Goal: Task Accomplishment & Management: Complete application form

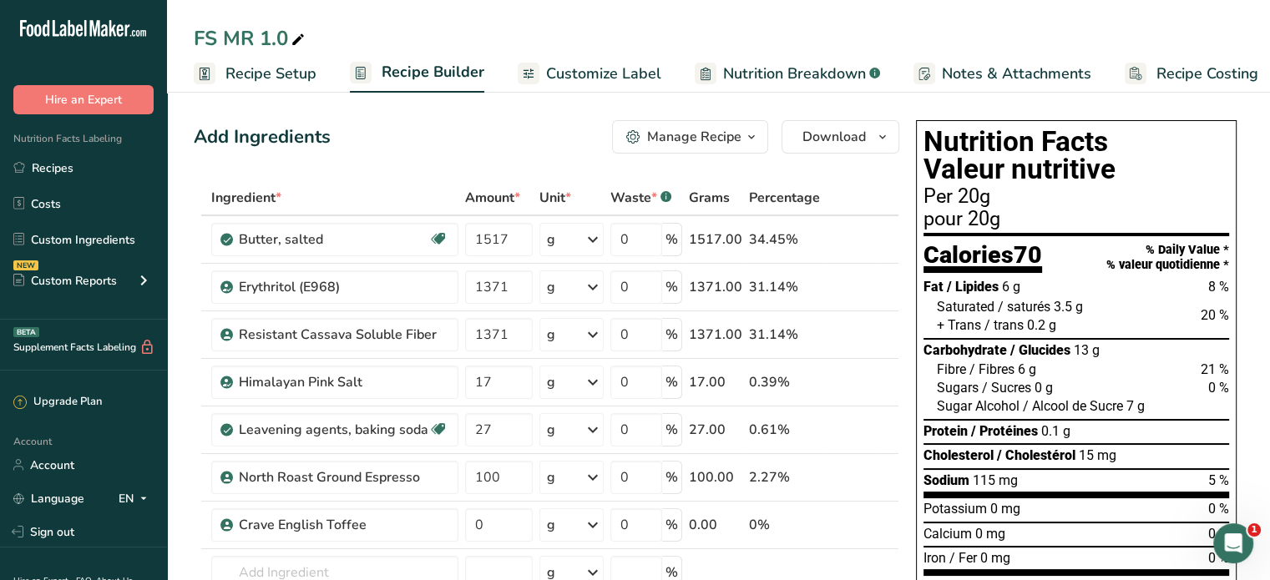
click at [287, 78] on span "Recipe Setup" at bounding box center [270, 74] width 91 height 23
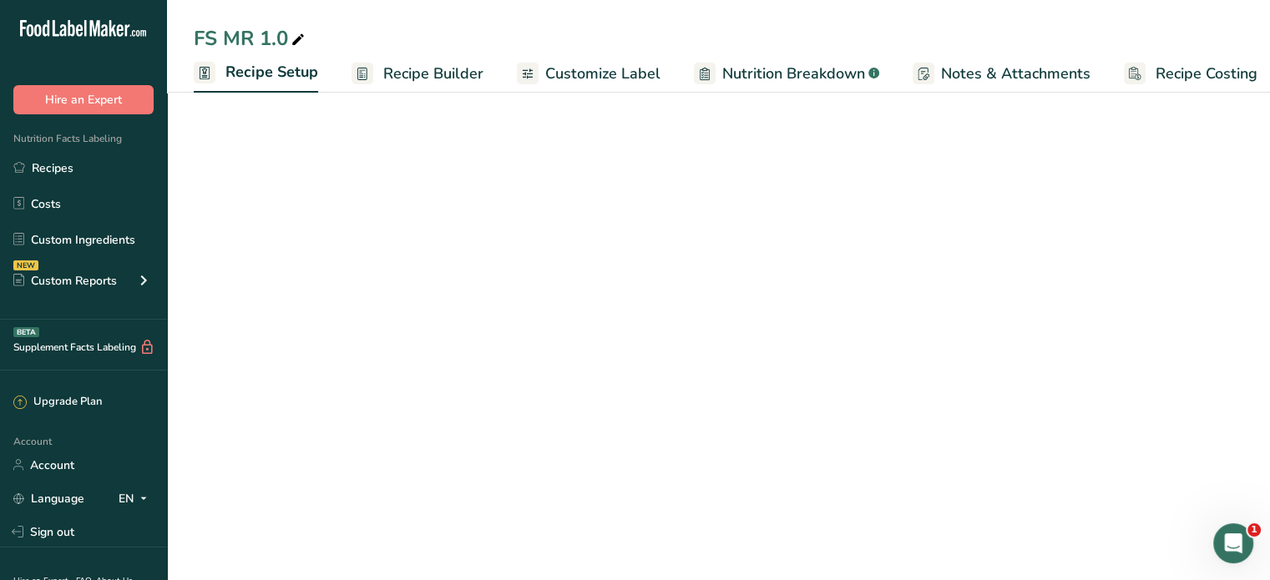
scroll to position [0, 6]
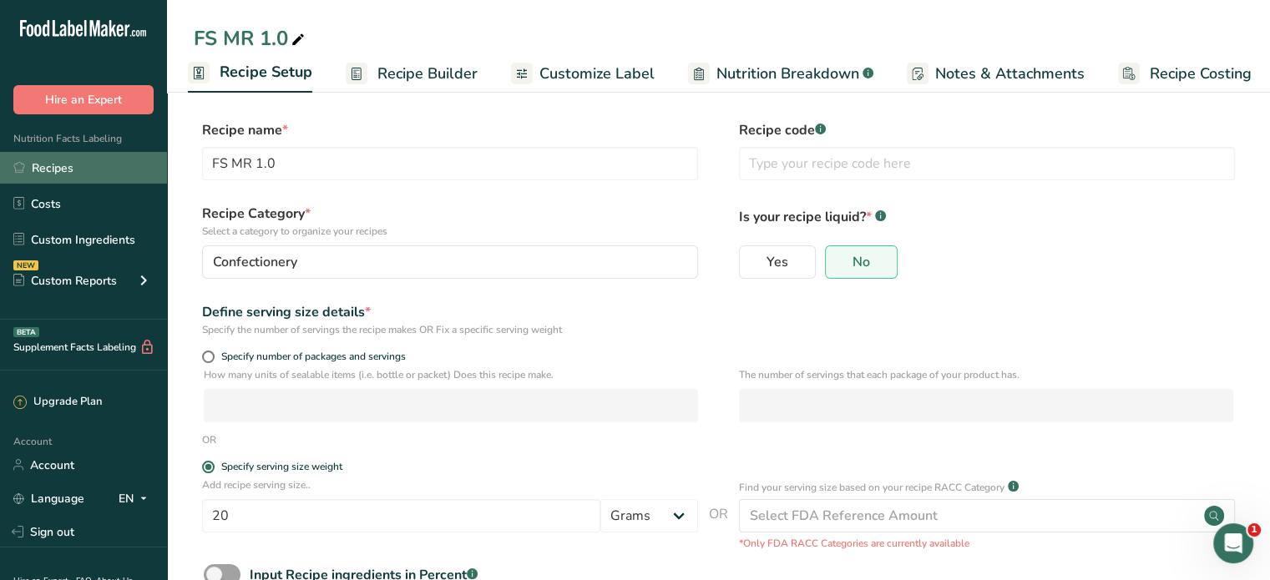
click at [48, 160] on link "Recipes" at bounding box center [83, 168] width 167 height 32
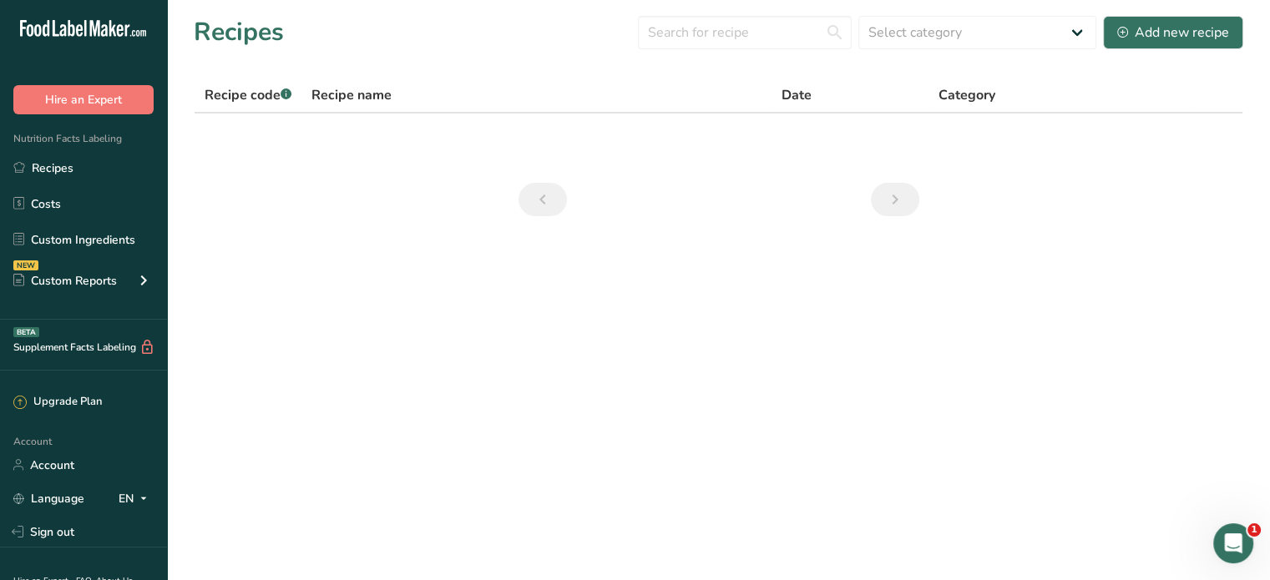
click at [262, 97] on span "Recipe code .a-a{fill:#347362;}.b-a{fill:#fff;}" at bounding box center [248, 95] width 87 height 18
click at [60, 176] on link "Recipes" at bounding box center [83, 168] width 167 height 32
click at [1186, 38] on div "Add new recipe" at bounding box center [1173, 33] width 112 height 20
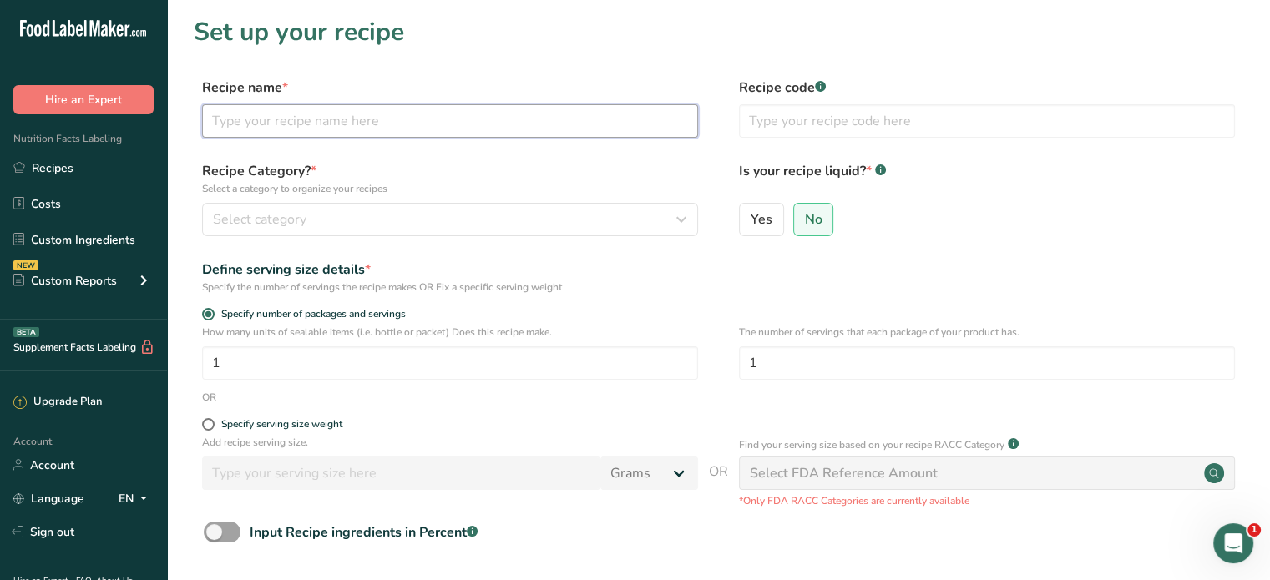
click at [639, 127] on input "text" at bounding box center [450, 120] width 496 height 33
type input "Broccoli & Cheddar Quiche"
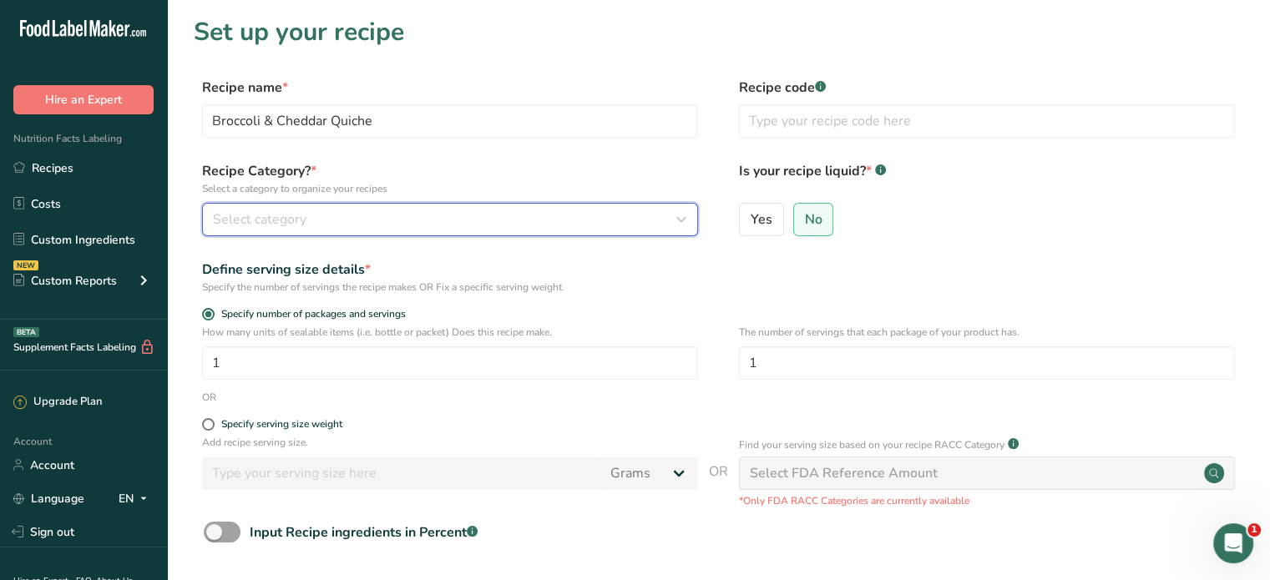
click at [502, 220] on div "Select category" at bounding box center [445, 220] width 464 height 20
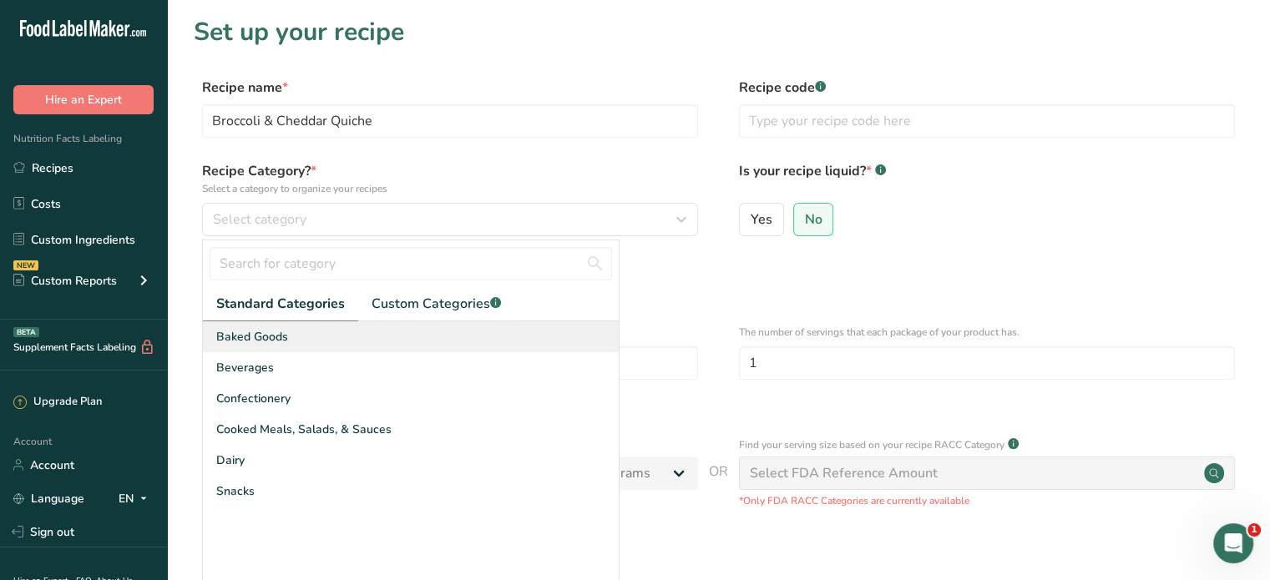
click at [286, 335] on span "Baked Goods" at bounding box center [252, 337] width 72 height 18
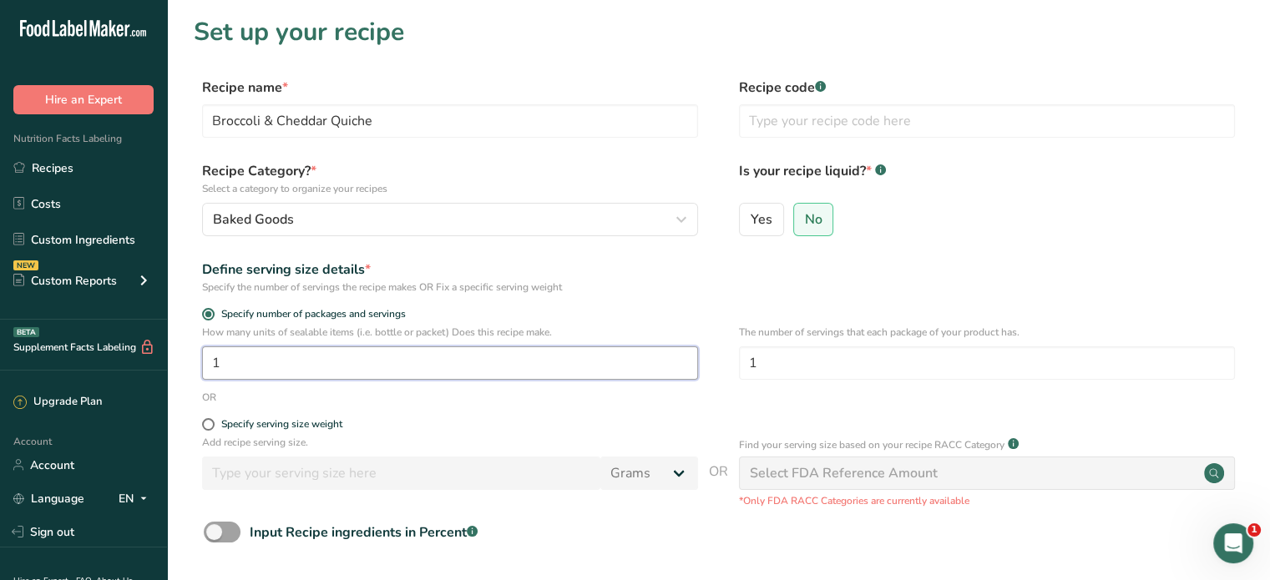
click at [265, 366] on input "1" at bounding box center [450, 363] width 496 height 33
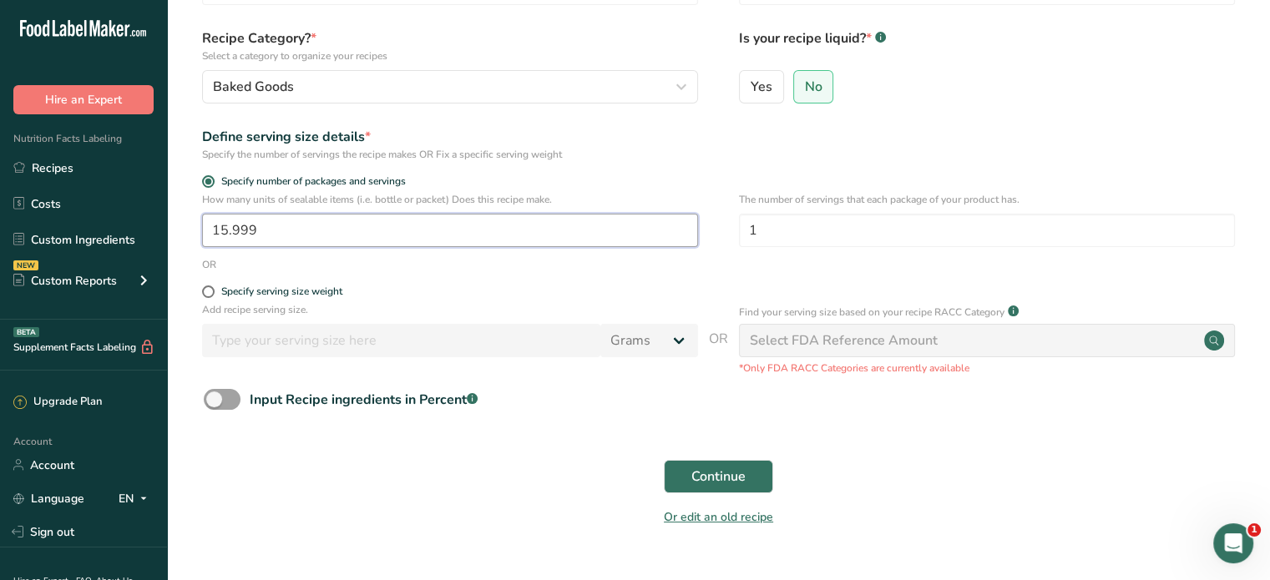
scroll to position [134, 0]
click at [314, 223] on input "15.999" at bounding box center [450, 229] width 496 height 33
type input "1"
type input "16"
click at [741, 473] on span "Continue" at bounding box center [718, 476] width 54 height 20
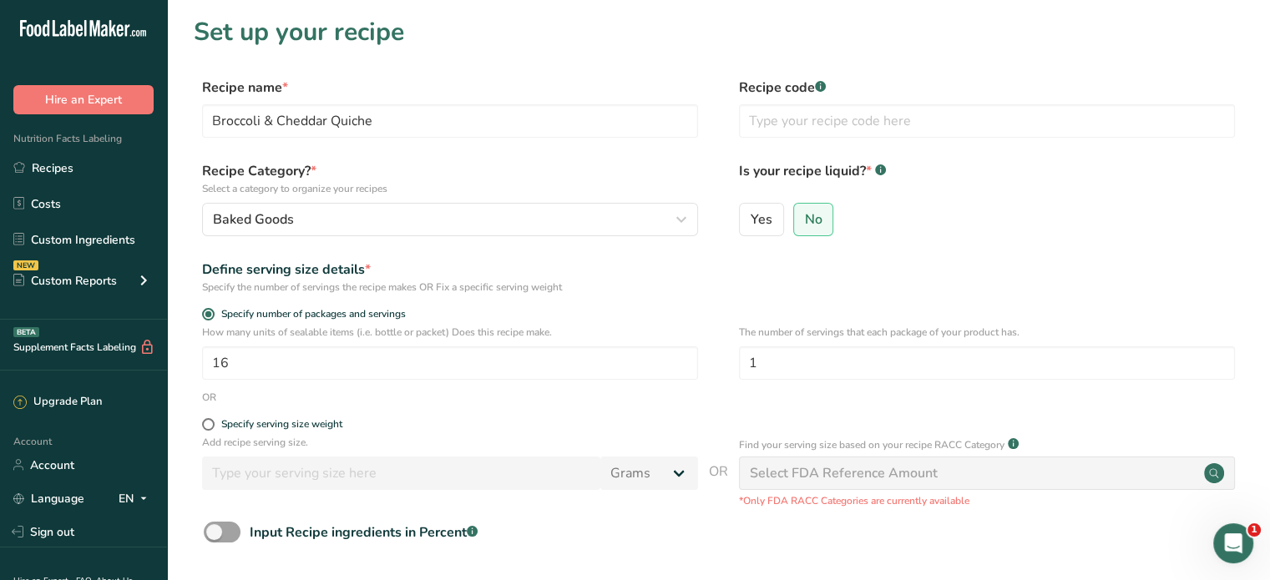
scroll to position [169, 0]
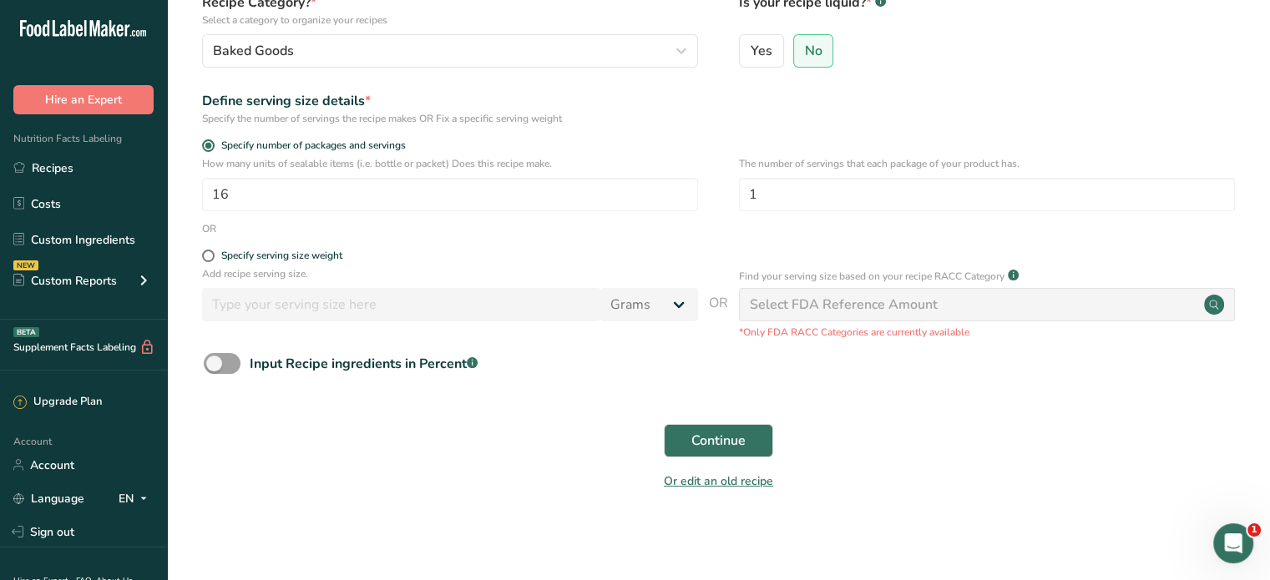
click at [734, 463] on div "Continue" at bounding box center [719, 440] width 1050 height 53
click at [728, 448] on span "Continue" at bounding box center [718, 441] width 54 height 20
click at [206, 256] on span at bounding box center [208, 256] width 13 height 13
click at [206, 256] on input "Specify serving size weight" at bounding box center [207, 256] width 11 height 11
radio input "true"
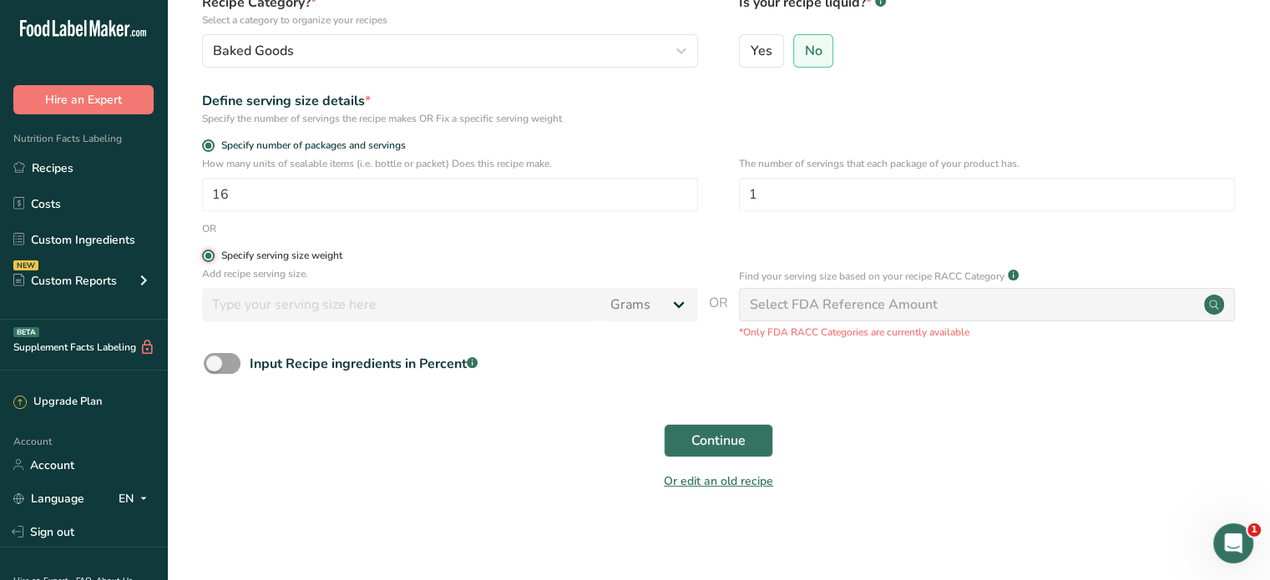
radio input "false"
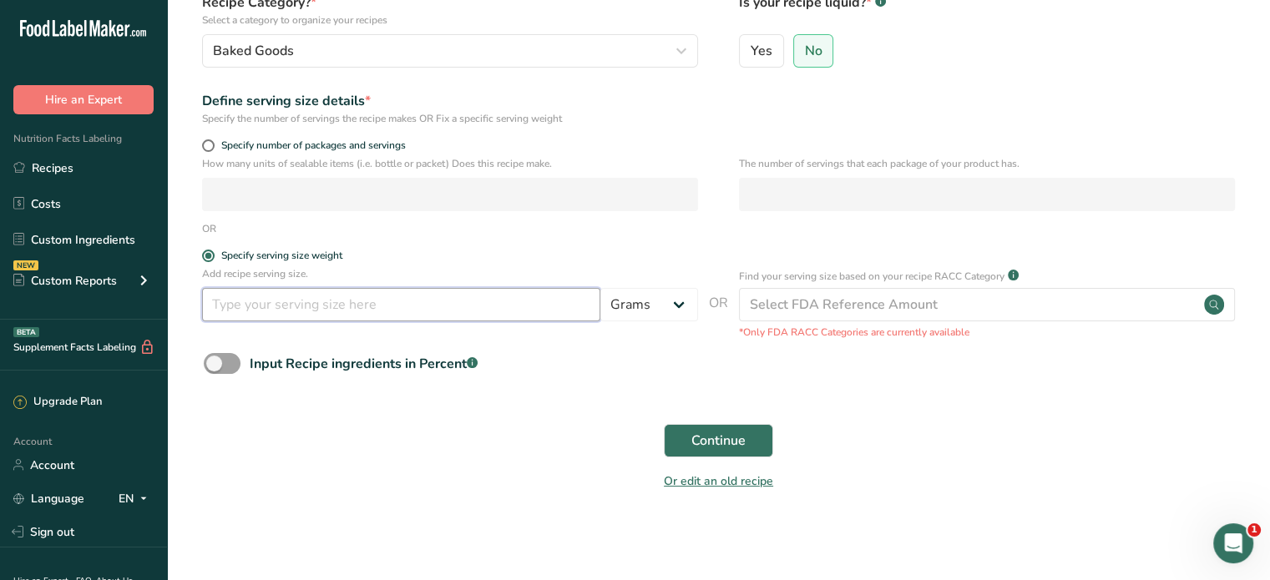
click at [327, 304] on input "number" at bounding box center [401, 304] width 398 height 33
type input "100"
click at [708, 444] on span "Continue" at bounding box center [718, 441] width 54 height 20
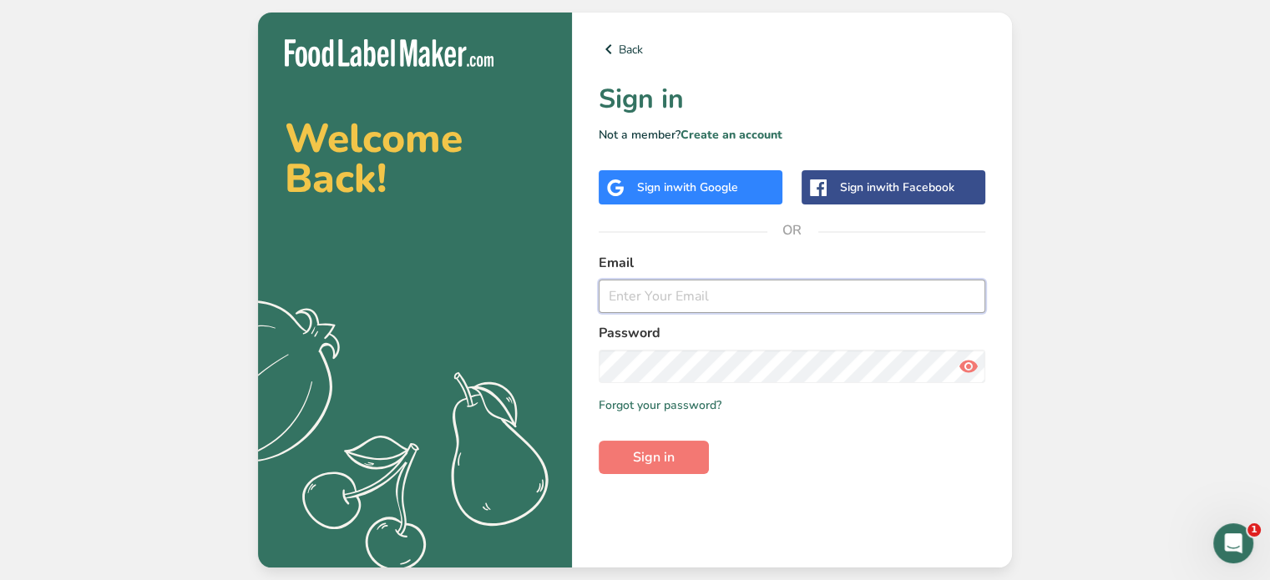
click at [755, 306] on input "email" at bounding box center [792, 296] width 387 height 33
type input "rossfamily.deborah@gmail.com"
click at [973, 372] on icon at bounding box center [969, 367] width 20 height 30
click at [685, 446] on button "Sign in" at bounding box center [654, 457] width 110 height 33
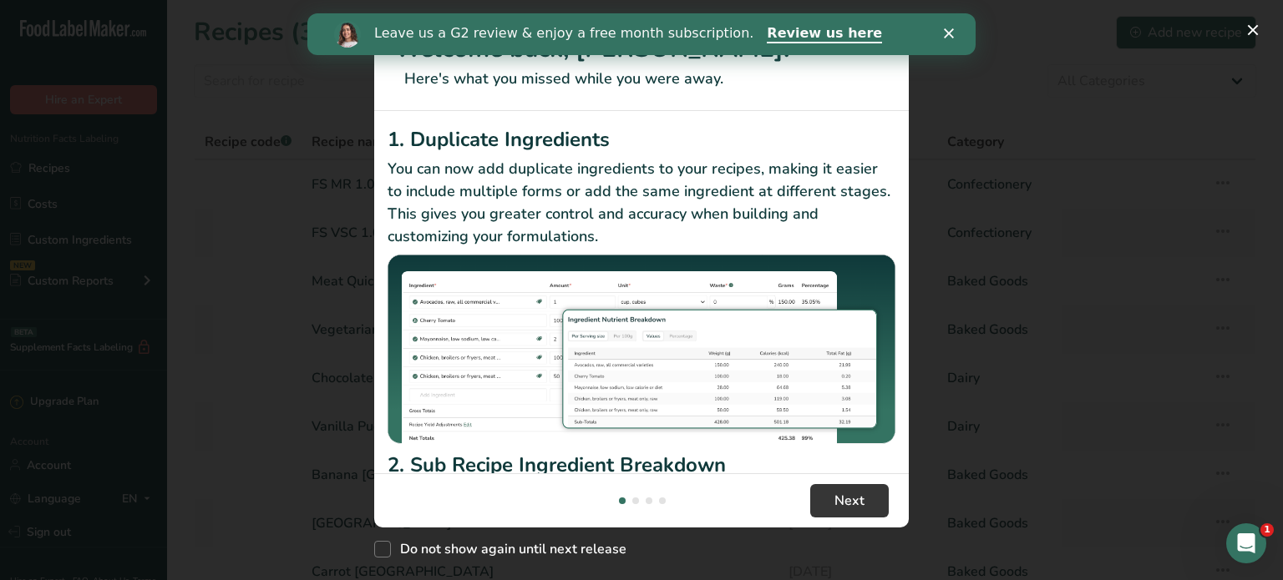
click at [947, 37] on icon "Close" at bounding box center [949, 33] width 10 height 10
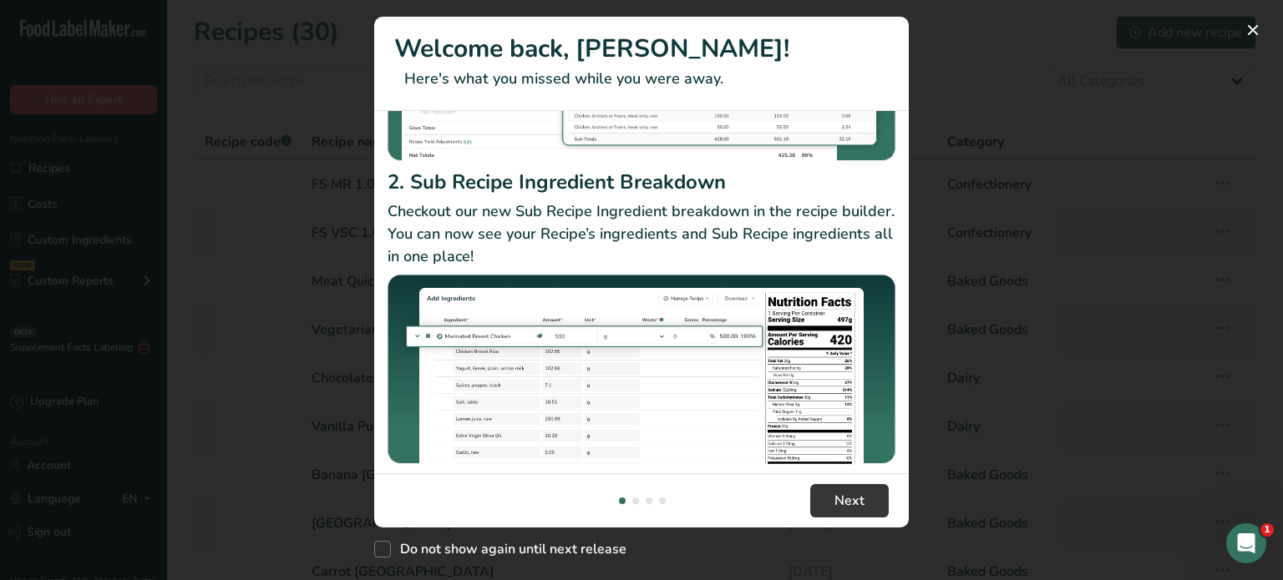
scroll to position [282, 0]
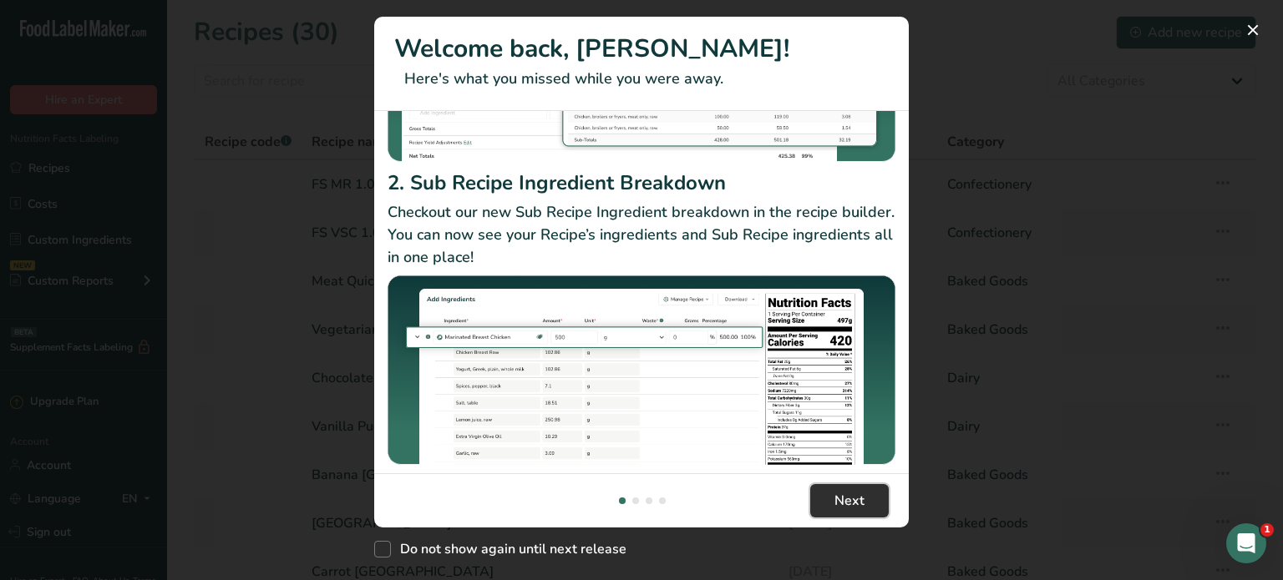
click at [853, 507] on span "Next" at bounding box center [849, 501] width 30 height 20
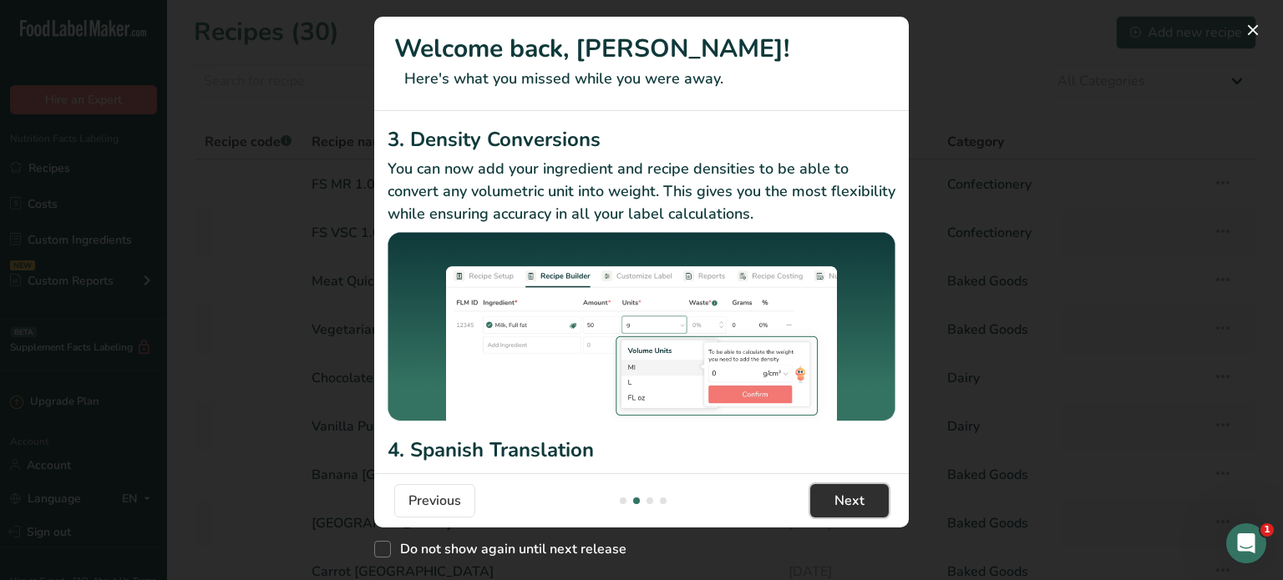
click at [853, 507] on span "Next" at bounding box center [849, 501] width 30 height 20
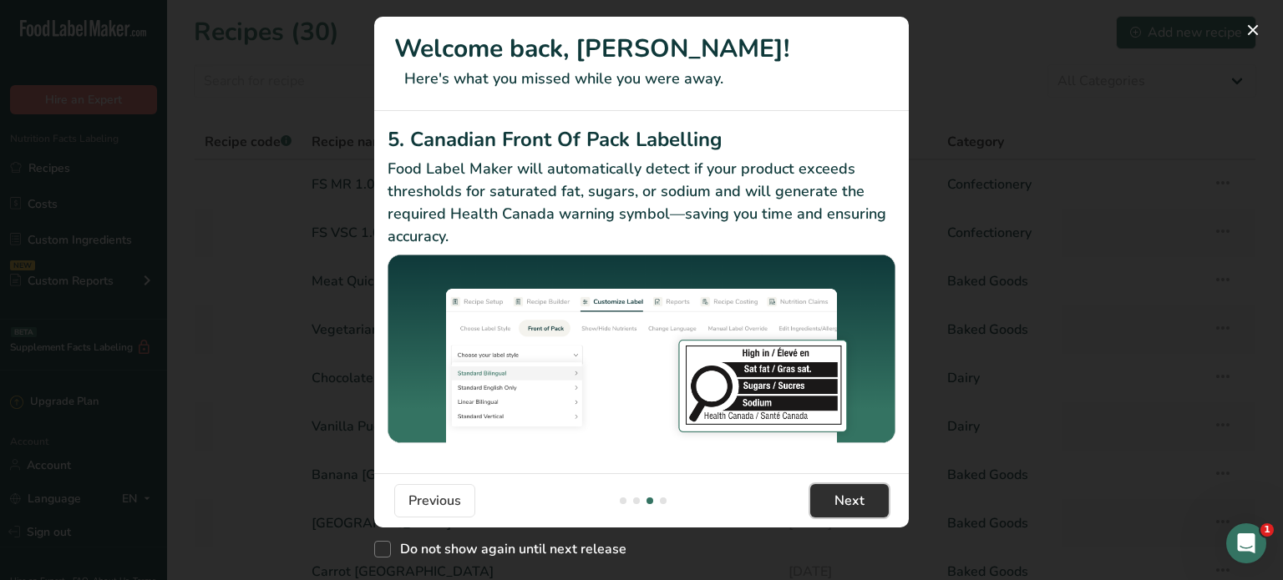
click at [850, 507] on span "Next" at bounding box center [849, 501] width 30 height 20
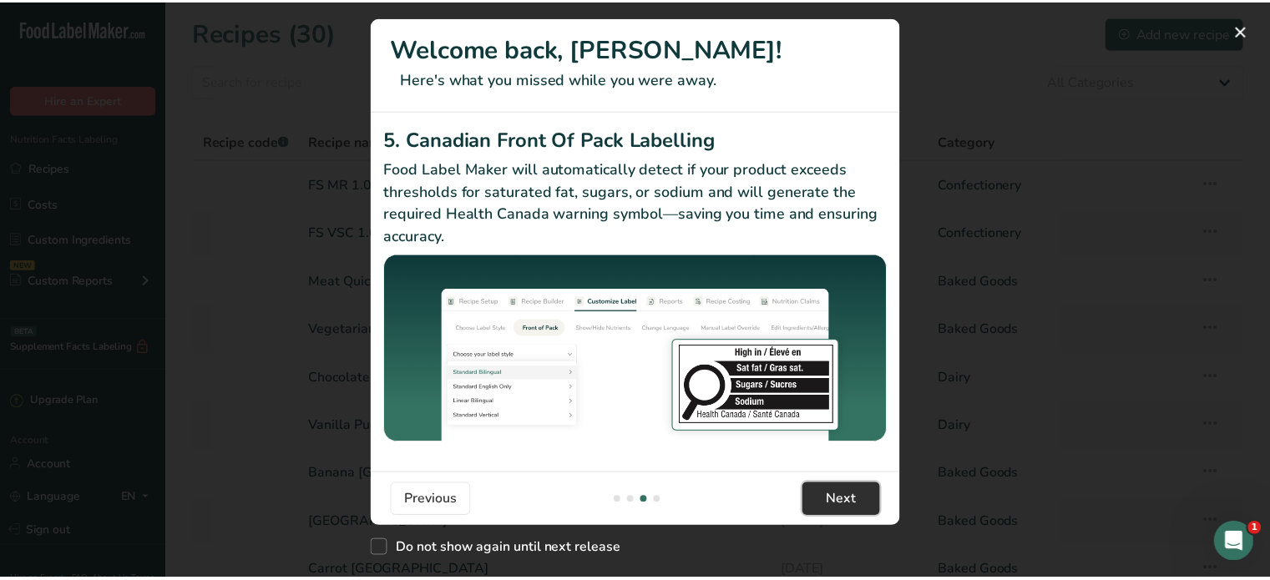
scroll to position [0, 1603]
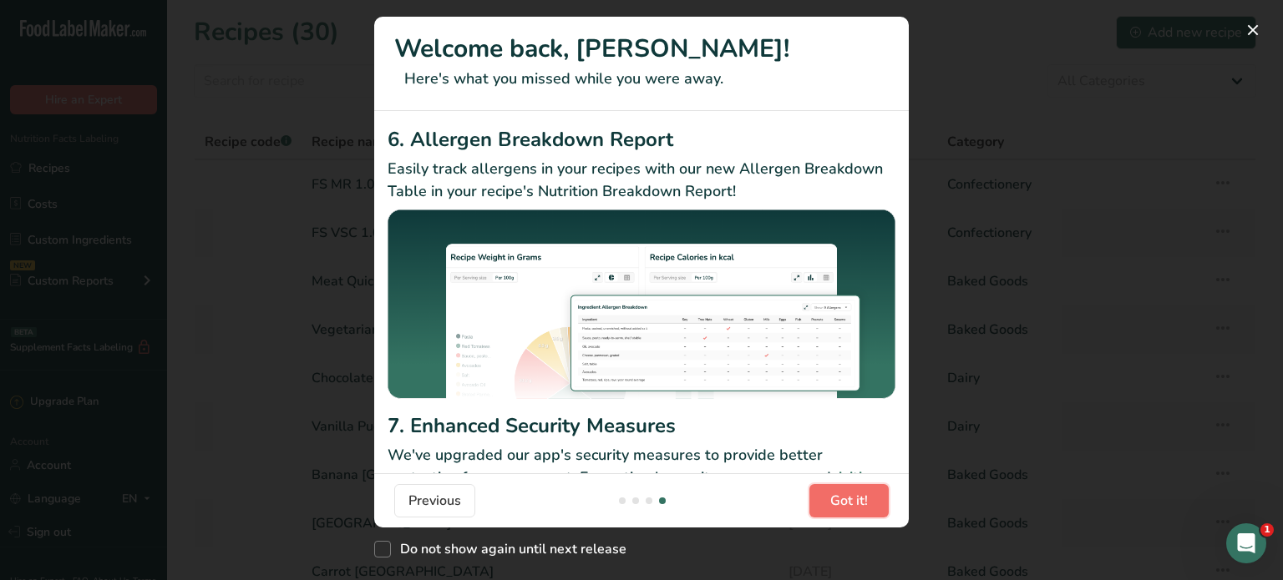
click at [848, 509] on span "Got it!" at bounding box center [849, 501] width 38 height 20
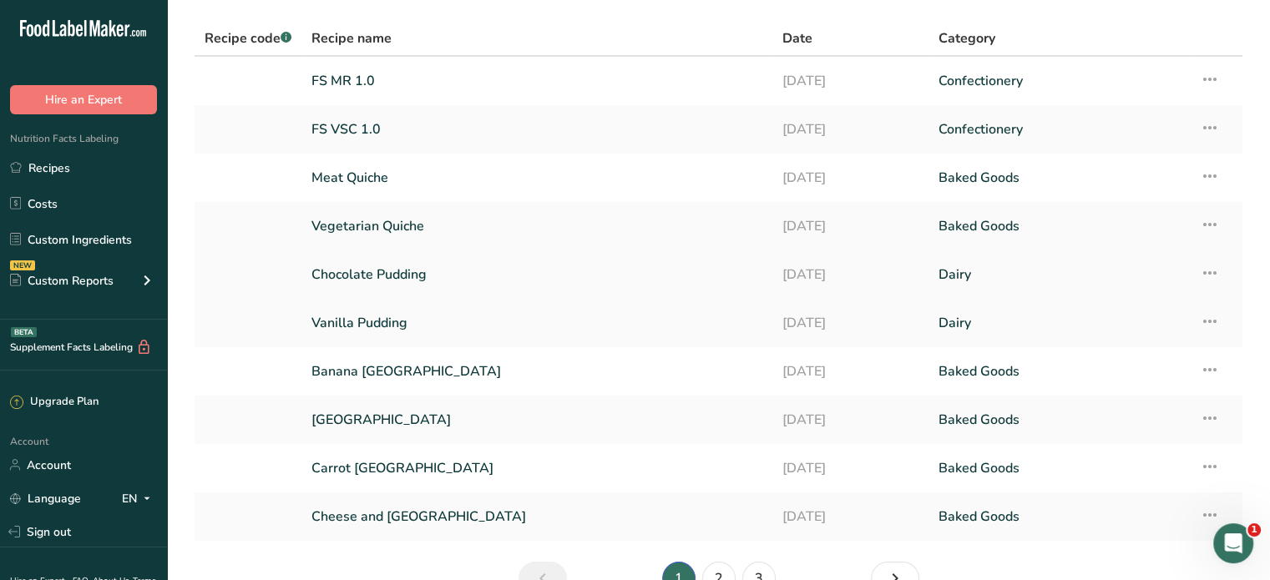
scroll to position [197, 0]
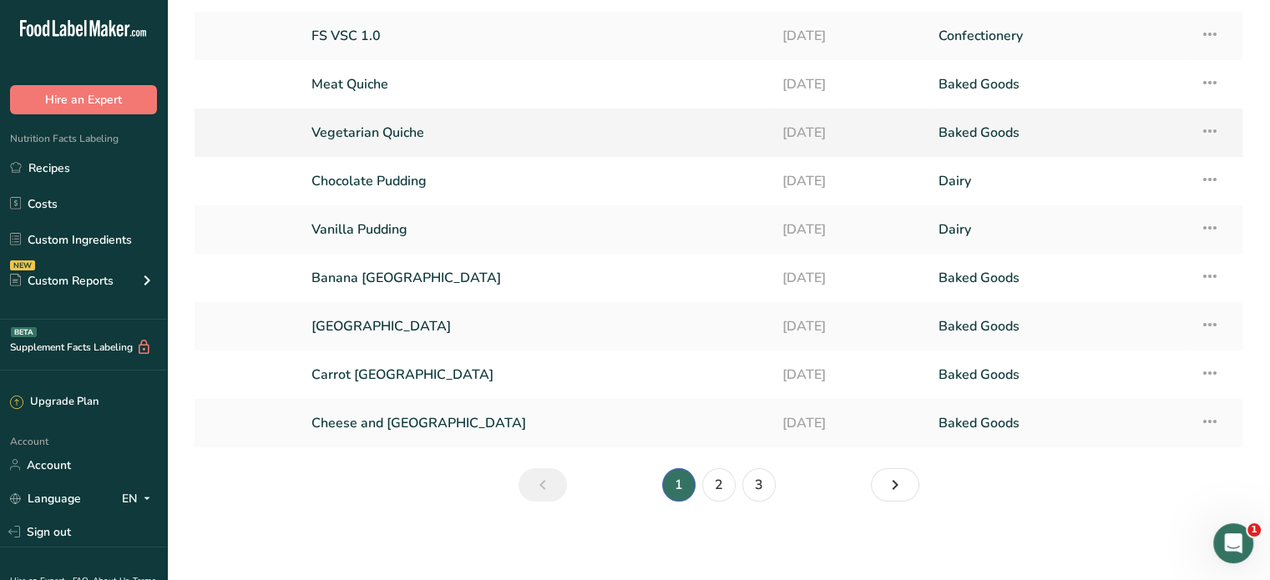
click at [468, 133] on link "Vegetarian Quiche" at bounding box center [536, 132] width 450 height 35
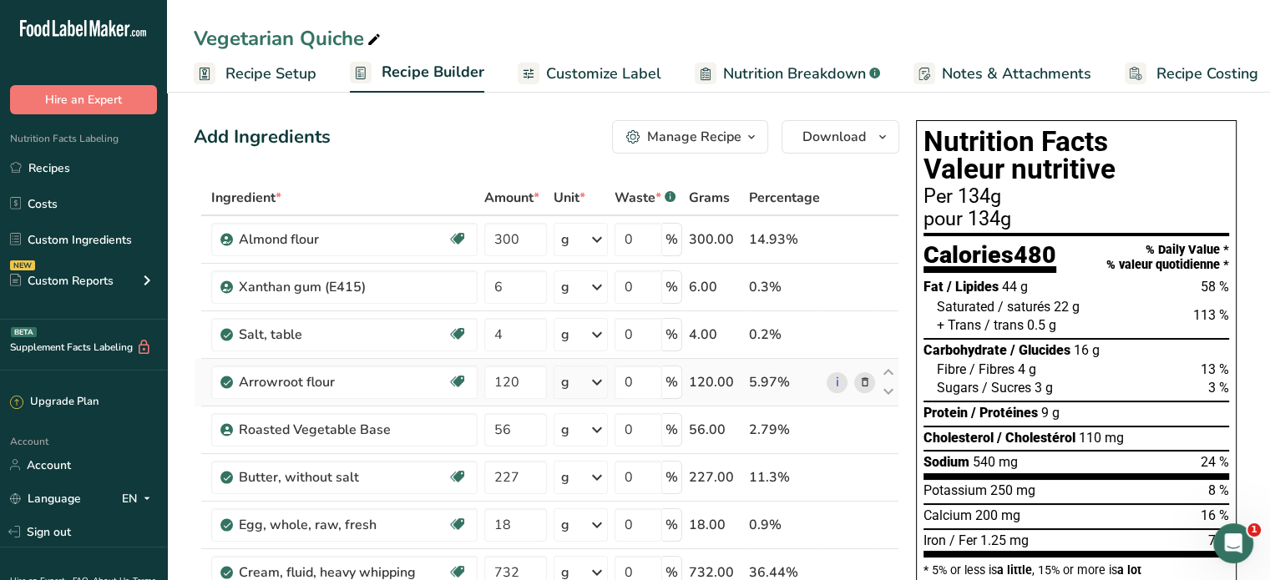
scroll to position [94, 0]
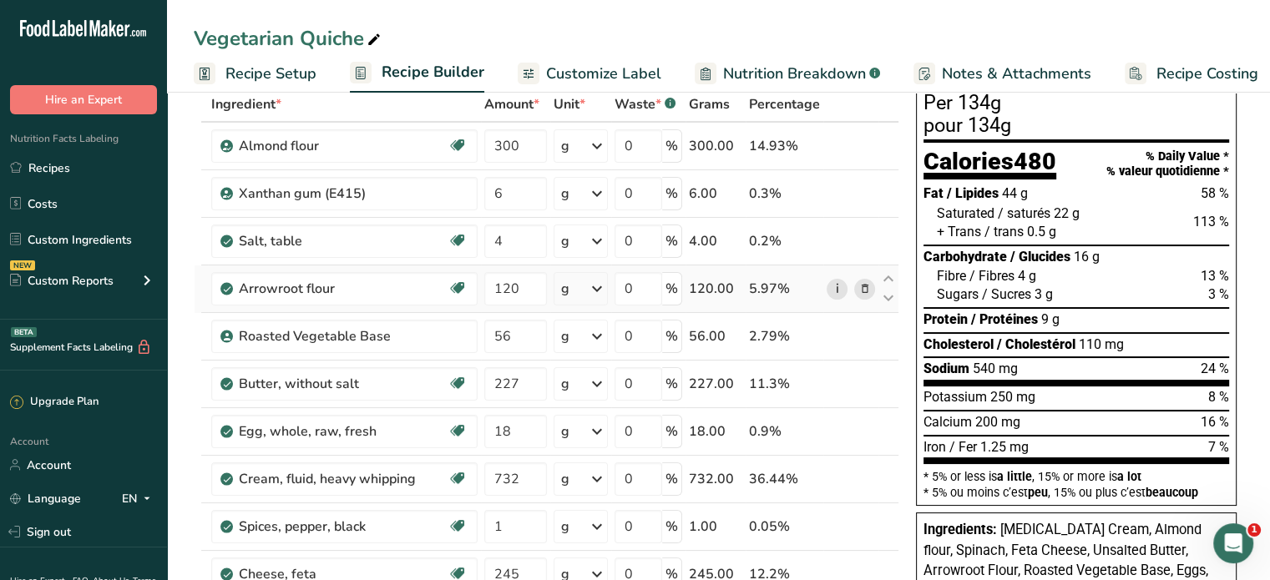
click at [837, 287] on link "i" at bounding box center [837, 289] width 21 height 21
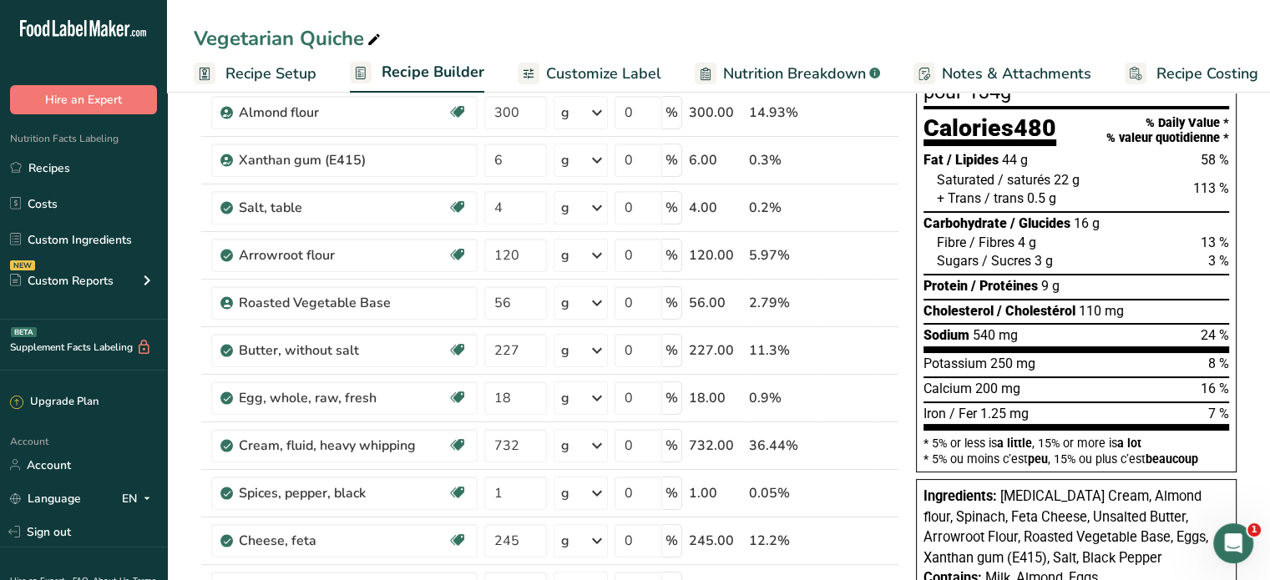
scroll to position [0, 0]
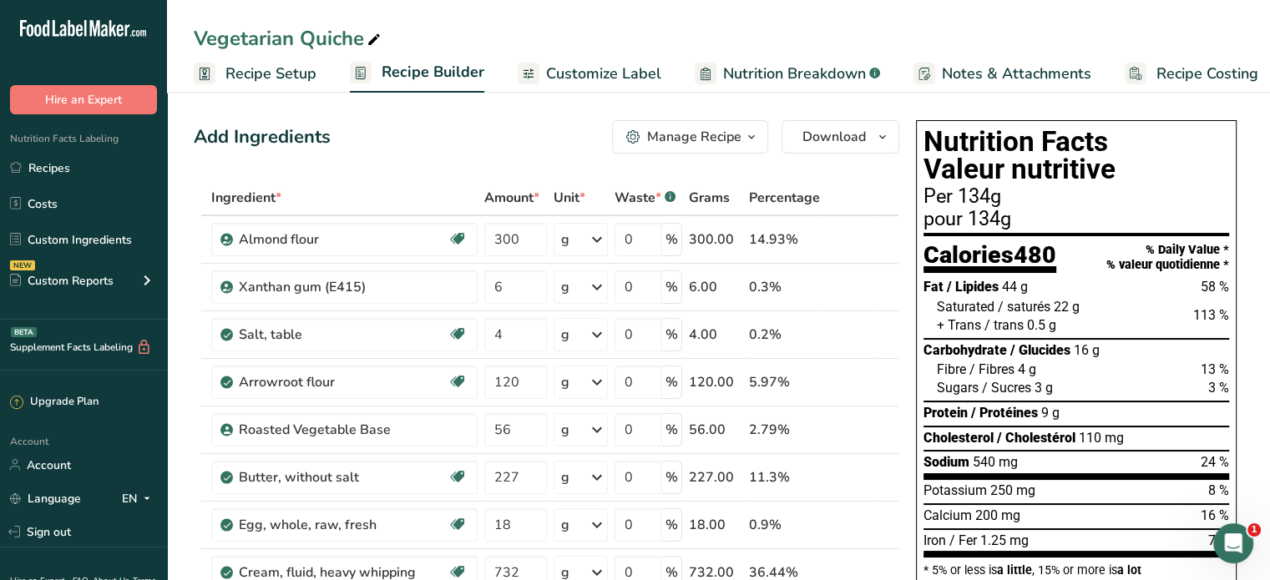
click at [297, 74] on span "Recipe Setup" at bounding box center [270, 74] width 91 height 23
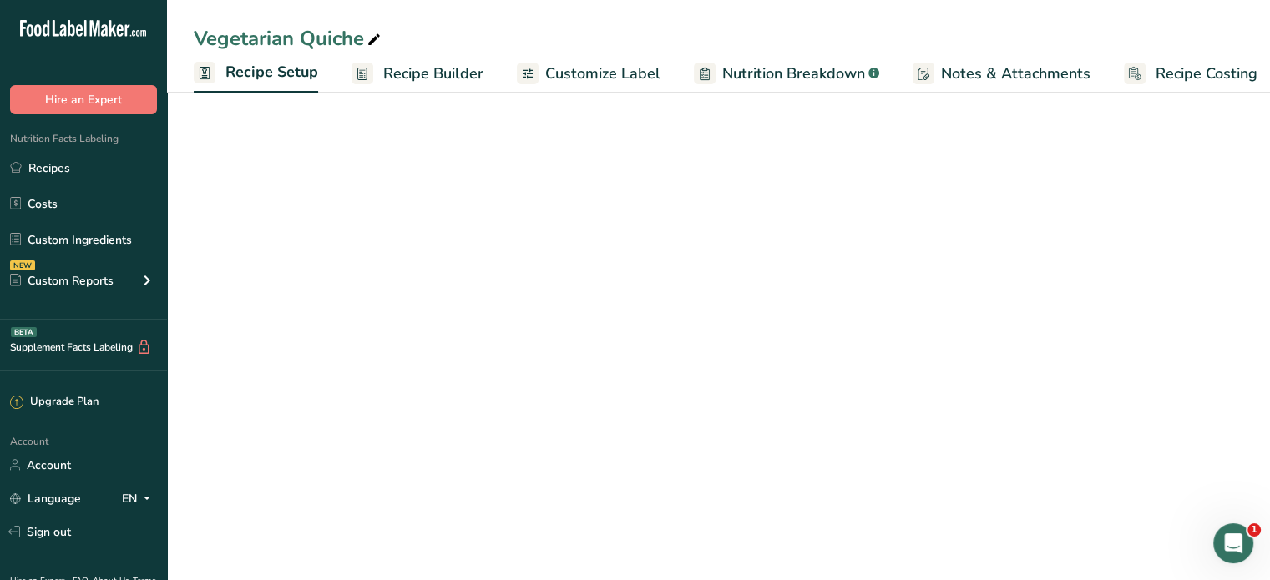
scroll to position [0, 6]
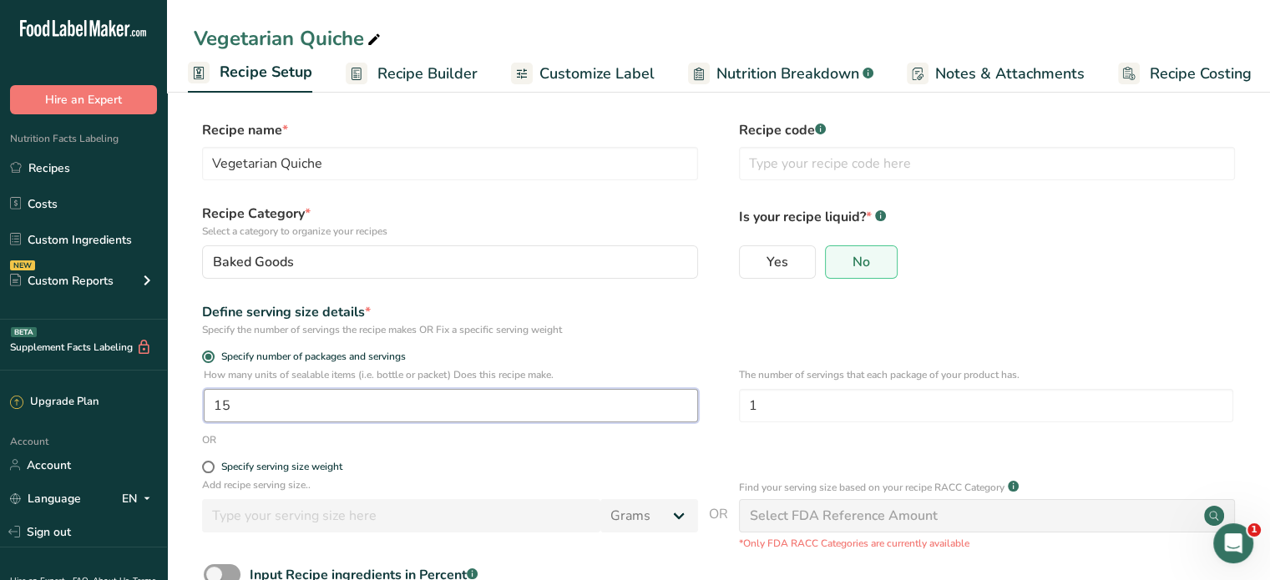
click at [271, 408] on input "15" at bounding box center [451, 405] width 494 height 33
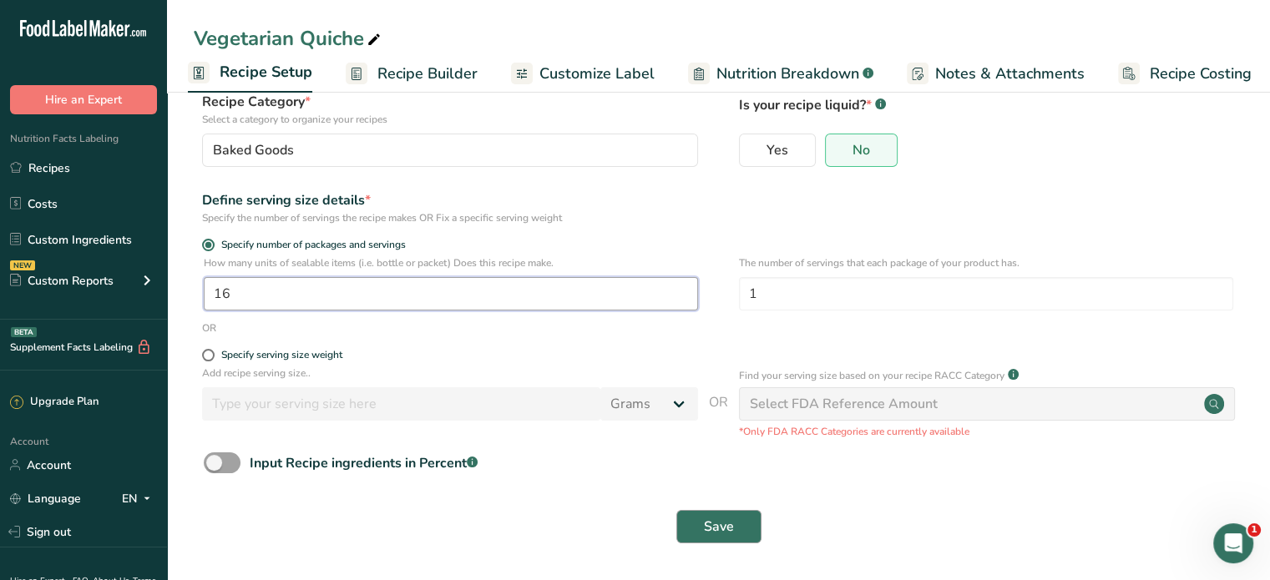
type input "16"
click at [734, 530] on button "Save" at bounding box center [718, 526] width 85 height 33
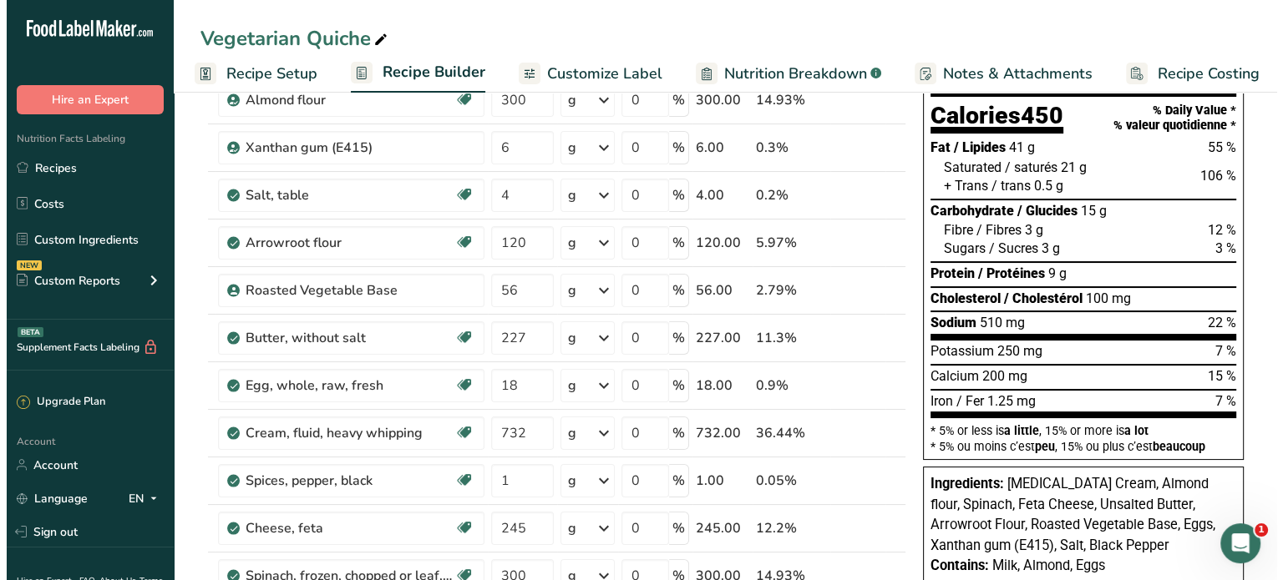
scroll to position [144, 0]
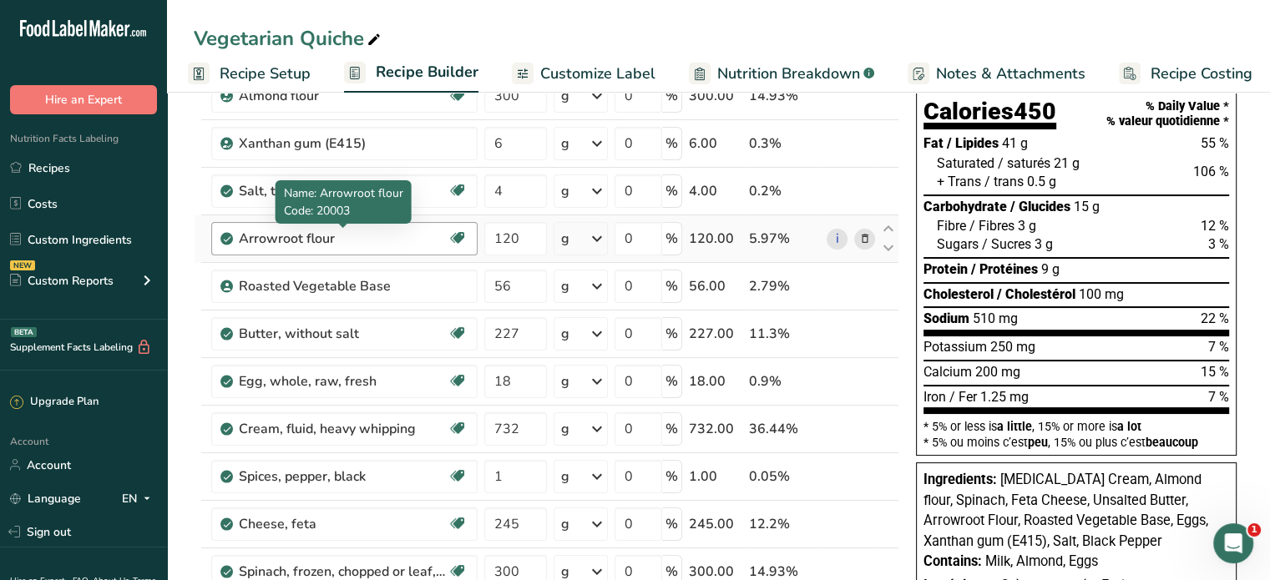
click at [398, 230] on div "Arrowroot flour" at bounding box center [343, 239] width 209 height 20
click at [862, 240] on icon at bounding box center [864, 239] width 12 height 18
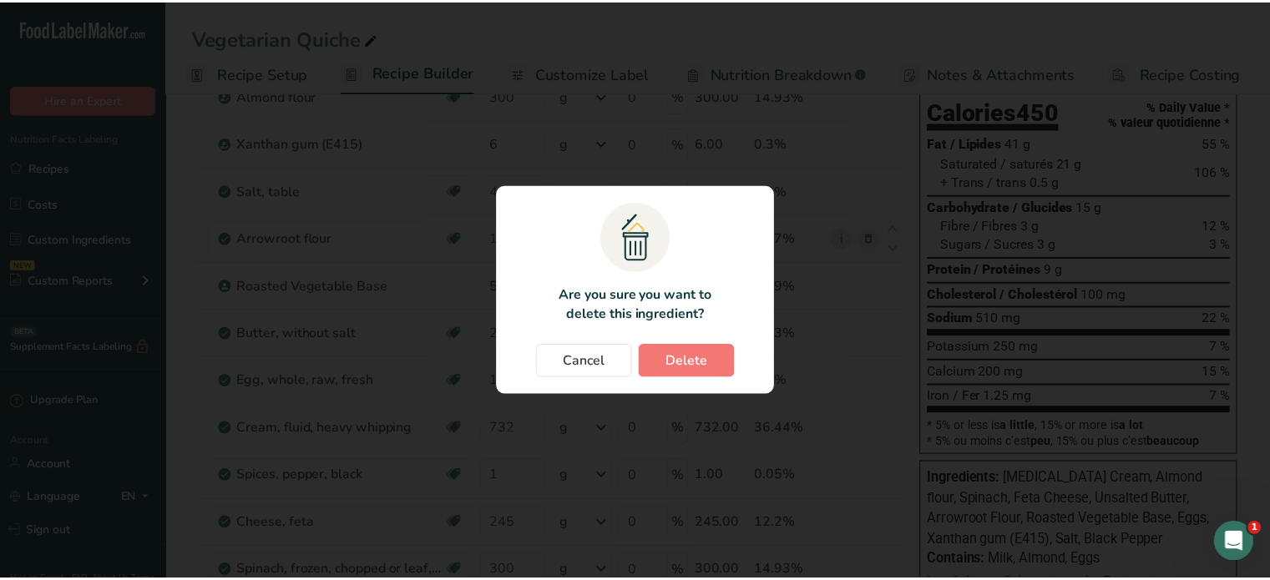
scroll to position [0, 2]
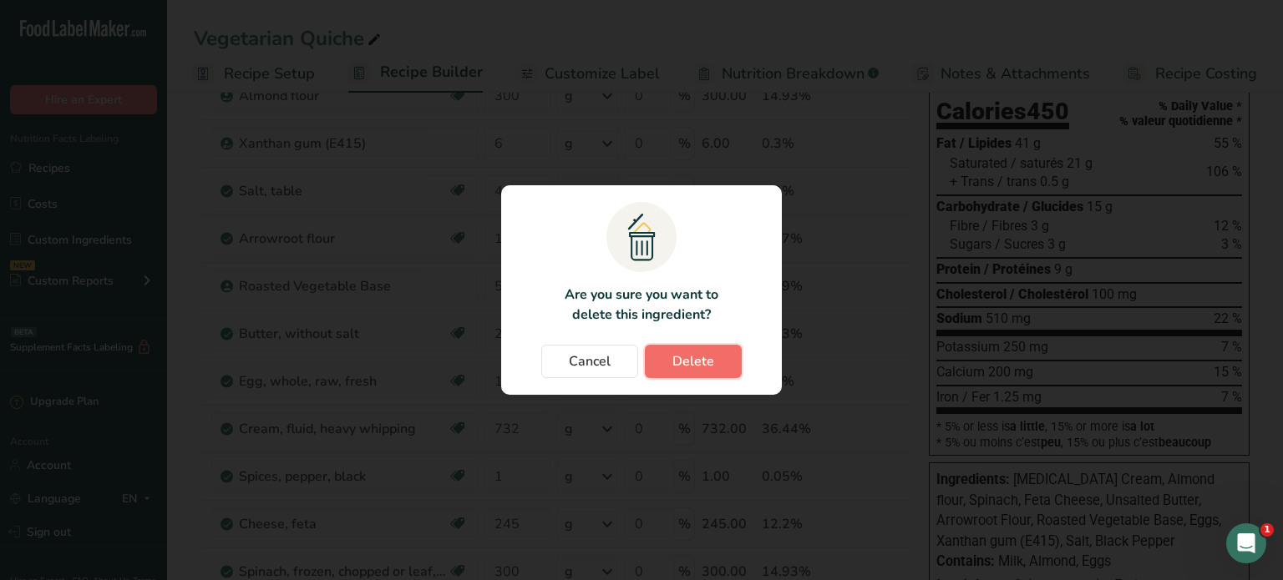
click at [704, 363] on span "Delete" at bounding box center [693, 362] width 42 height 20
type input "56"
type input "227"
type input "18"
type input "732"
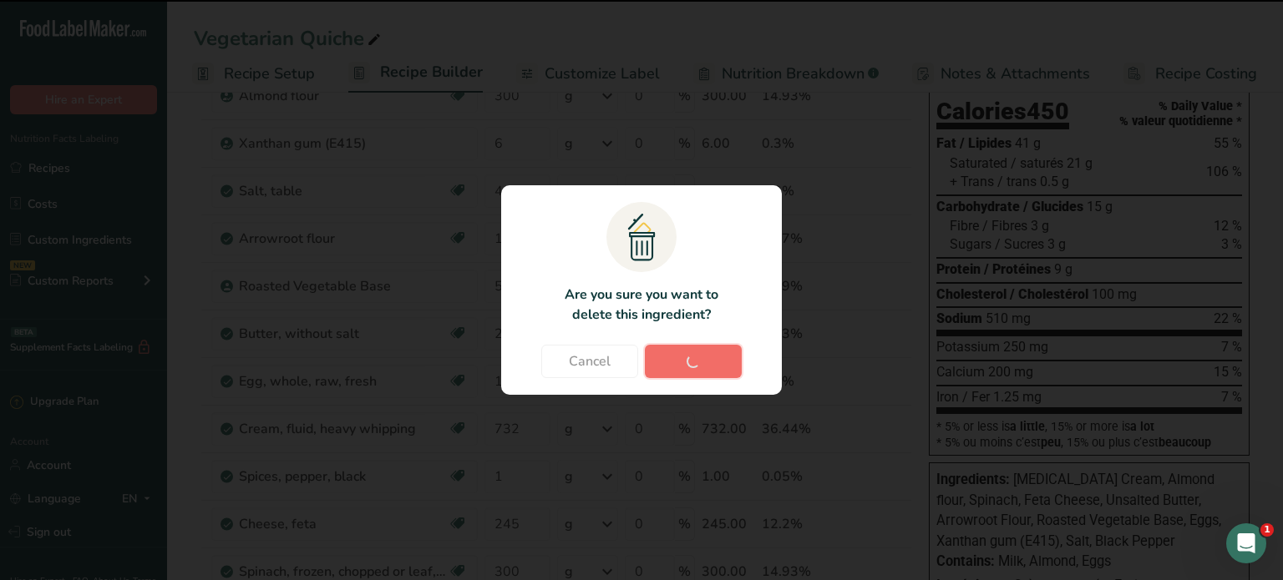
type input "1"
type input "245"
type input "300"
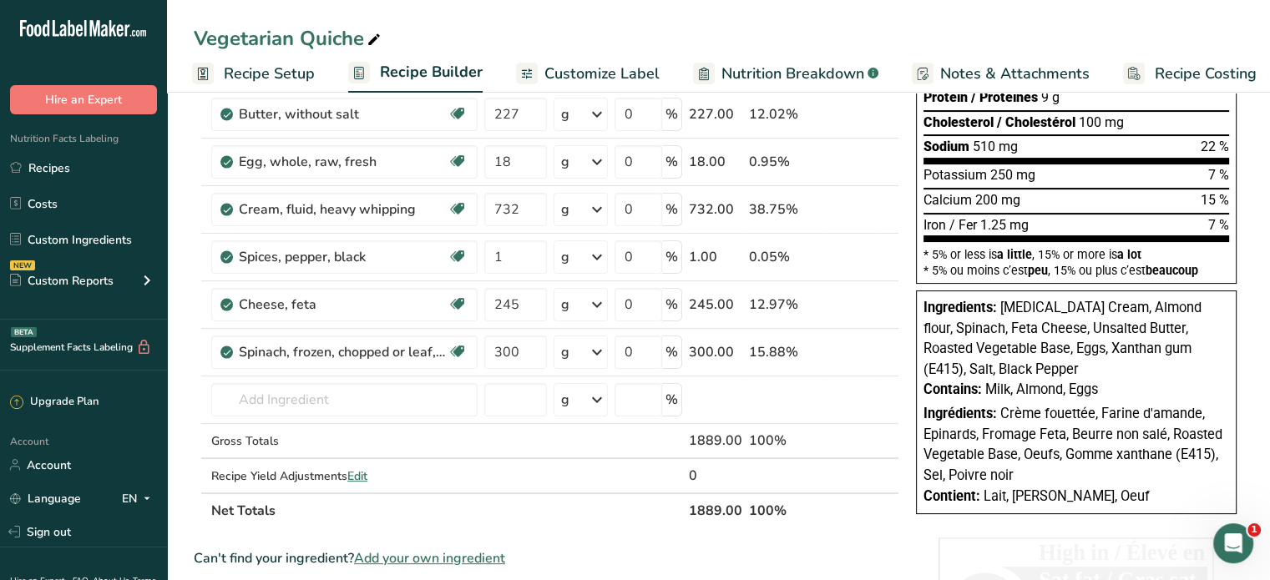
scroll to position [330, 0]
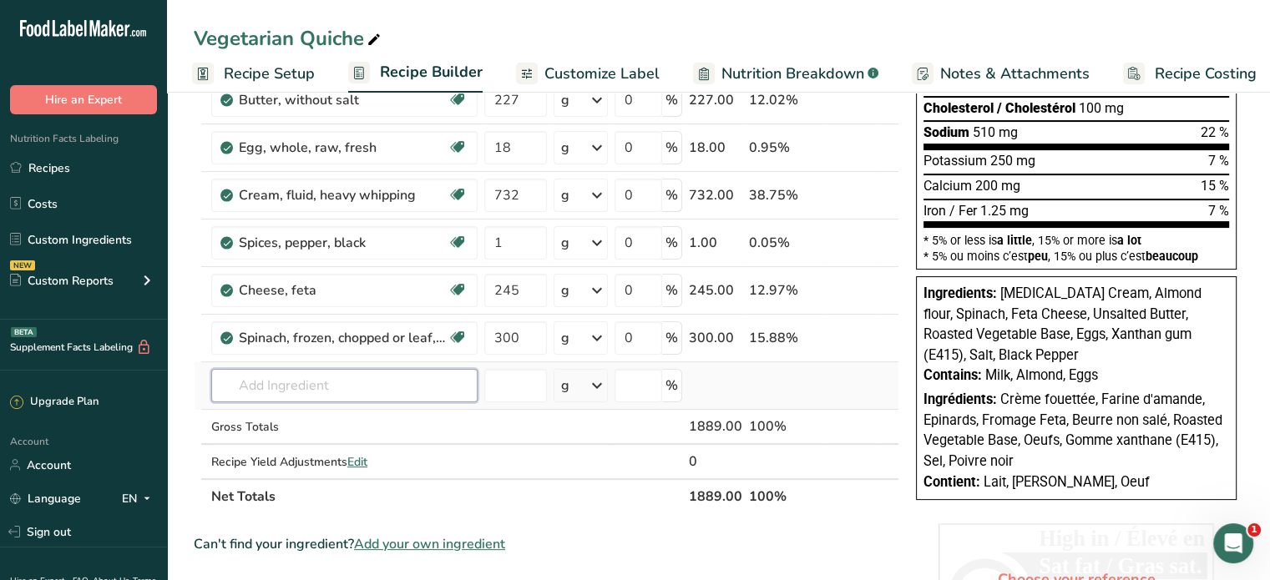
click at [342, 382] on input "text" at bounding box center [344, 385] width 266 height 33
type input "fibersmart"
click at [281, 444] on div "Add your own ingredient" at bounding box center [345, 447] width 240 height 18
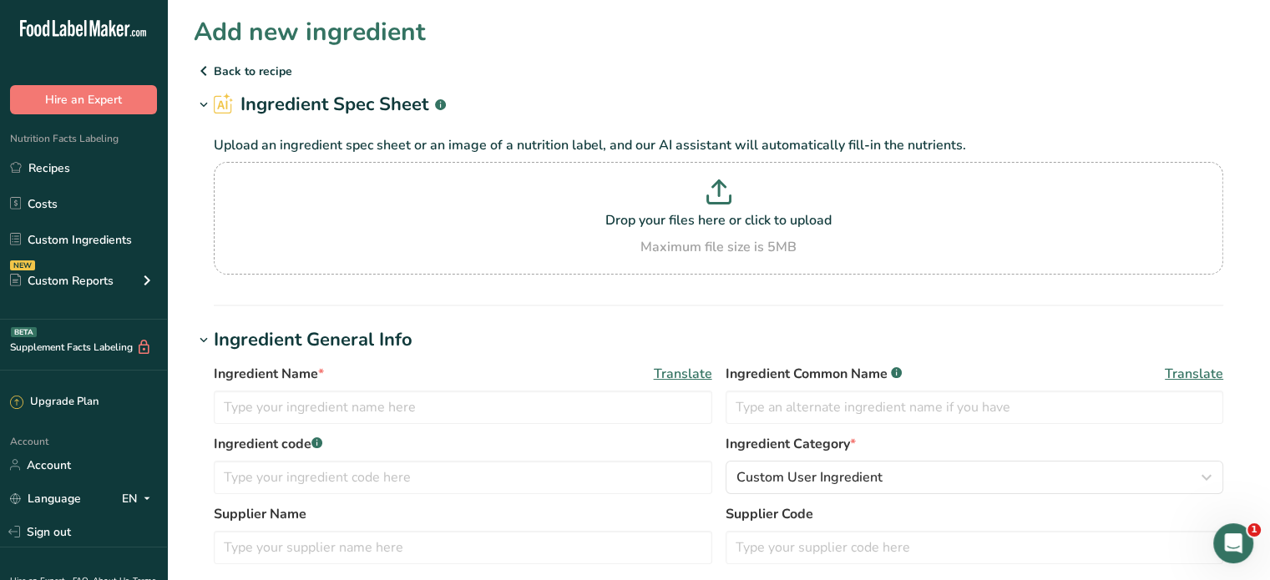
click at [205, 71] on icon at bounding box center [204, 71] width 20 height 30
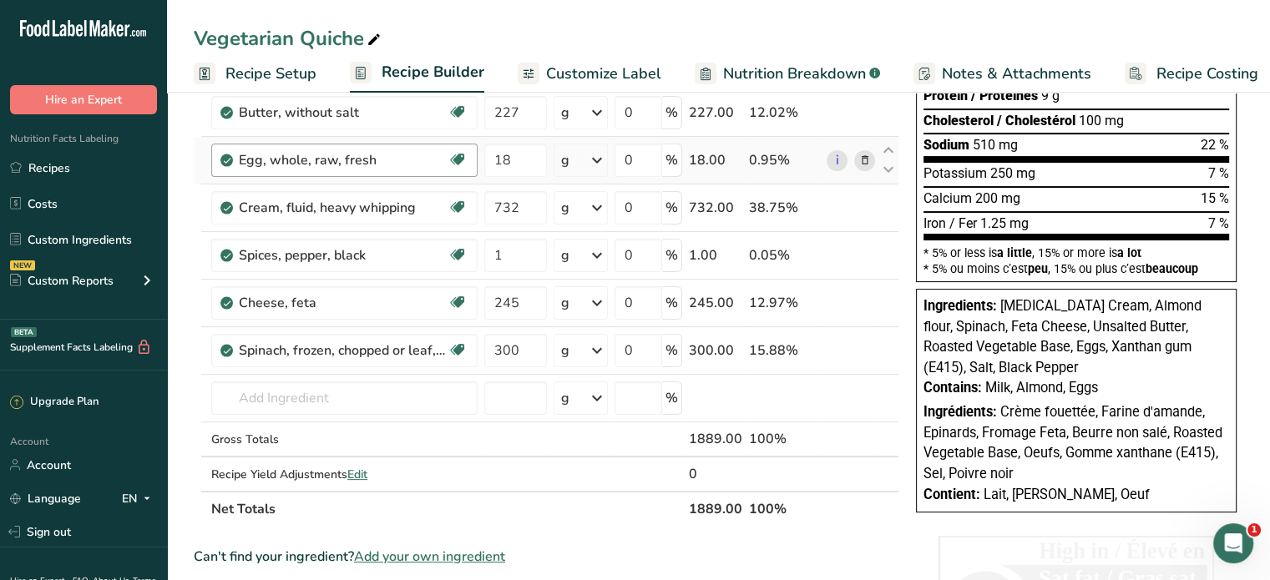
scroll to position [317, 0]
click at [339, 387] on input "text" at bounding box center [344, 398] width 266 height 33
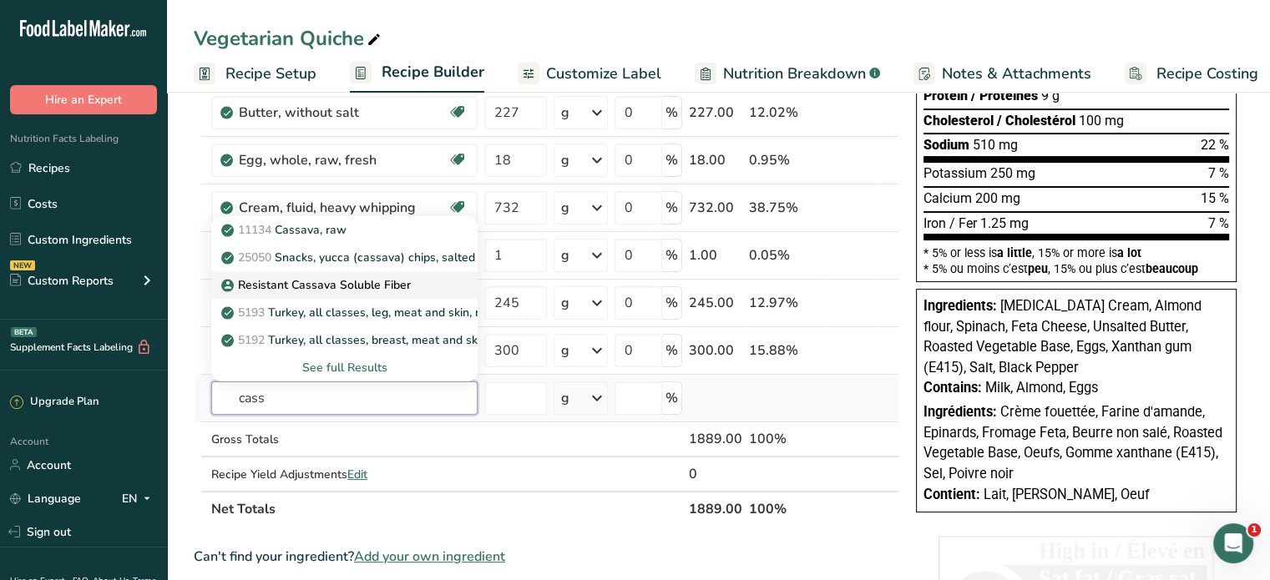
type input "cass"
click at [306, 291] on p "Resistant Cassava Soluble Fiber" at bounding box center [318, 285] width 186 height 18
type input "Resistant Cassava Soluble Fiber"
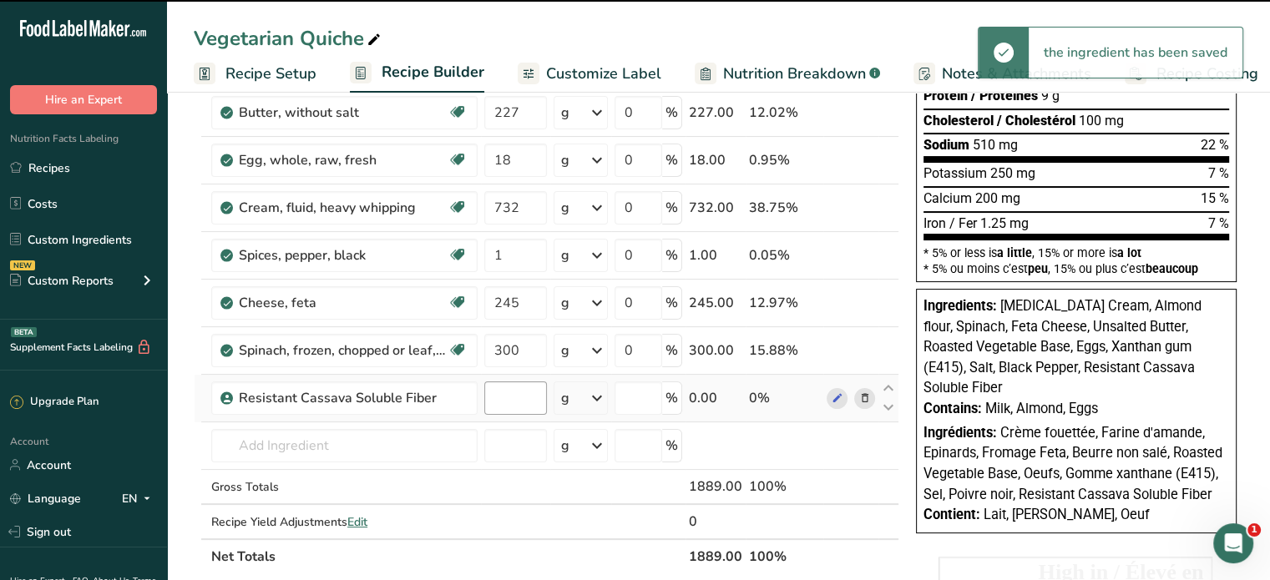
type input "0"
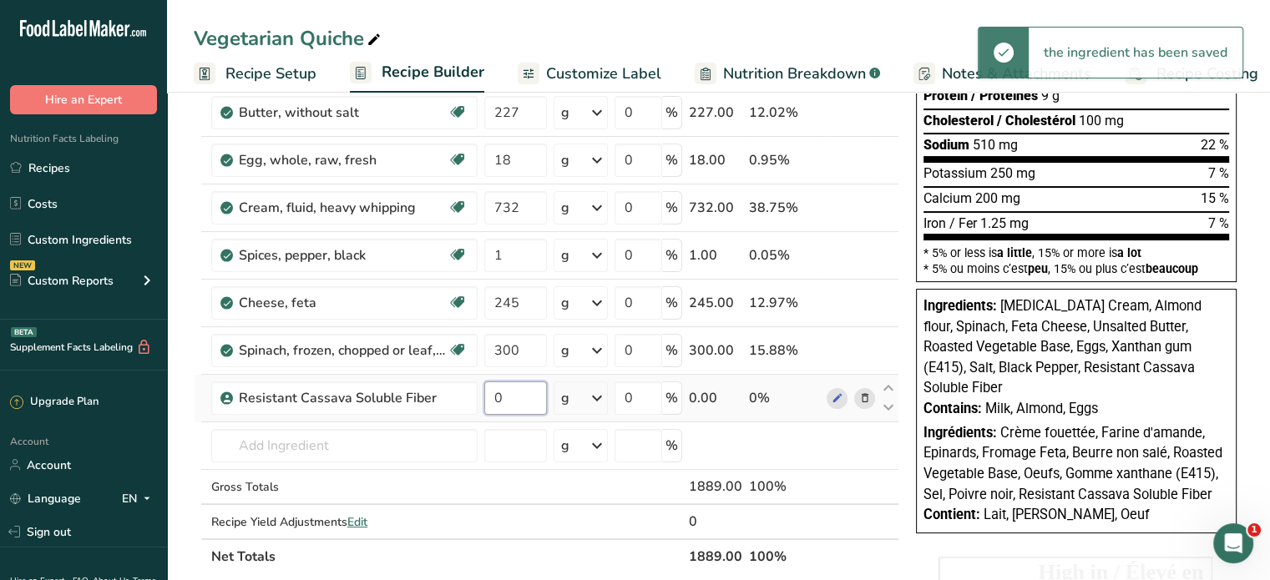
click at [525, 396] on input "0" at bounding box center [515, 398] width 63 height 33
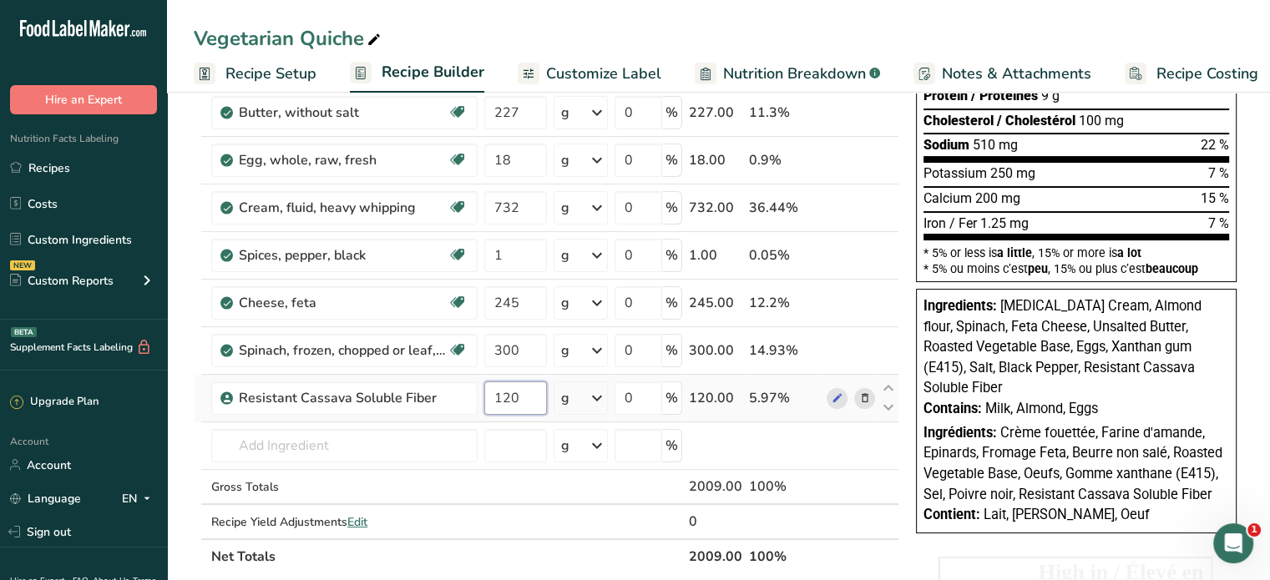
type input "120"
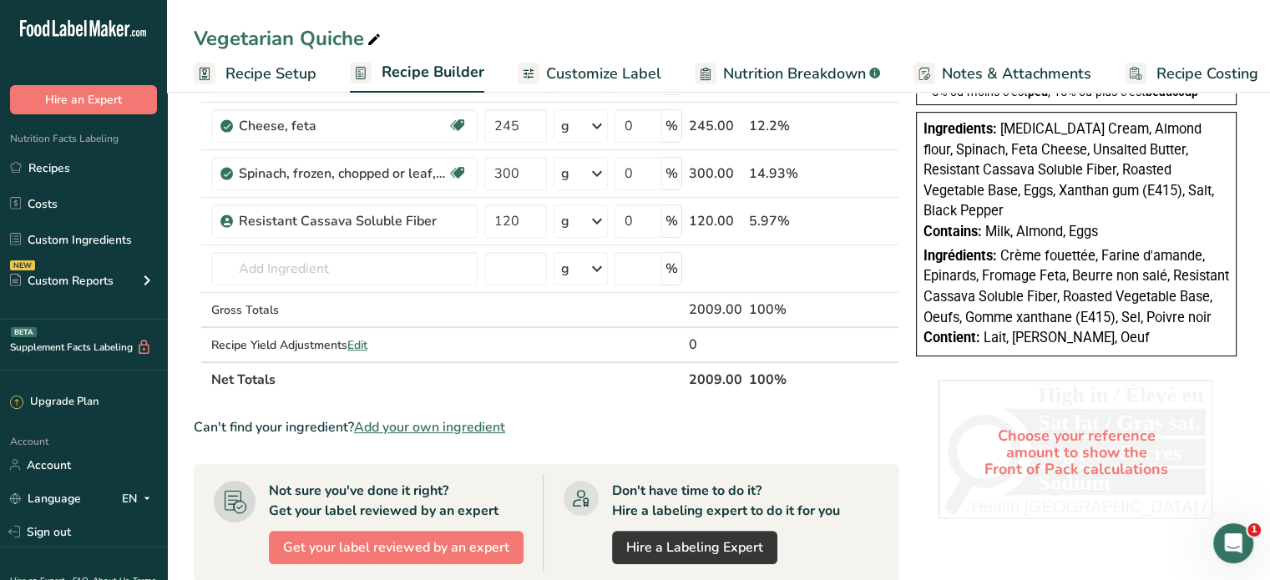
scroll to position [477, 0]
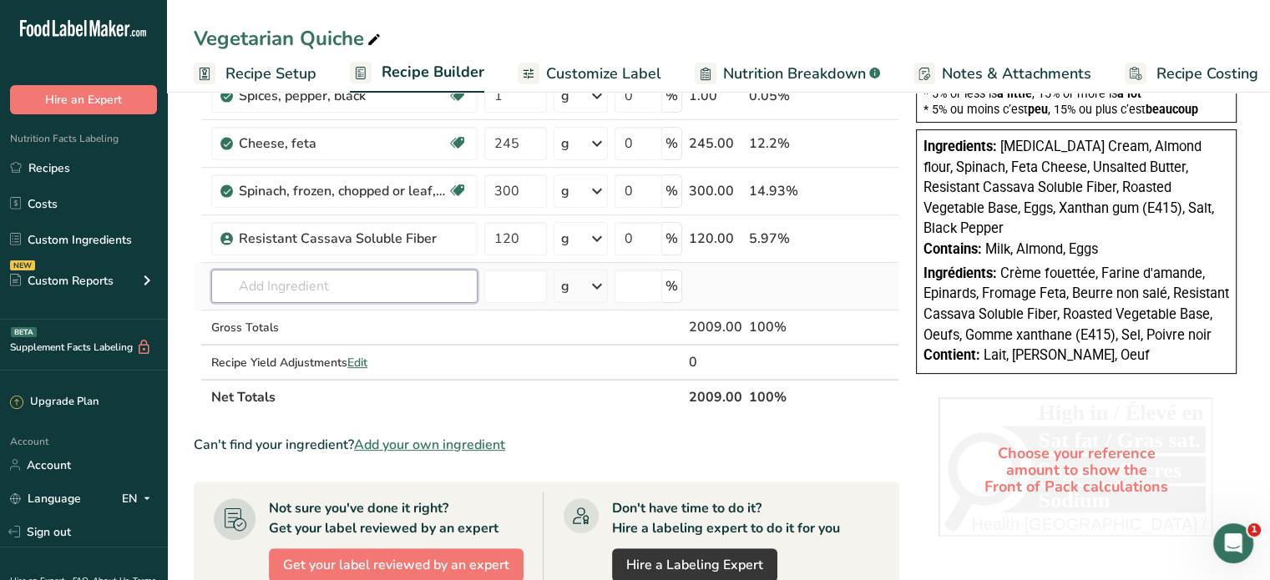
click at [394, 283] on input "text" at bounding box center [344, 286] width 266 height 33
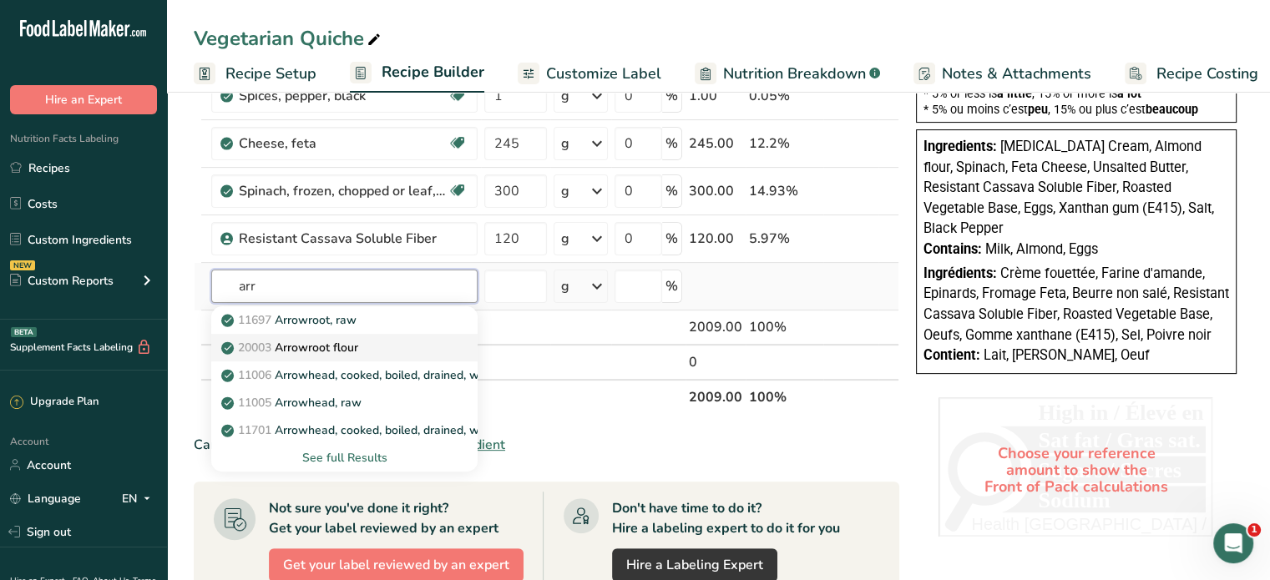
type input "arr"
click at [365, 342] on div "20003 Arrowroot flour" at bounding box center [331, 348] width 213 height 18
type input "Arrowroot flour"
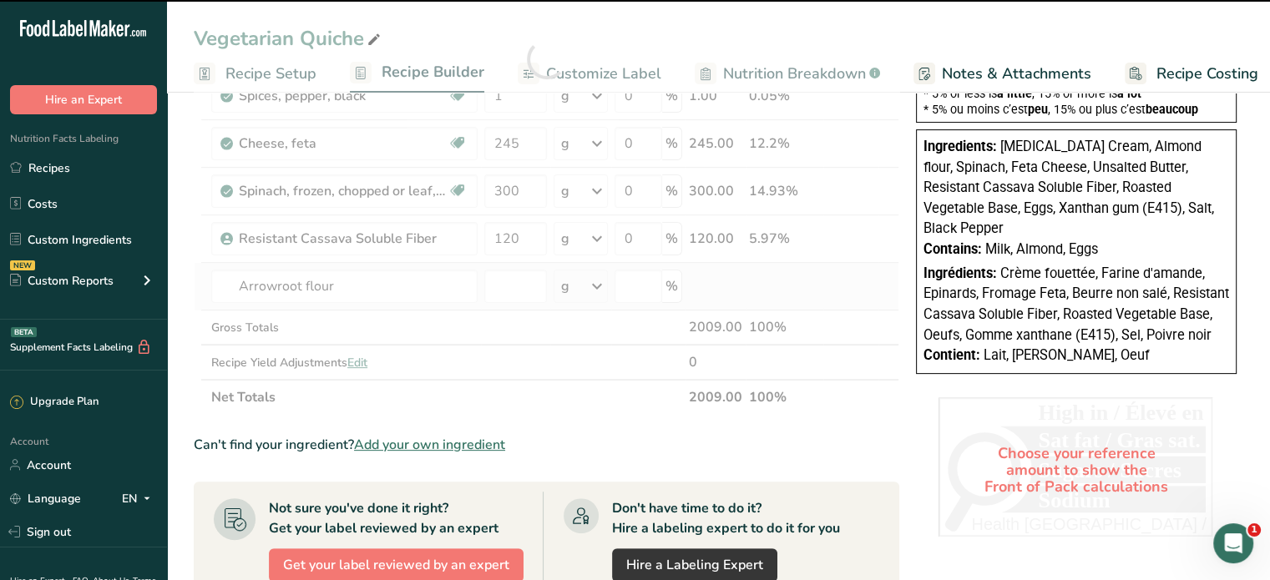
type input "0"
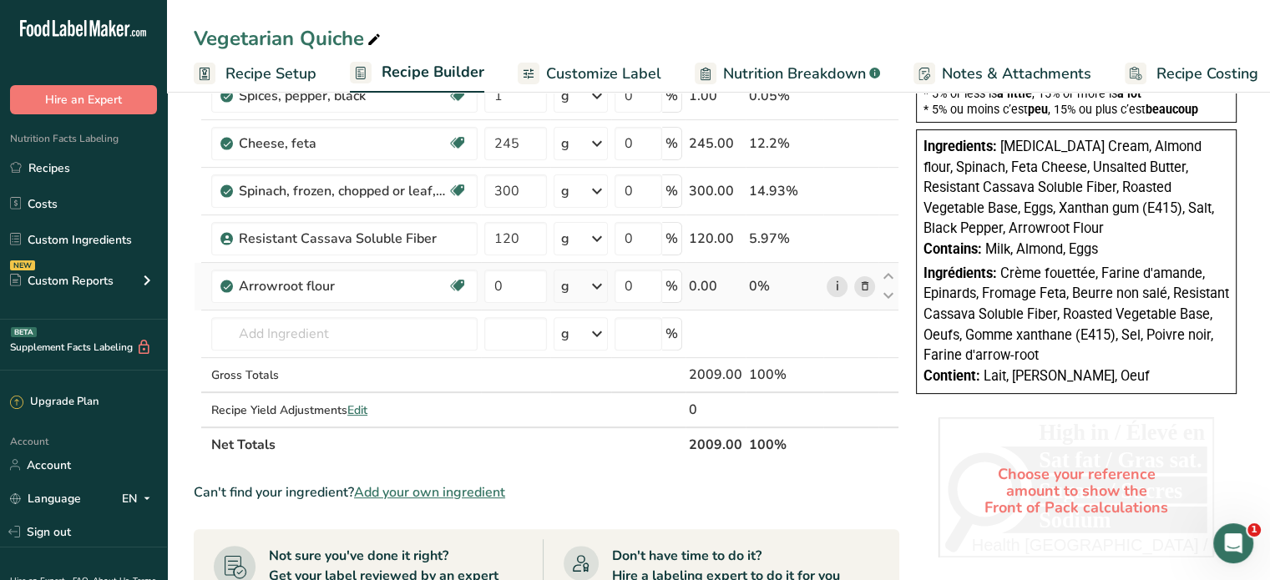
click at [835, 286] on link "i" at bounding box center [837, 286] width 21 height 21
click at [369, 330] on input "text" at bounding box center [344, 333] width 266 height 33
click at [66, 230] on link "Custom Ingredients" at bounding box center [83, 240] width 167 height 32
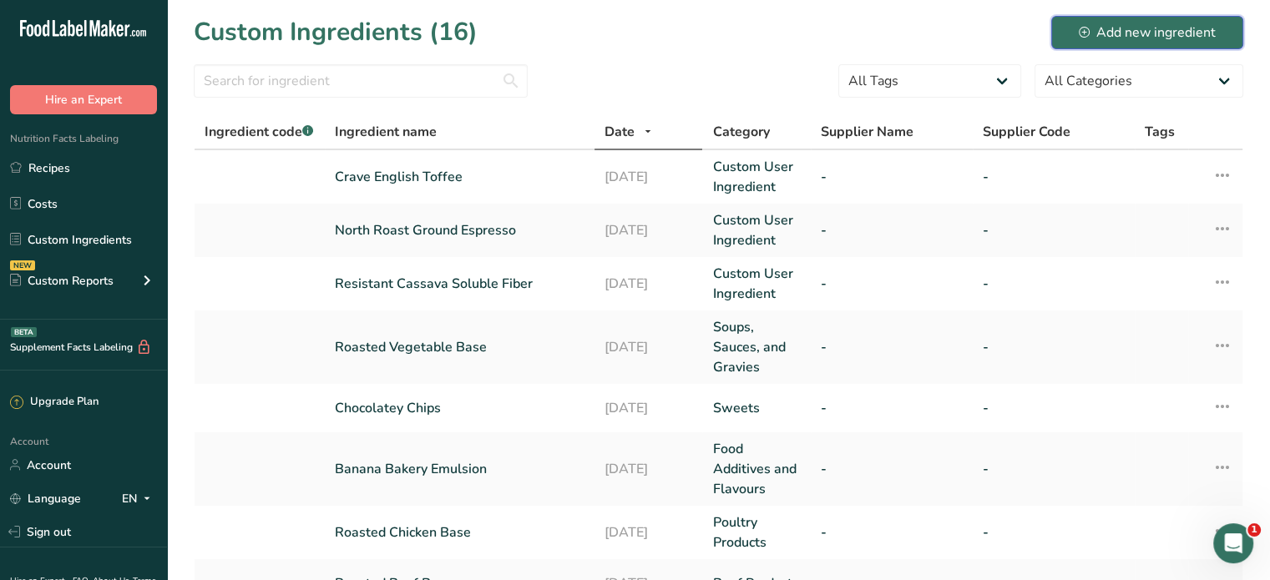
click at [1133, 24] on div "Add new ingredient" at bounding box center [1147, 33] width 137 height 20
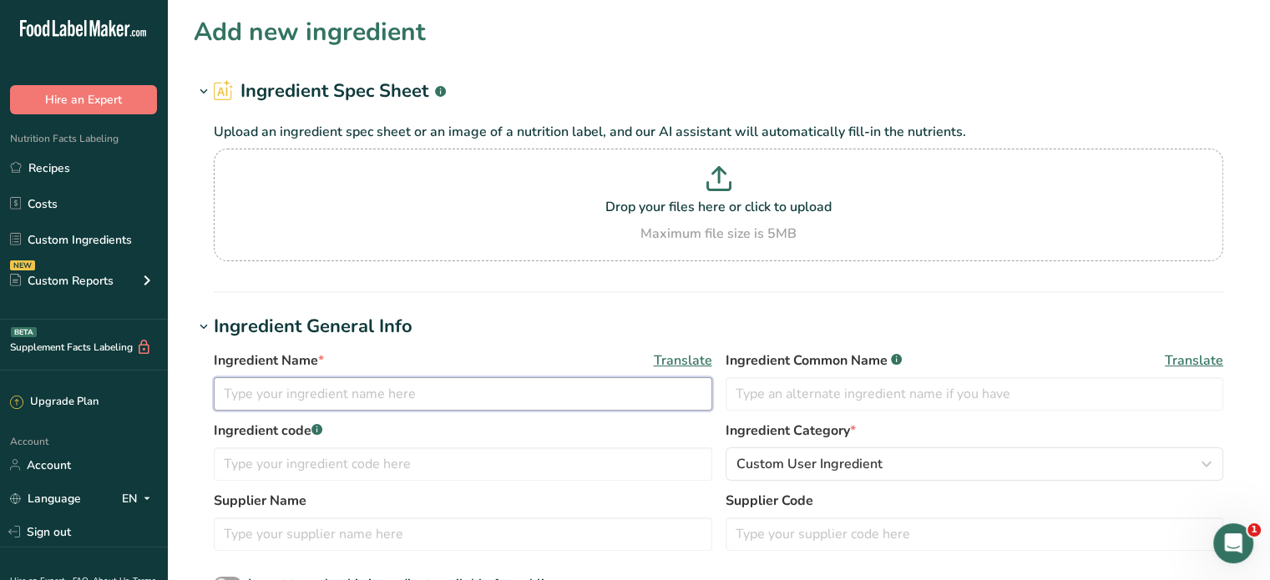
click at [529, 409] on input "text" at bounding box center [463, 393] width 499 height 33
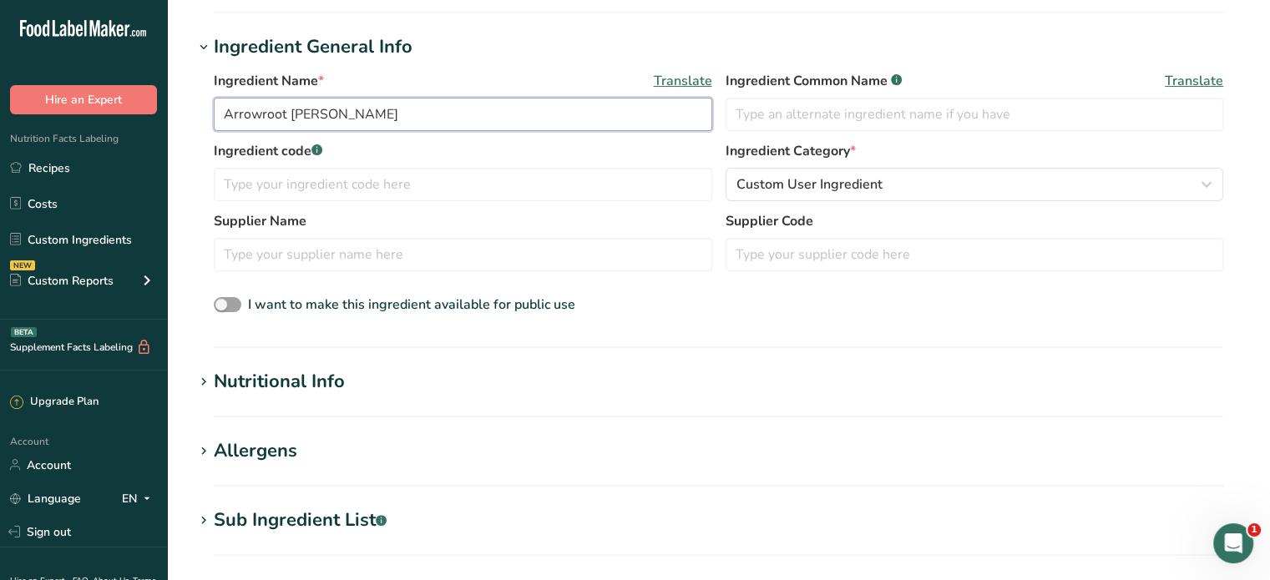
scroll to position [281, 0]
type input "Arrowroot Hannah"
click at [301, 378] on div "Nutritional Info" at bounding box center [279, 381] width 131 height 28
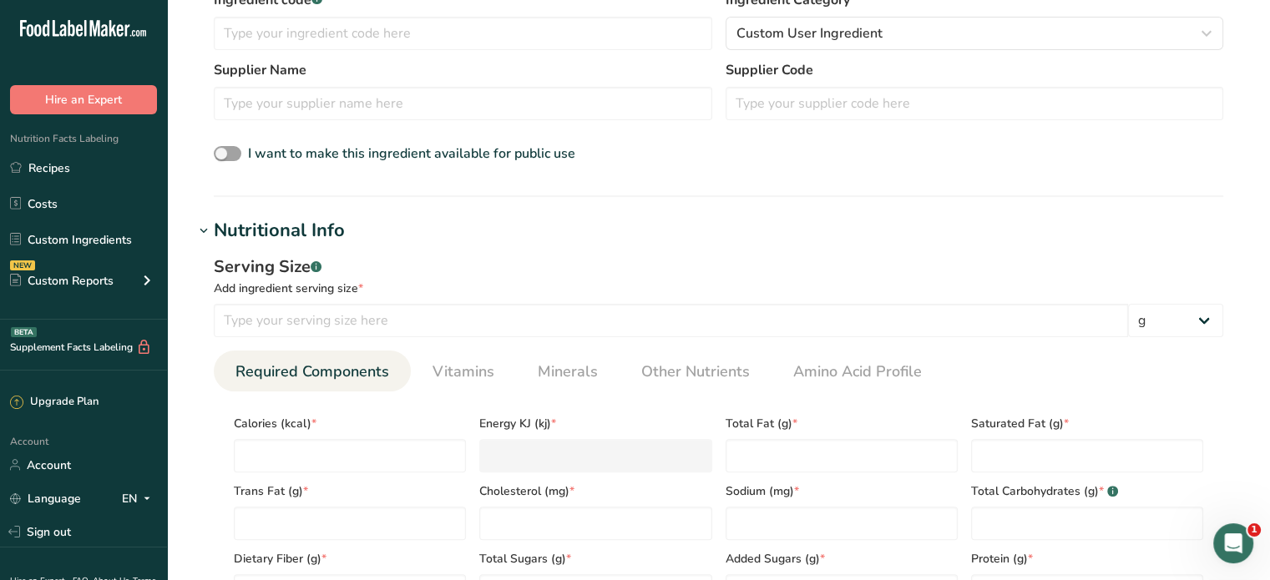
scroll to position [437, 0]
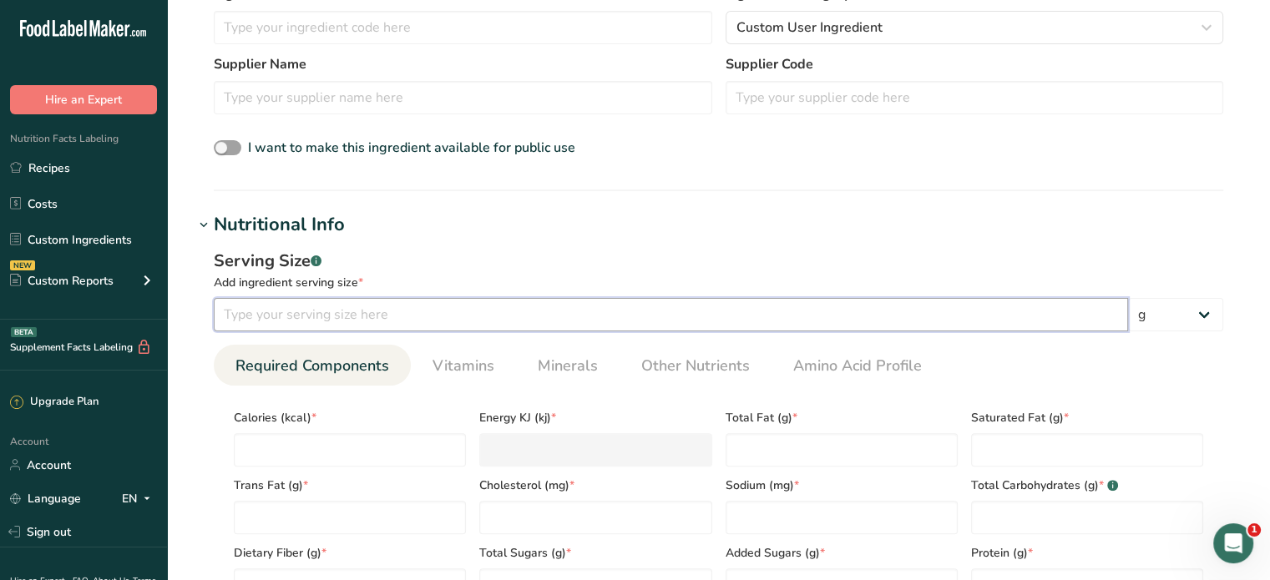
click at [332, 324] on input "number" at bounding box center [671, 314] width 914 height 33
type input "9"
click at [340, 456] on input "number" at bounding box center [350, 449] width 232 height 33
type input "3"
type KJ "12.6"
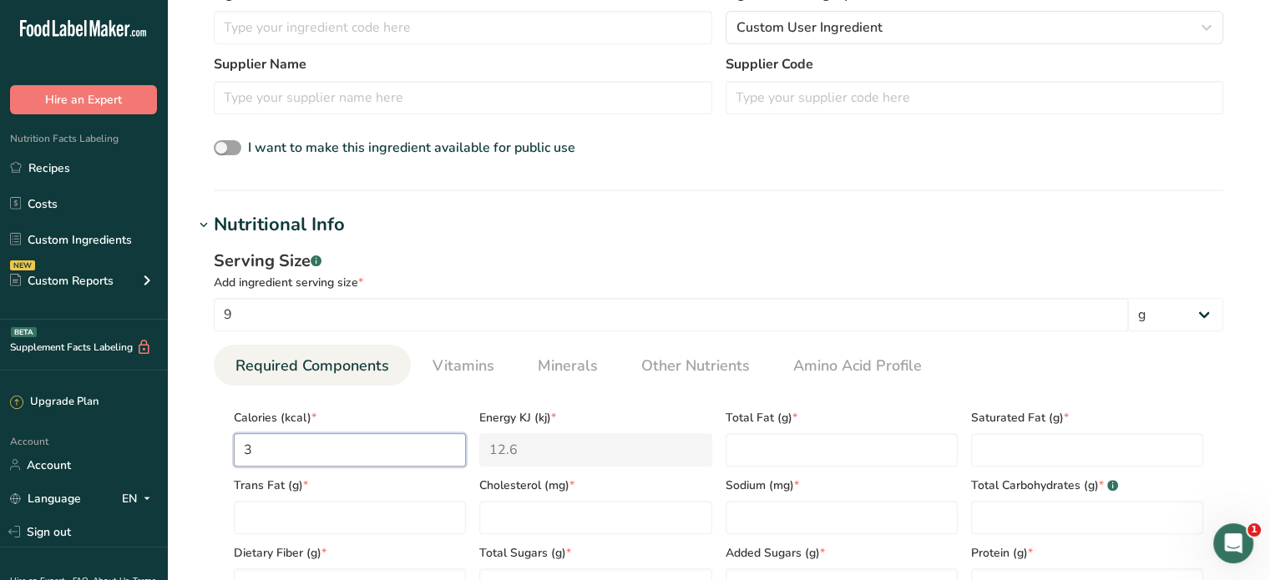
type input "35"
type KJ "146.4"
type input "35"
click at [811, 445] on Fat "number" at bounding box center [842, 449] width 232 height 33
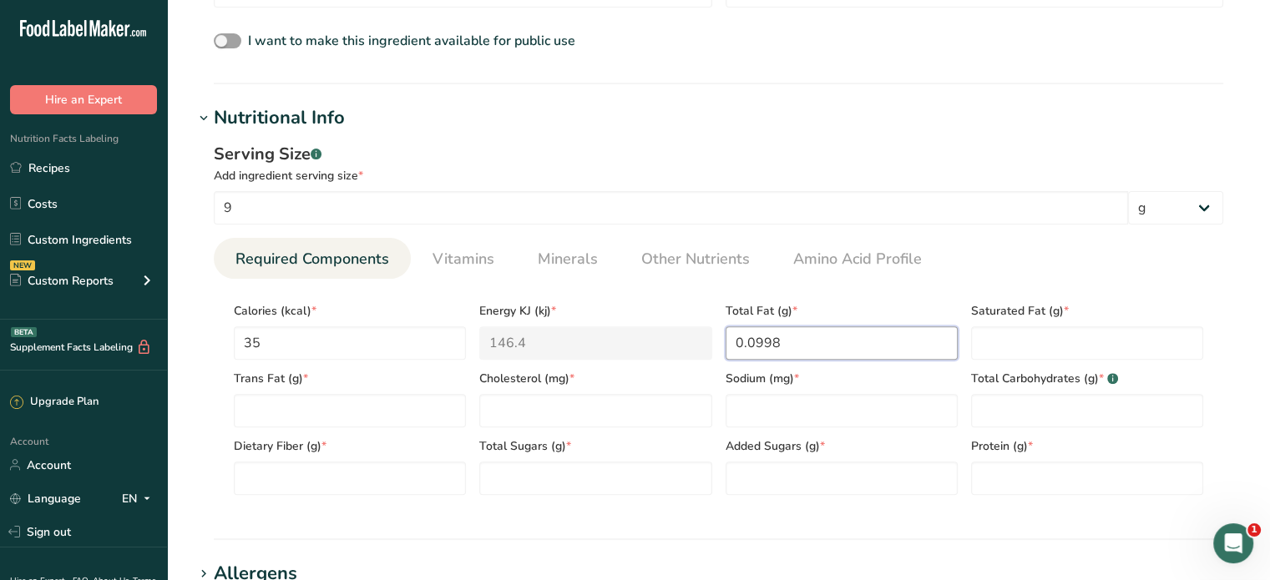
scroll to position [551, 0]
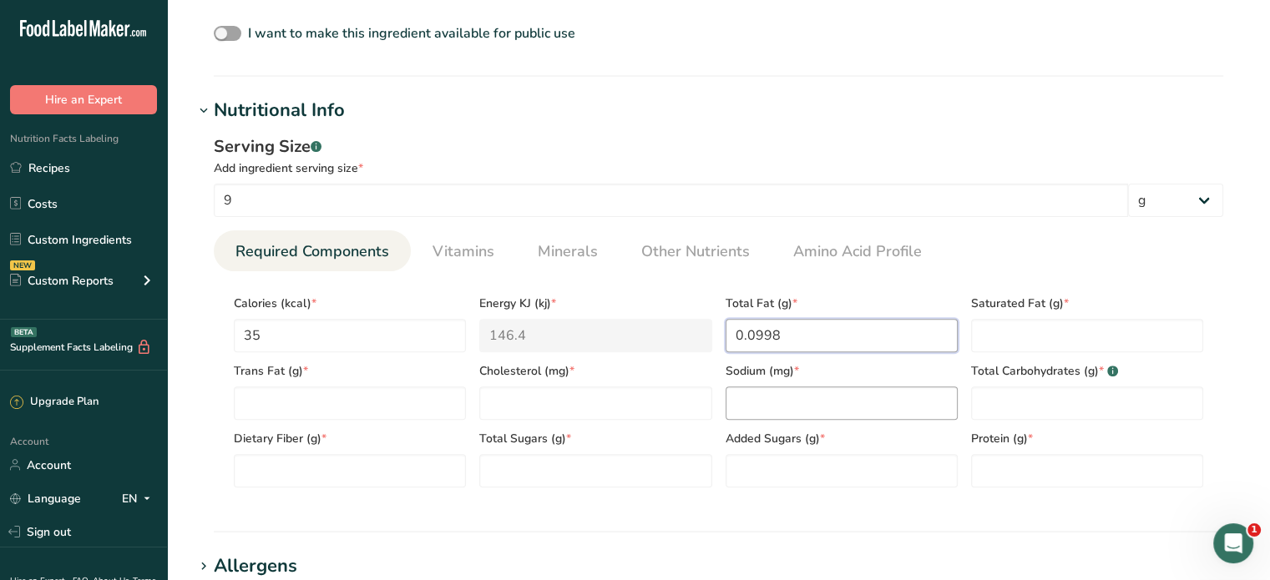
type Fat "0.0998"
click at [789, 401] on input "number" at bounding box center [842, 403] width 232 height 33
click at [284, 477] on Fiber "number" at bounding box center [350, 470] width 232 height 33
type Fiber "0"
click at [1035, 407] on Carbohydrates "number" at bounding box center [1087, 403] width 232 height 33
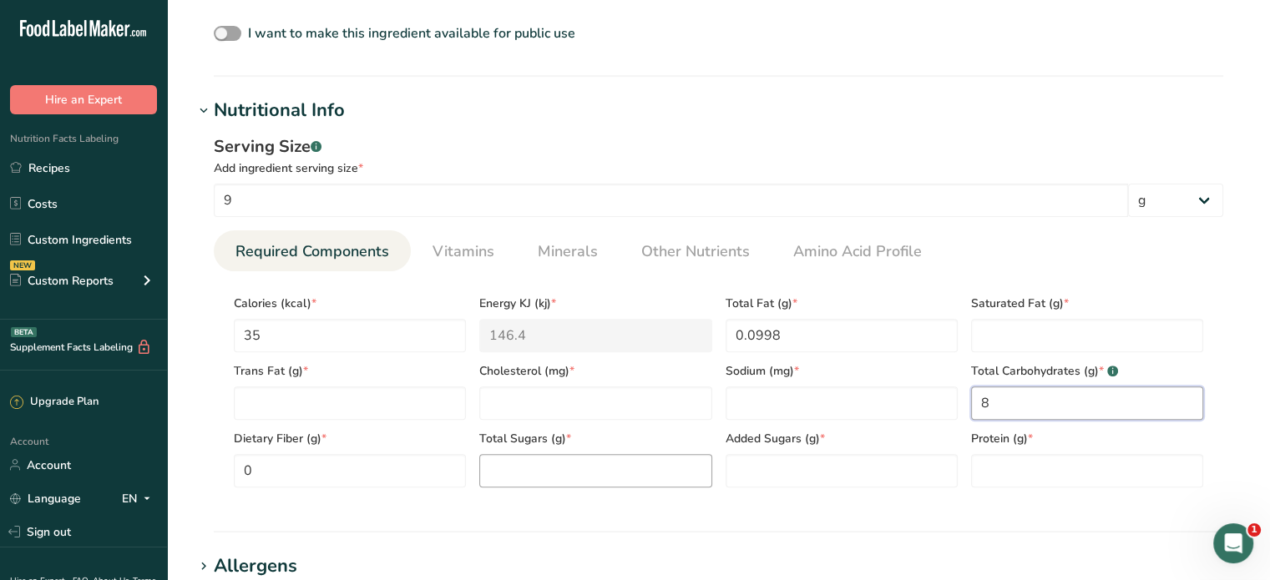
type Carbohydrates "8"
click at [628, 466] on Sugars "number" at bounding box center [595, 470] width 232 height 33
click at [1005, 477] on input "number" at bounding box center [1087, 470] width 232 height 33
type input "0"
click at [778, 465] on Sugars "number" at bounding box center [842, 470] width 232 height 33
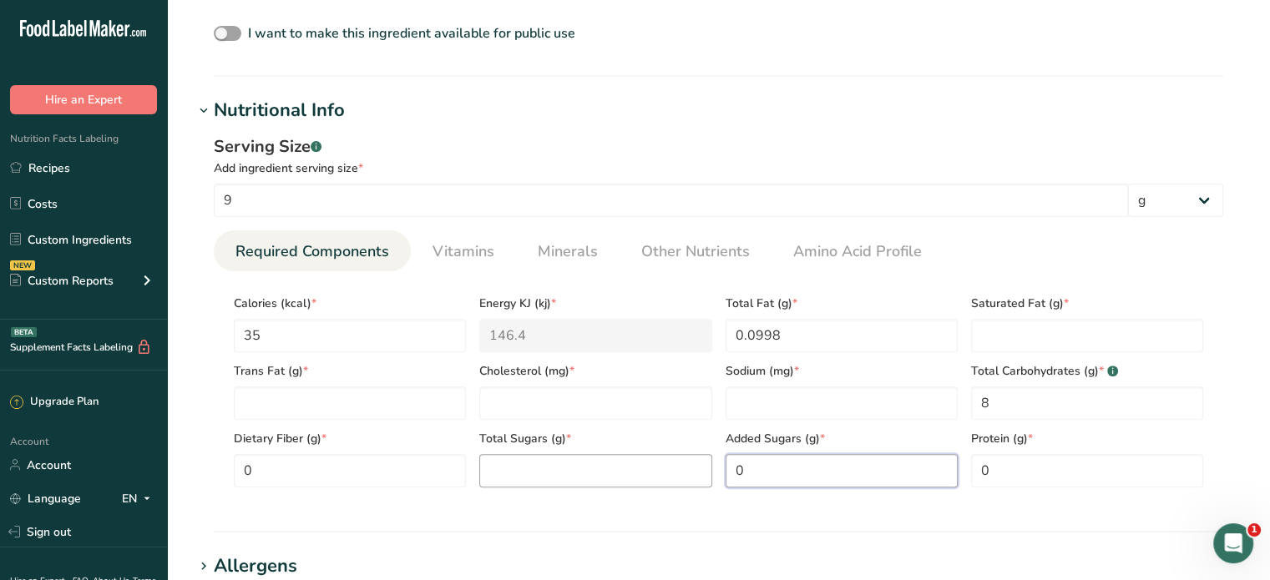
type Sugars "0"
click at [613, 468] on Sugars "number" at bounding box center [595, 470] width 232 height 33
type Sugars "0"
click at [201, 296] on div "Serving Size .a-a{fill:#347362;}.b-a{fill:#fff;} Add ingredient serving size * …" at bounding box center [719, 317] width 1050 height 387
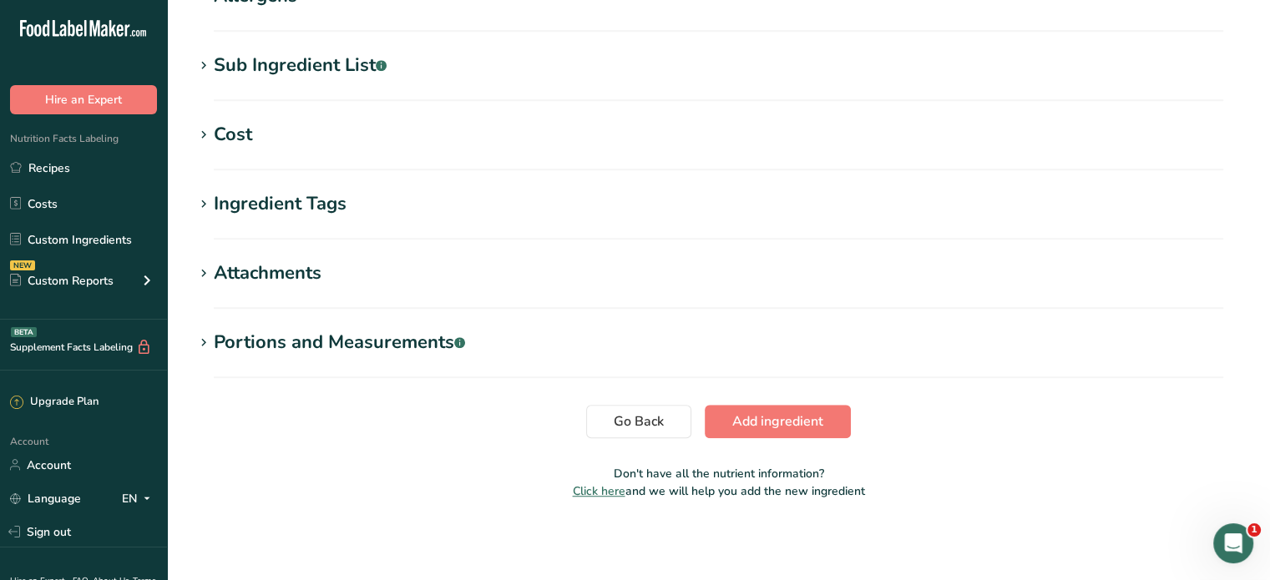
scroll to position [1121, 0]
click at [797, 421] on span "Add ingredient" at bounding box center [777, 422] width 91 height 20
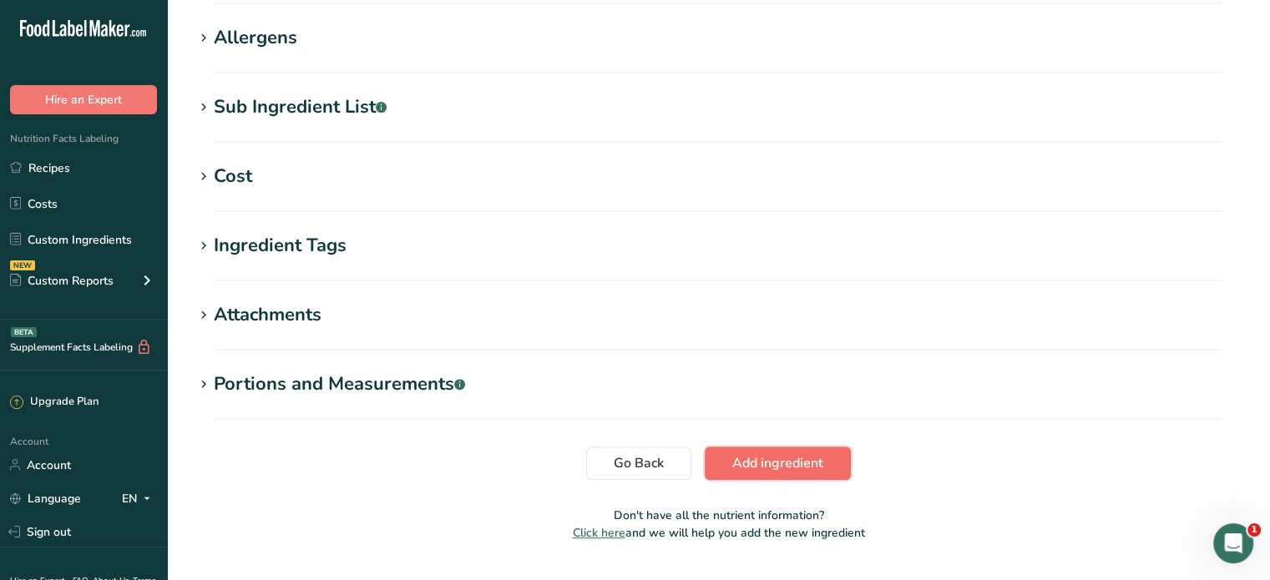
click at [767, 473] on button "Add ingredient" at bounding box center [778, 463] width 146 height 33
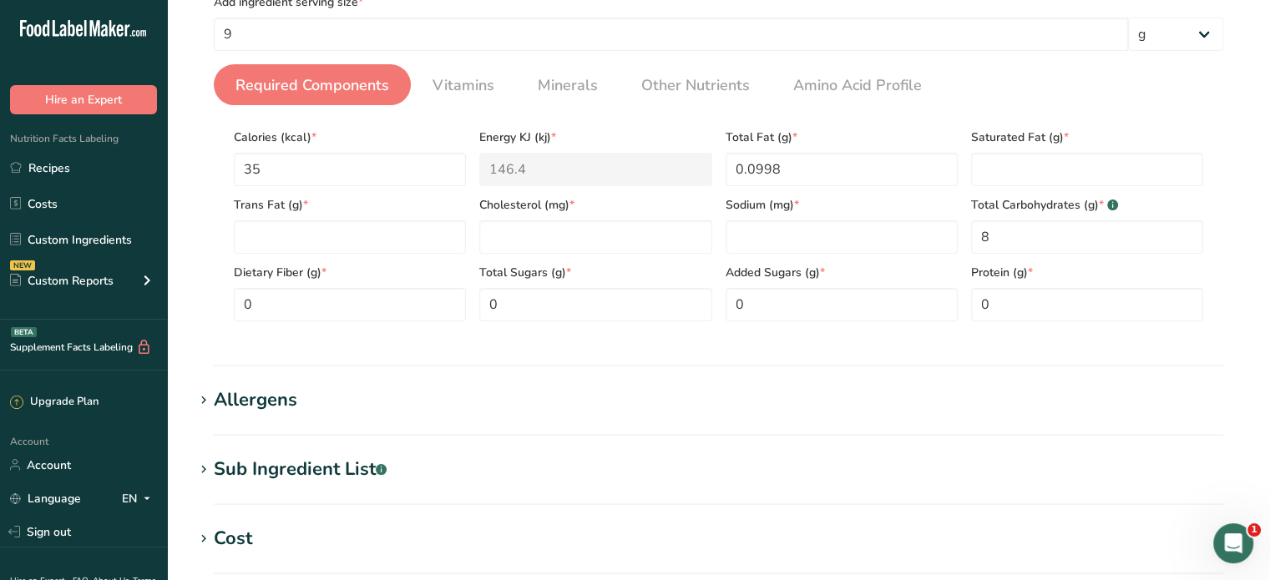
click at [767, 473] on section "Add new ingredient Ingredient Spec Sheet .a-a{fill:#347362;}.b-a{fill:#fff;} Up…" at bounding box center [718, 322] width 1103 height 1217
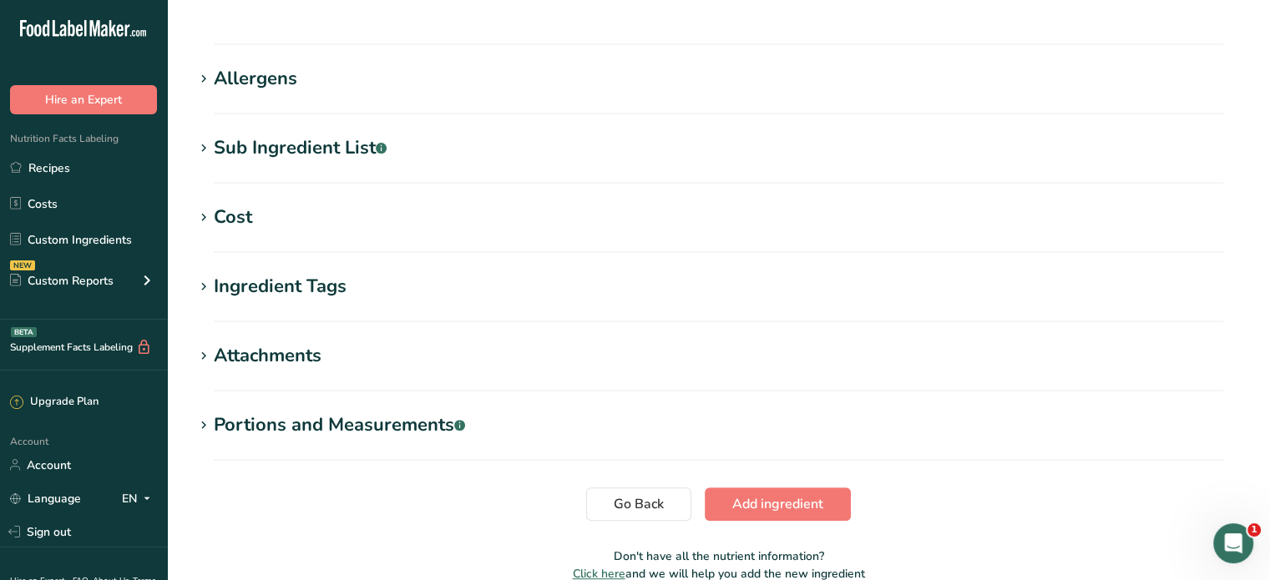
scroll to position [607, 0]
click at [792, 504] on span "Add ingredient" at bounding box center [777, 504] width 91 height 20
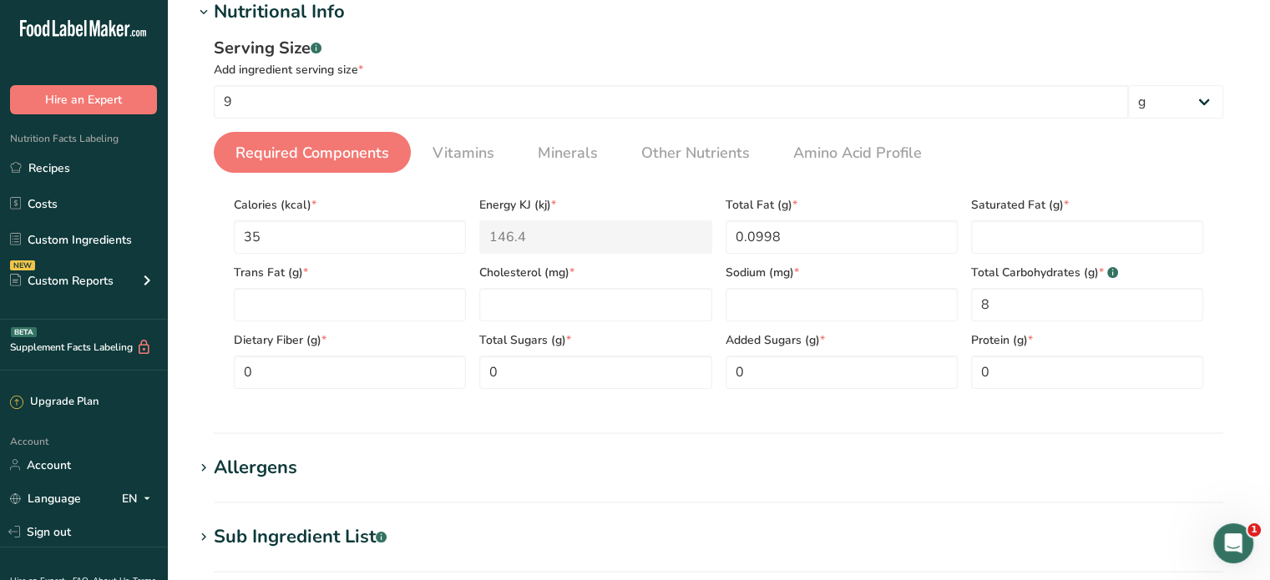
scroll to position [216, 0]
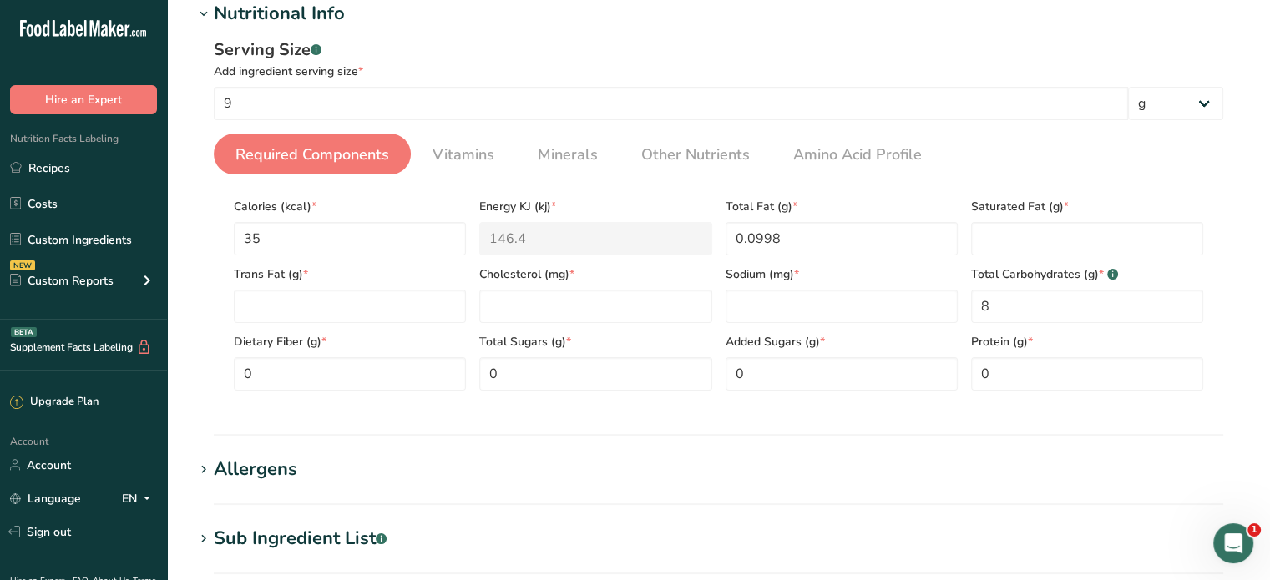
click at [278, 141] on link "Required Components" at bounding box center [312, 155] width 167 height 43
click at [280, 309] on Fat "number" at bounding box center [350, 306] width 232 height 33
type Fat "0"
click at [537, 312] on input "number" at bounding box center [595, 306] width 232 height 33
type input "0"
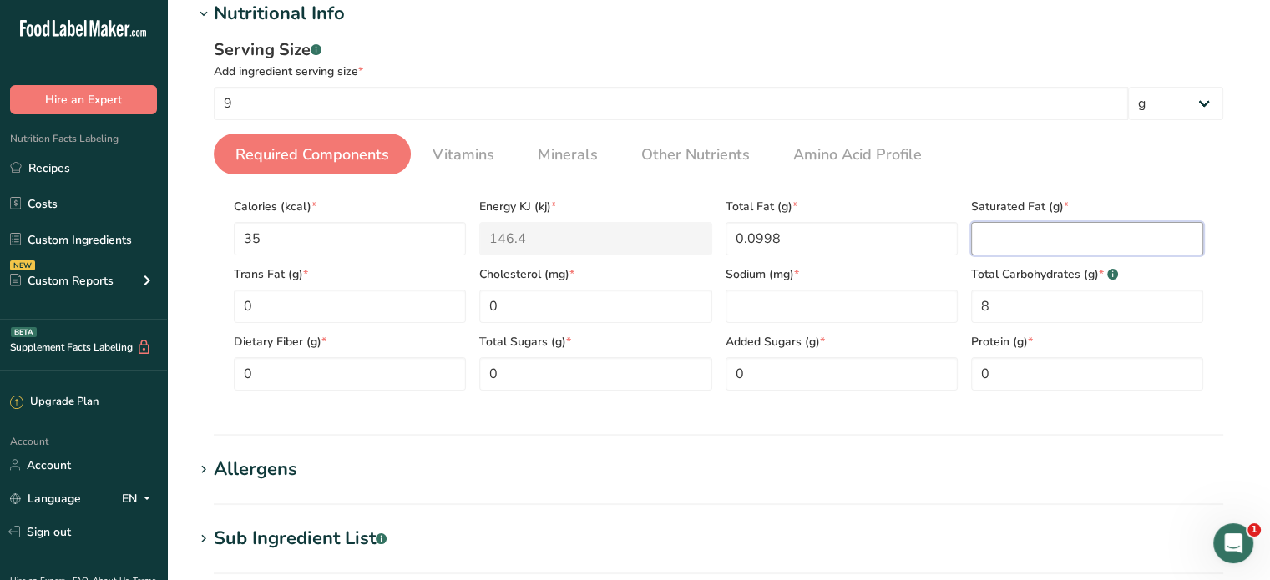
click at [1032, 240] on Fat "number" at bounding box center [1087, 238] width 232 height 33
type Fat "0"
click at [818, 301] on input "number" at bounding box center [842, 306] width 232 height 33
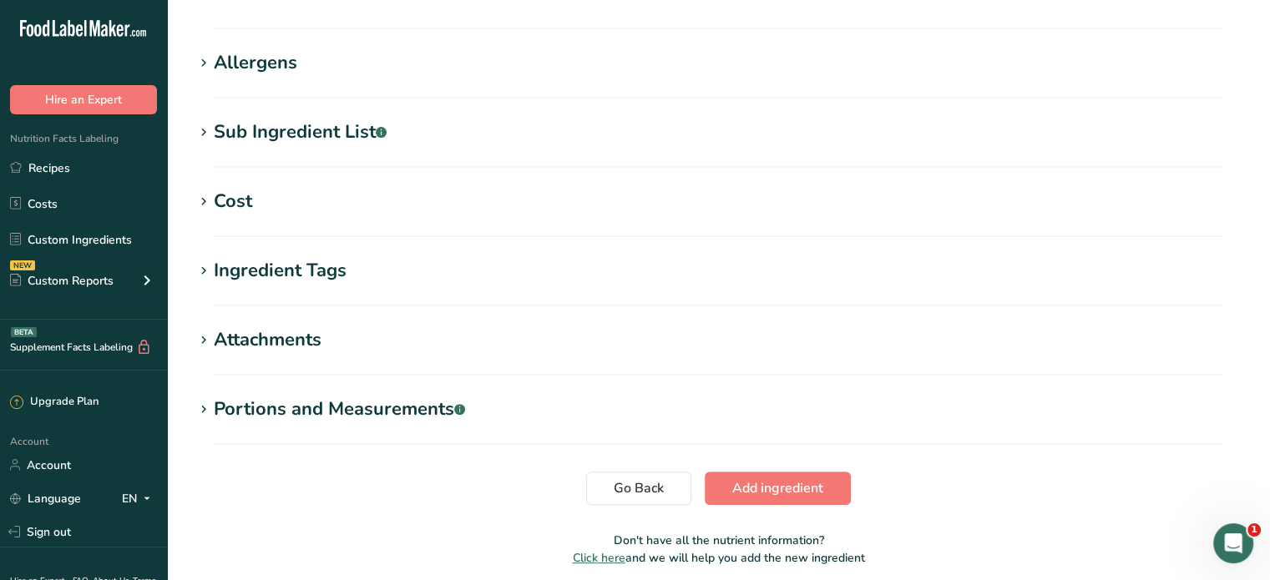
scroll to position [689, 0]
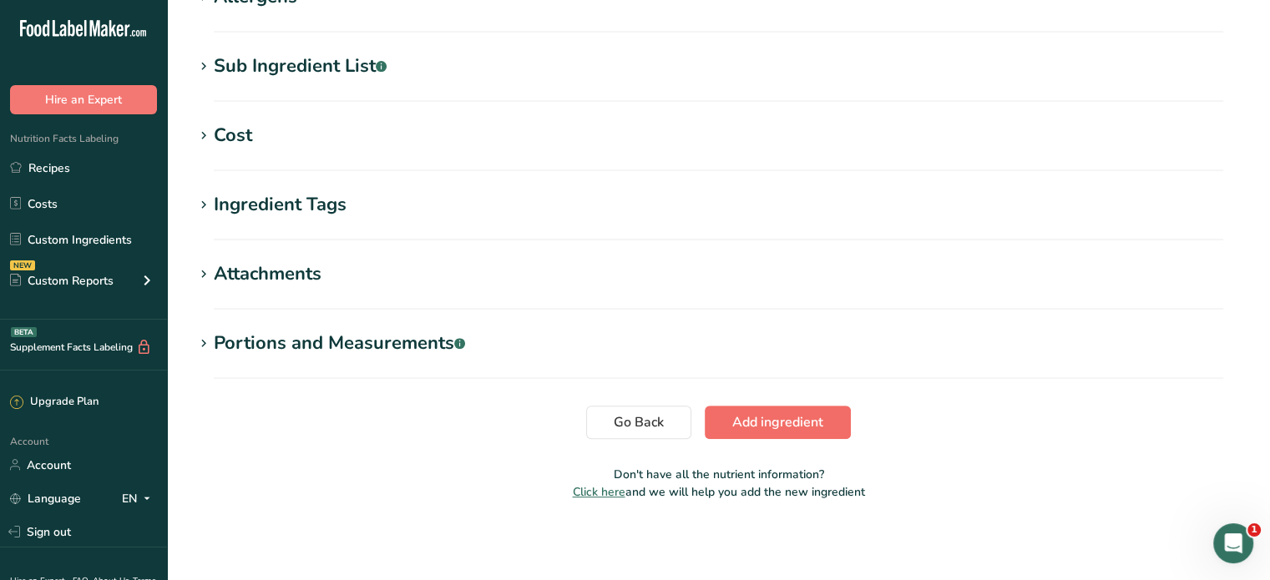
type input "0"
click at [784, 430] on span "Add ingredient" at bounding box center [777, 422] width 91 height 20
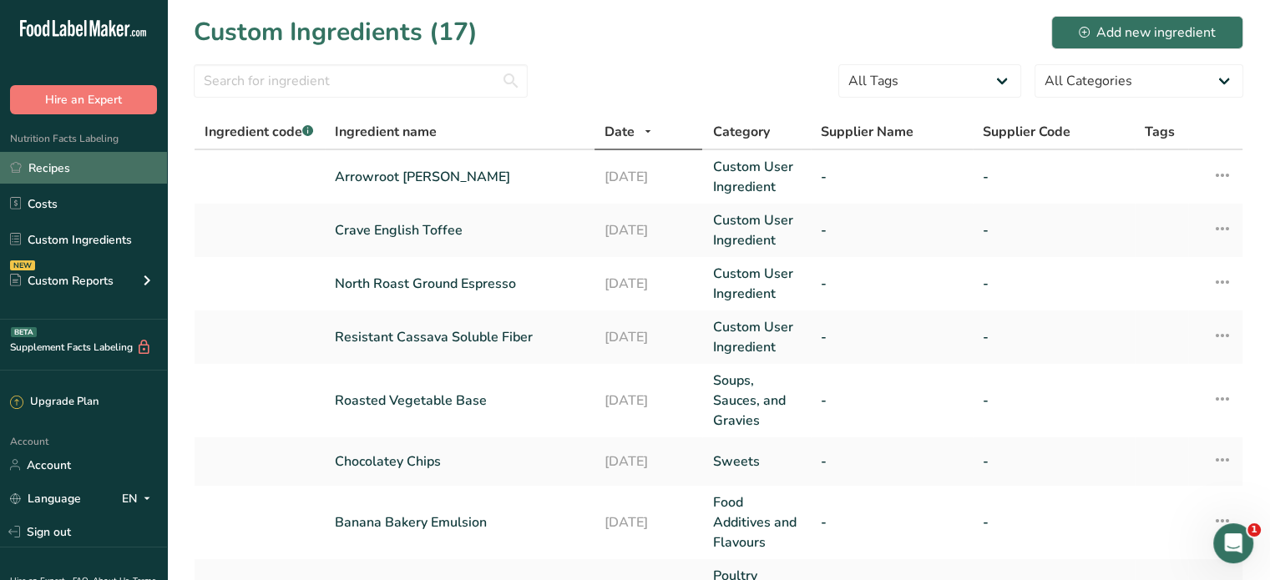
click at [45, 163] on link "Recipes" at bounding box center [83, 168] width 167 height 32
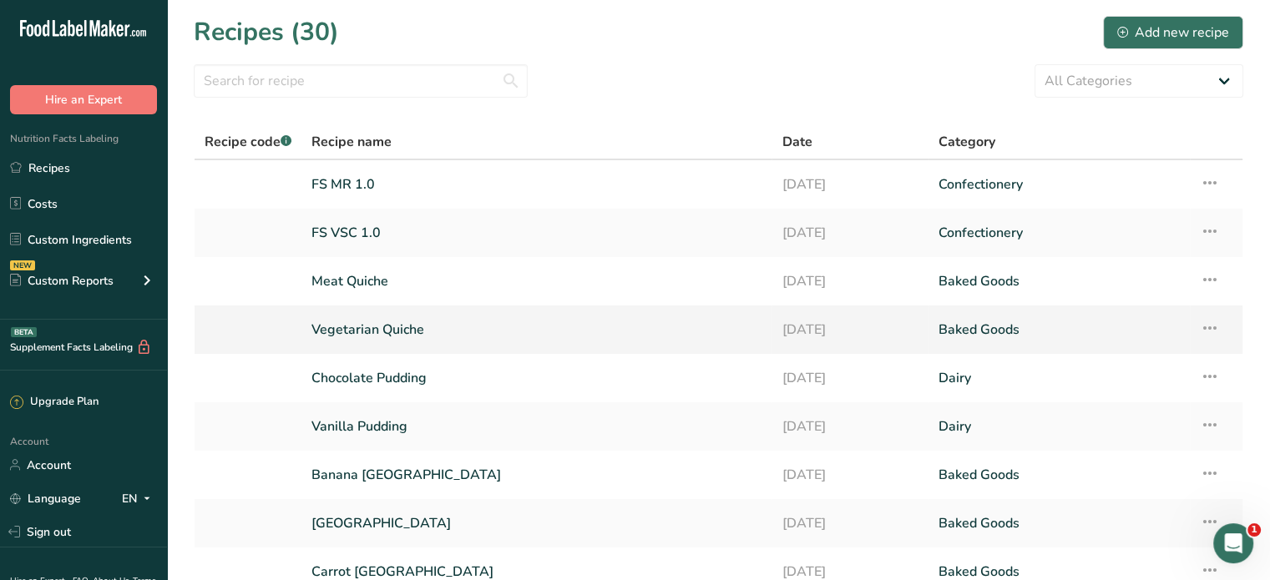
click at [483, 328] on link "Vegetarian Quiche" at bounding box center [536, 329] width 450 height 35
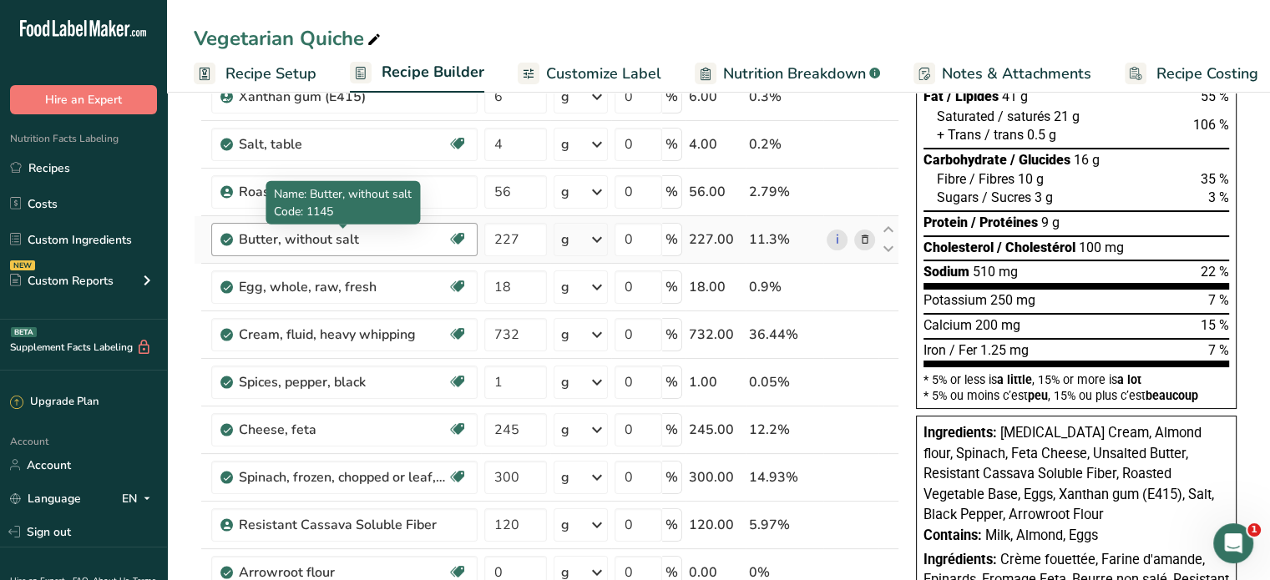
scroll to position [237, 0]
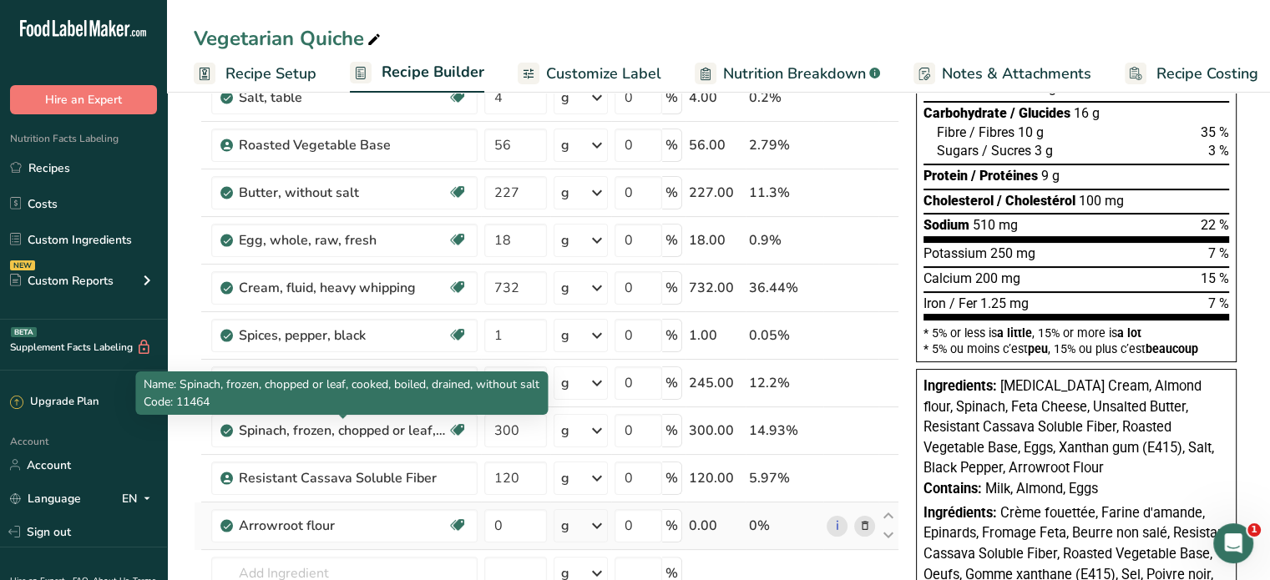
drag, startPoint x: 377, startPoint y: 428, endPoint x: 863, endPoint y: 517, distance: 493.2
click at [863, 517] on div "i" at bounding box center [851, 526] width 48 height 21
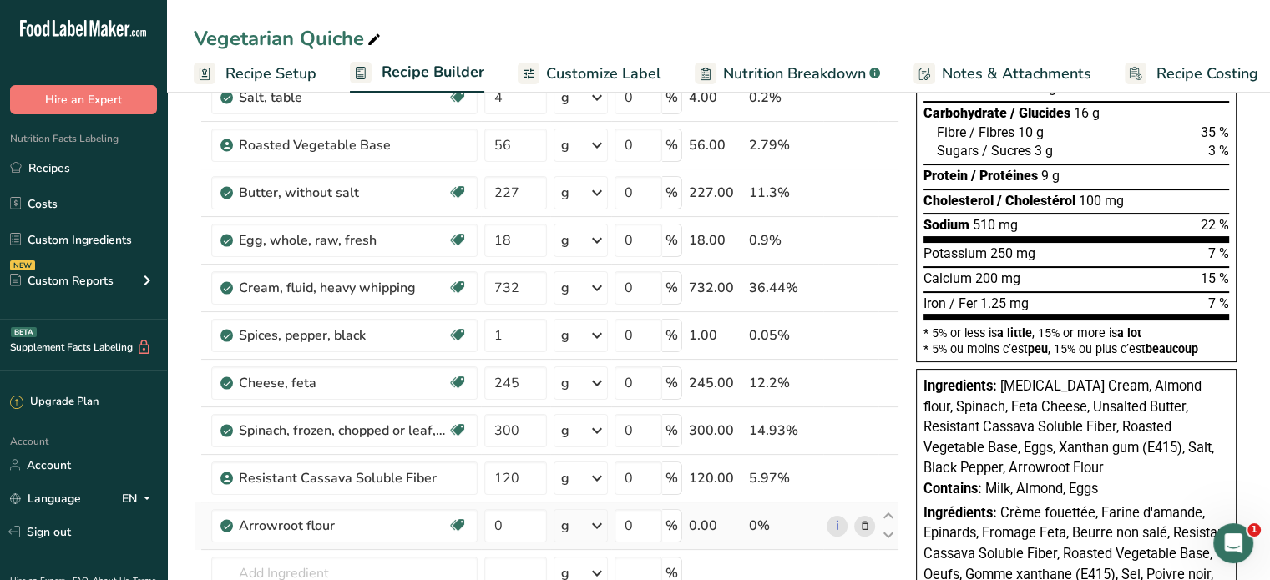
click at [866, 518] on icon at bounding box center [864, 527] width 12 height 18
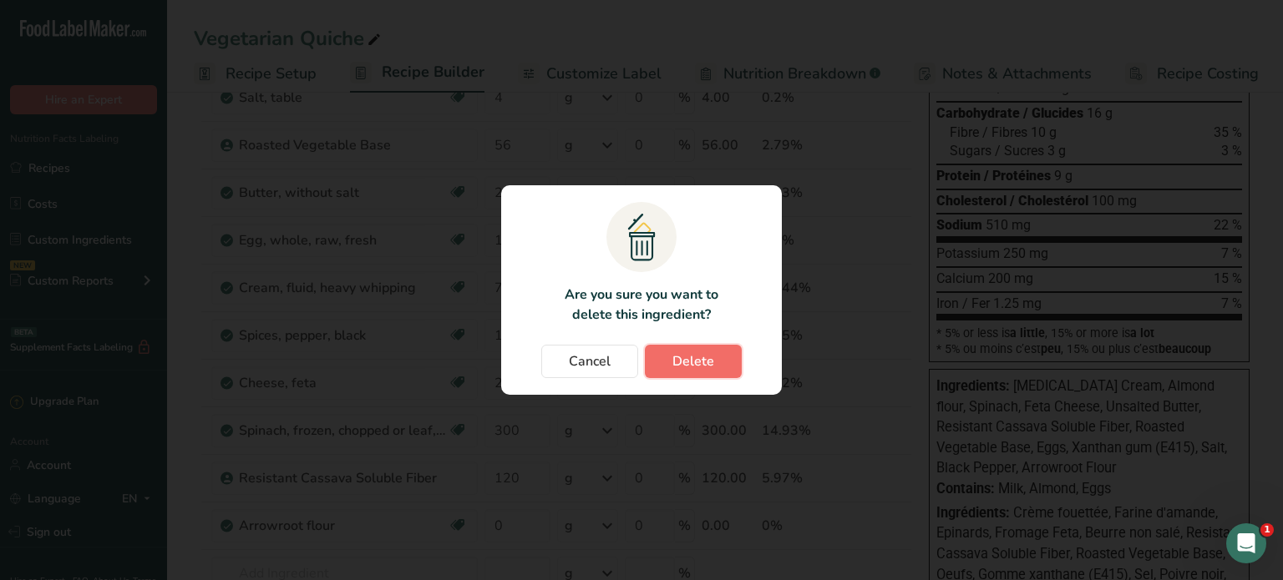
click at [708, 357] on span "Delete" at bounding box center [693, 362] width 42 height 20
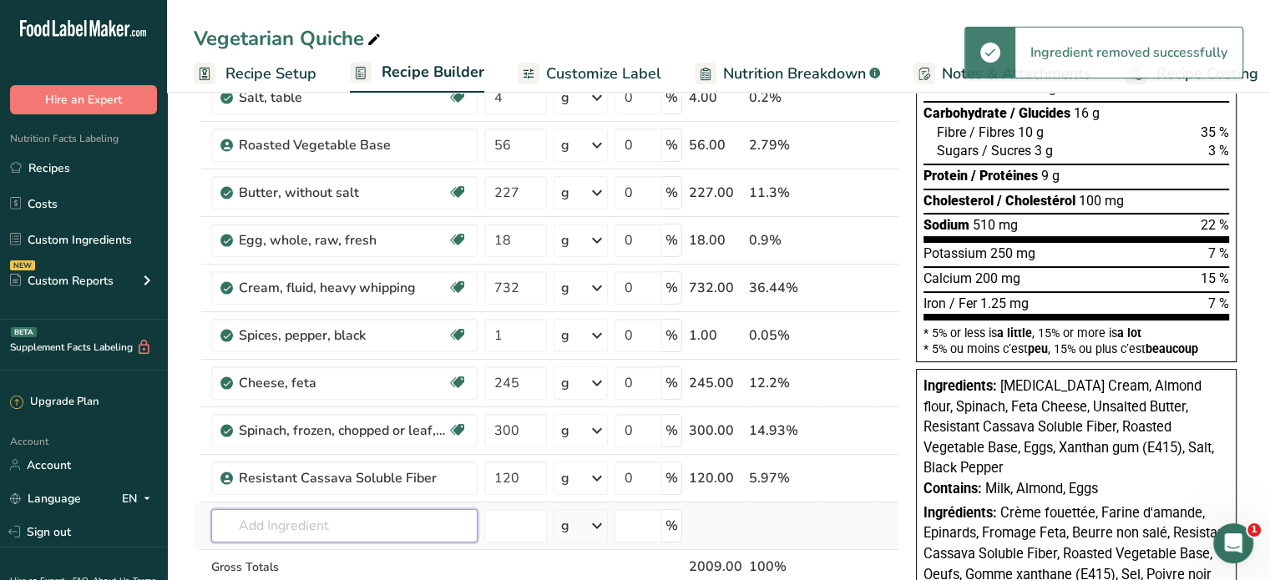
click at [317, 513] on input "text" at bounding box center [344, 525] width 266 height 33
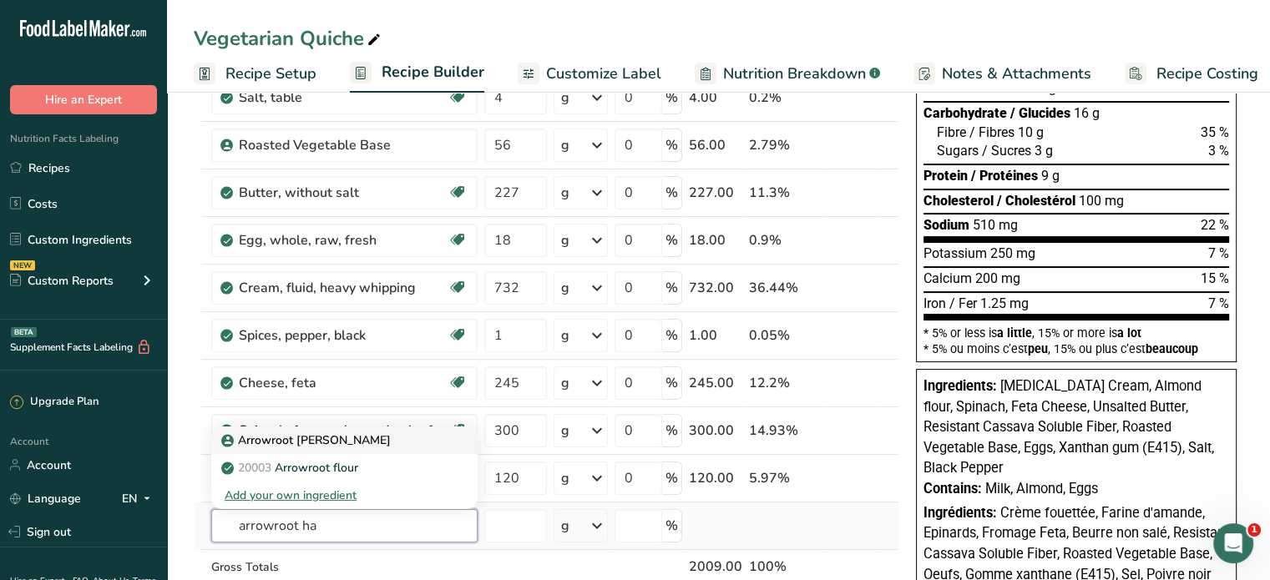
type input "arrowroot ha"
click at [316, 432] on p "Arrowroot Hannah" at bounding box center [308, 441] width 166 height 18
type input "Arrowroot Hannah"
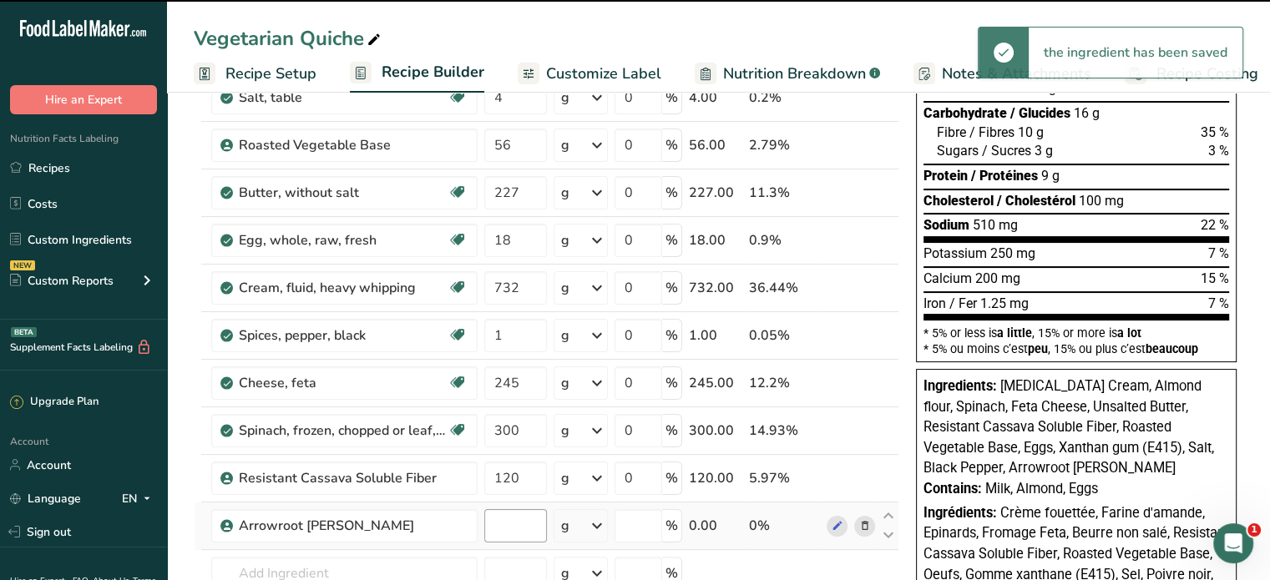
type input "0"
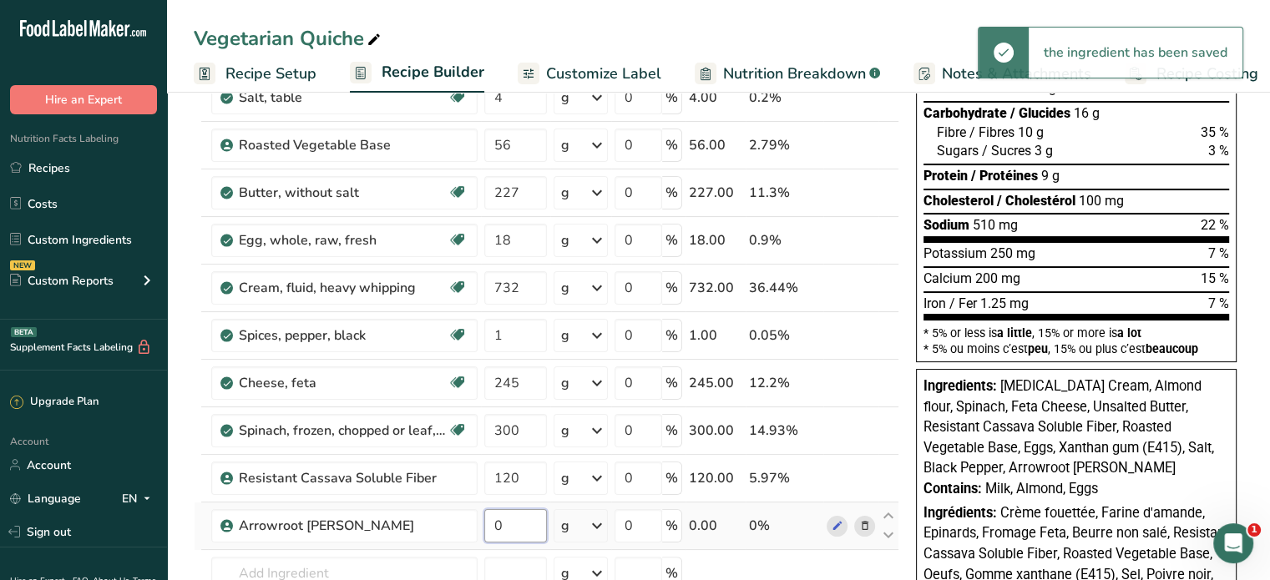
click at [519, 519] on input "0" at bounding box center [515, 525] width 63 height 33
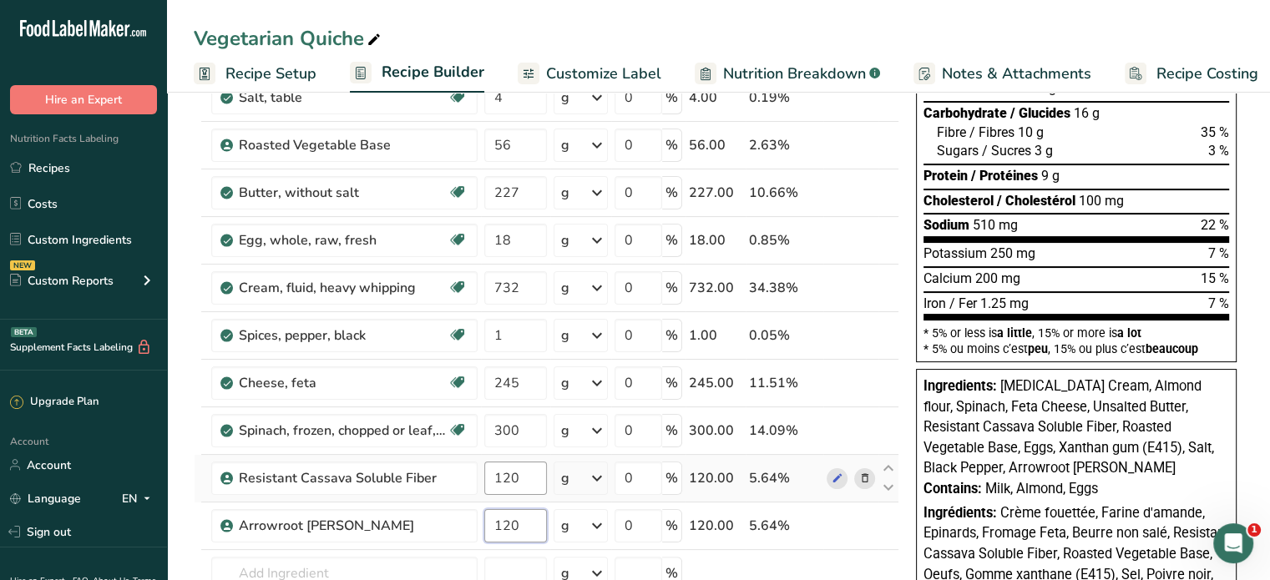
type input "120"
click at [527, 476] on div "Ingredient * Amount * Unit * Waste * .a-a{fill:#347362;}.b-a{fill:#fff;} Grams …" at bounding box center [547, 322] width 706 height 759
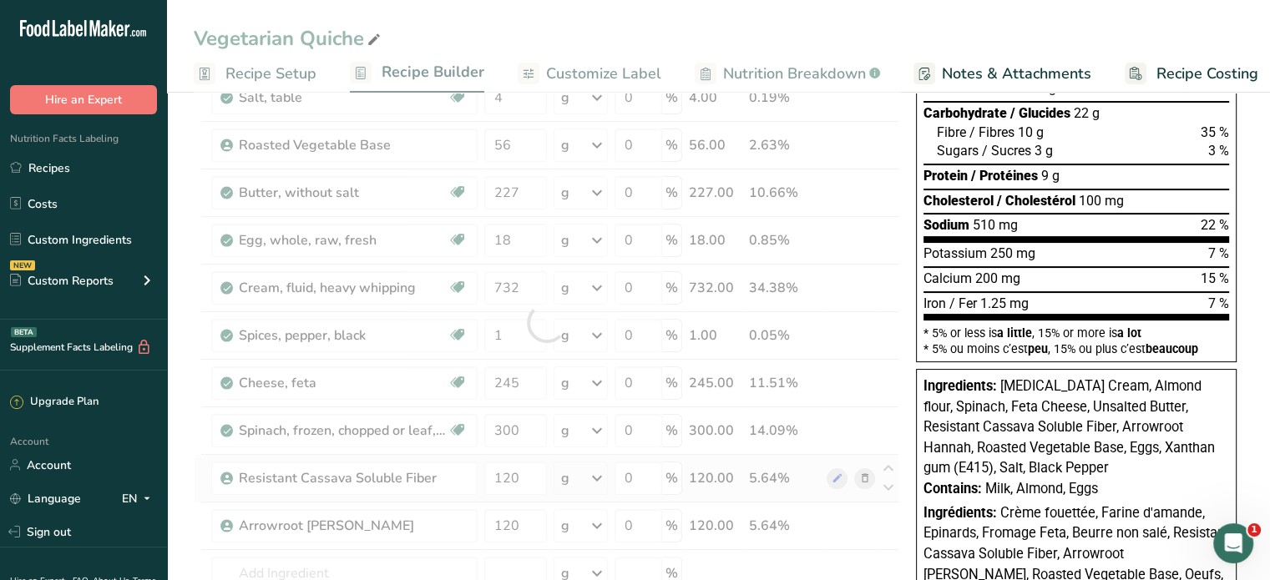
click at [860, 471] on div "Ingredient * Amount * Unit * Waste * .a-a{fill:#347362;}.b-a{fill:#fff;} Grams …" at bounding box center [547, 322] width 706 height 759
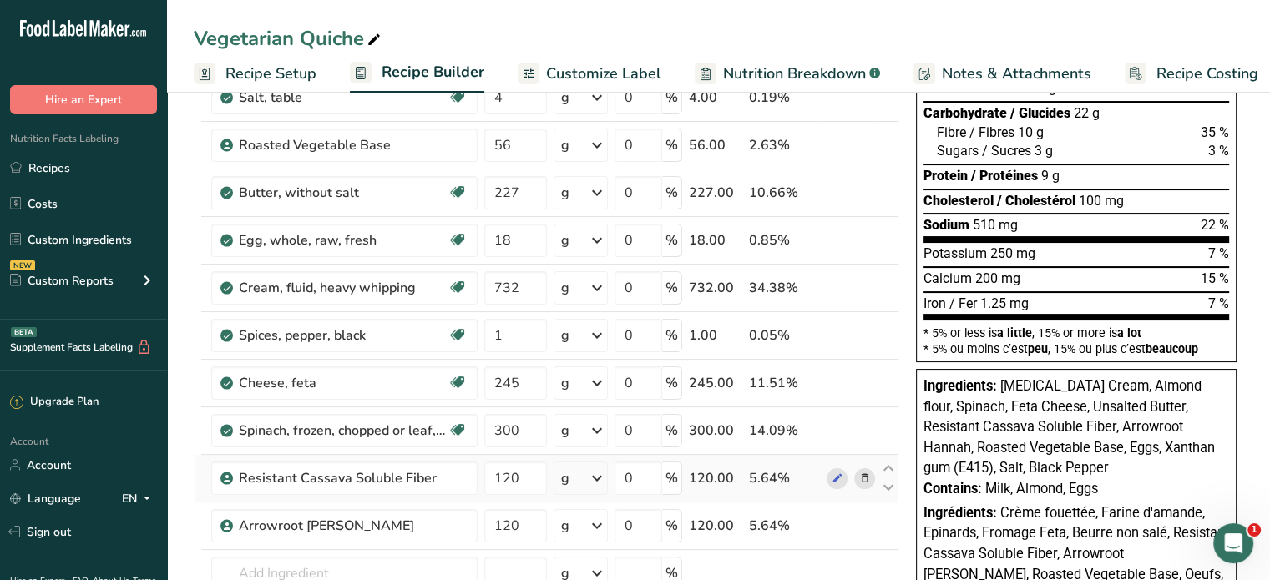
click at [862, 473] on icon at bounding box center [864, 479] width 12 height 18
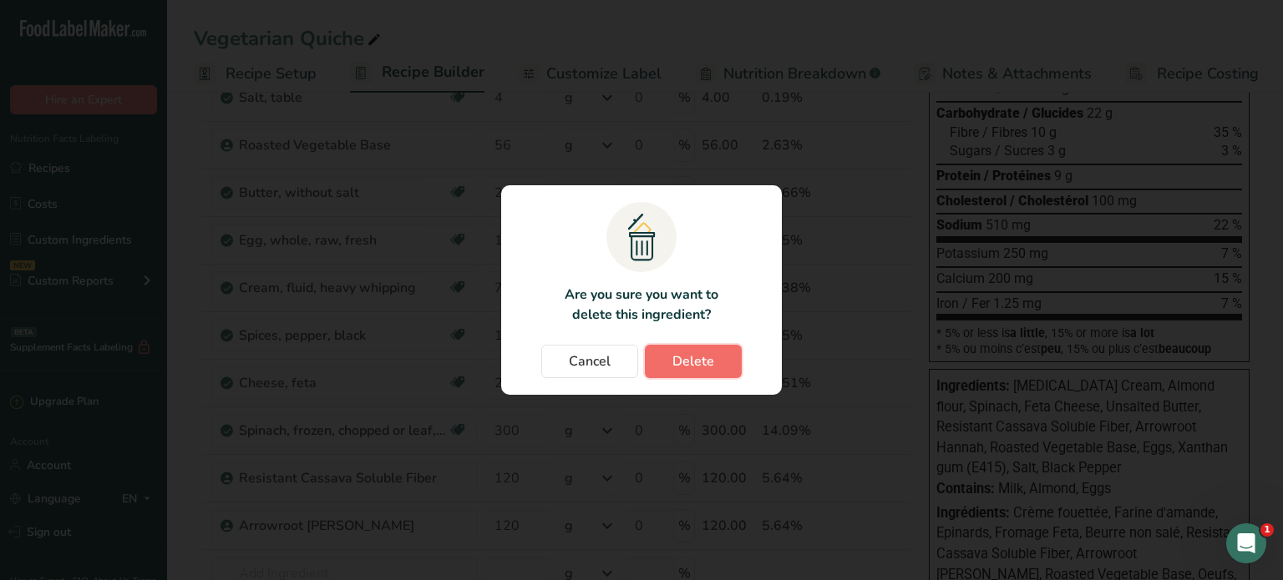
click at [701, 357] on span "Delete" at bounding box center [693, 362] width 42 height 20
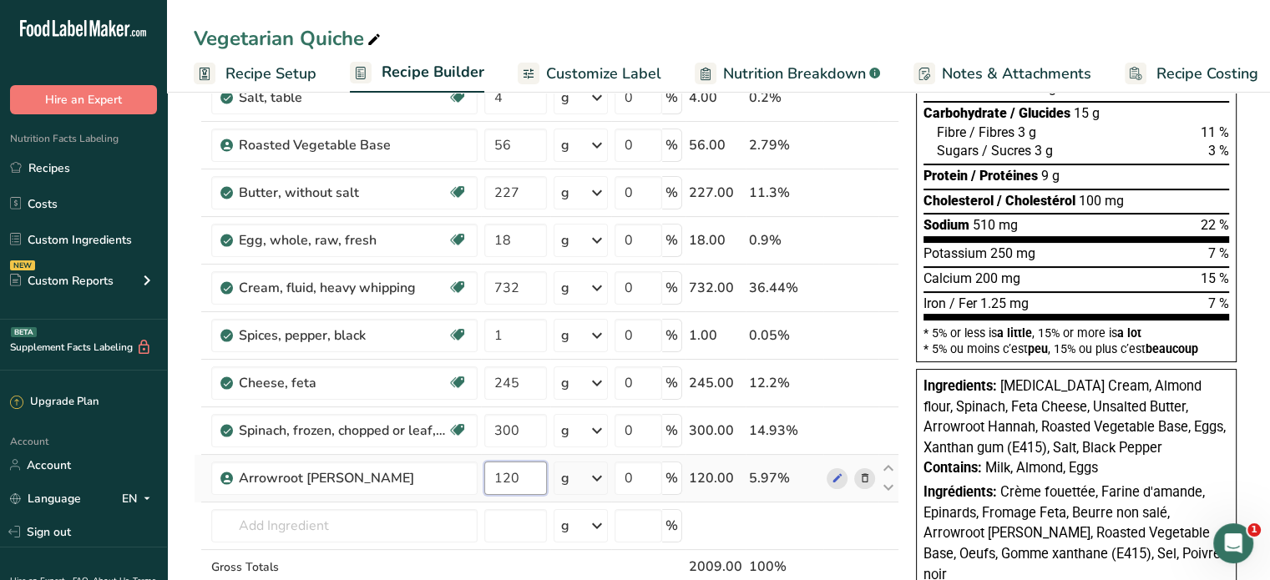
click at [524, 479] on input "120" at bounding box center [515, 478] width 63 height 33
type input "1"
type input "60"
click at [392, 524] on div "Ingredient * Amount * Unit * Waste * .a-a{fill:#347362;}.b-a{fill:#fff;} Grams …" at bounding box center [547, 298] width 706 height 711
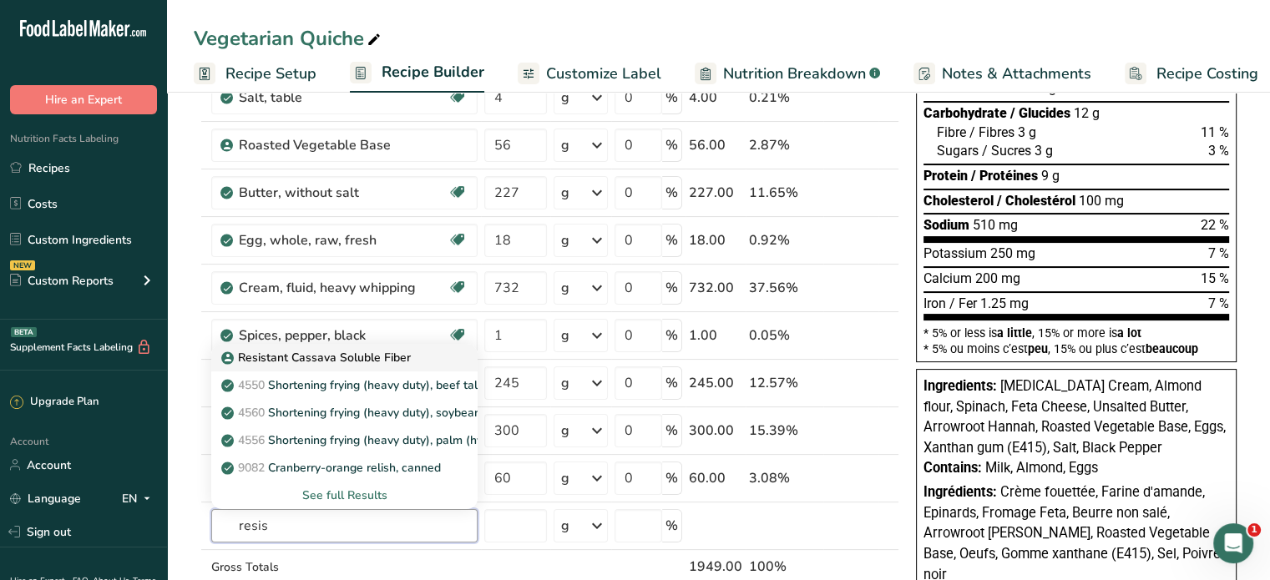
type input "resis"
click at [404, 349] on p "Resistant Cassava Soluble Fiber" at bounding box center [318, 358] width 186 height 18
type input "Resistant Cassava Soluble Fiber"
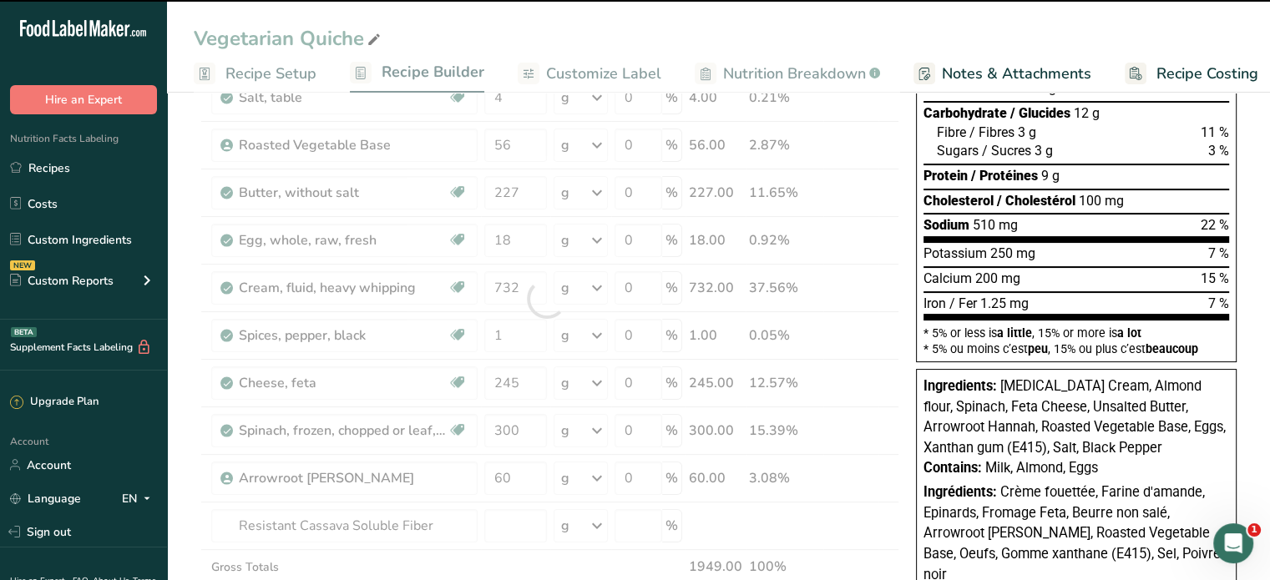
type input "0"
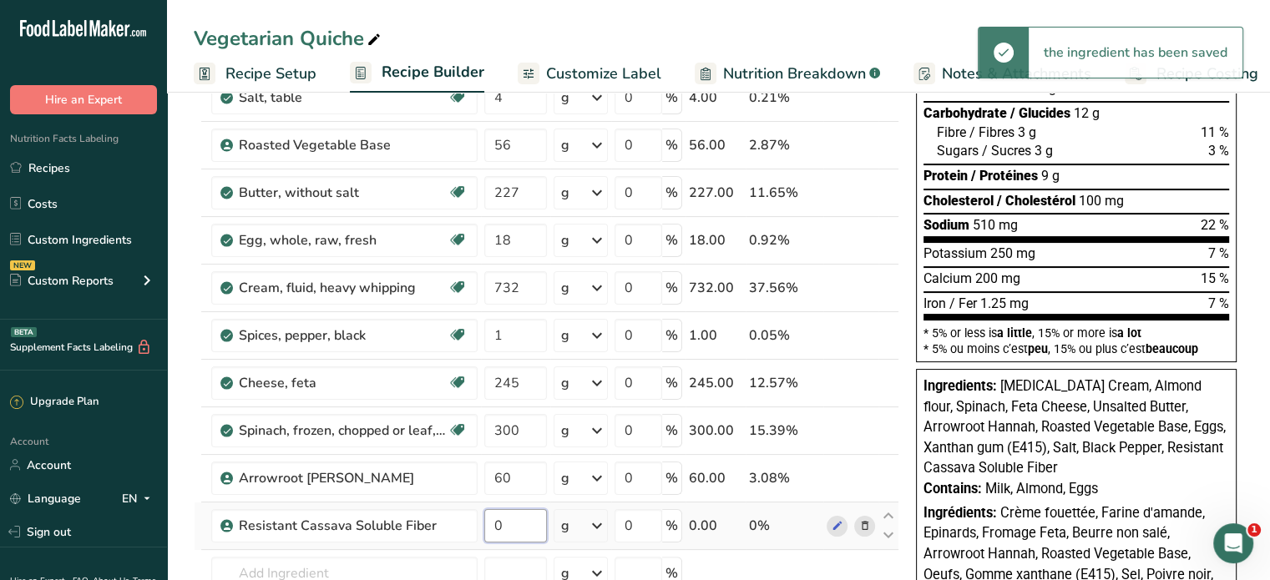
click at [522, 524] on input "0" at bounding box center [515, 525] width 63 height 33
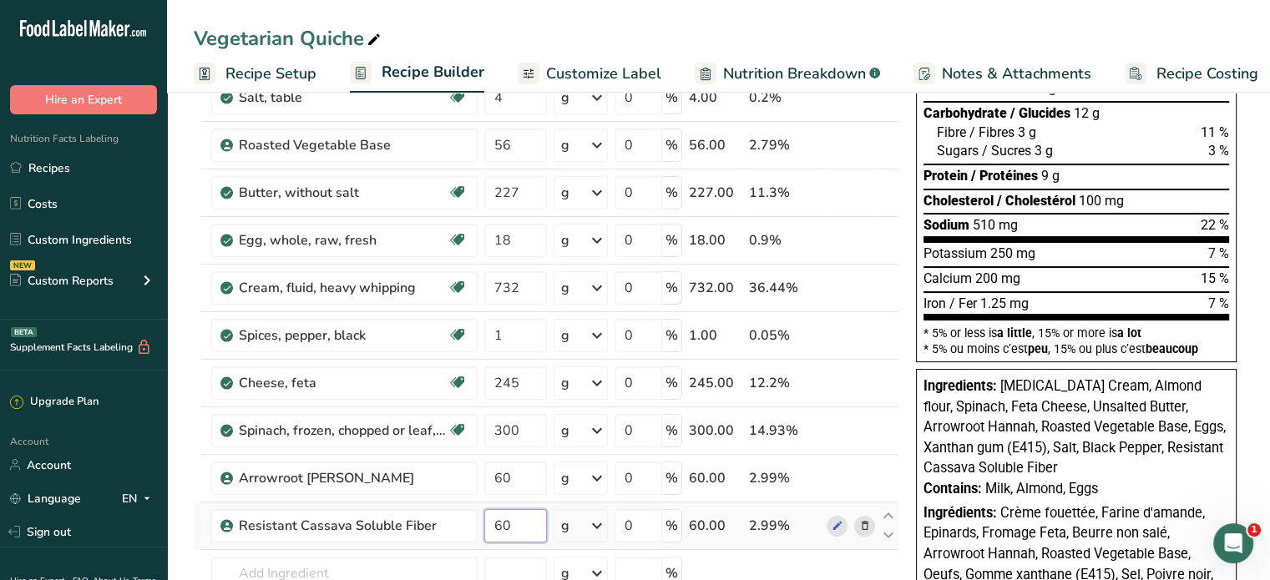
type input "60"
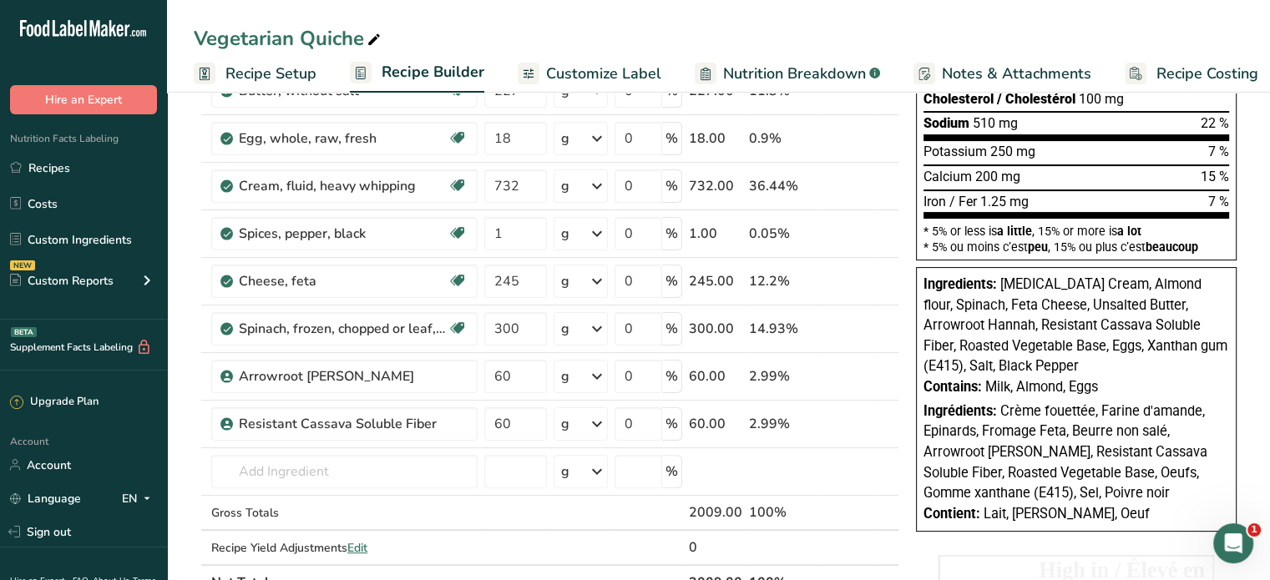
scroll to position [340, 0]
click at [521, 375] on input "60" at bounding box center [515, 375] width 63 height 33
type input "6"
type input "30"
click at [529, 428] on div "Ingredient * Amount * Unit * Waste * .a-a{fill:#347362;}.b-a{fill:#fff;} Grams …" at bounding box center [547, 220] width 706 height 759
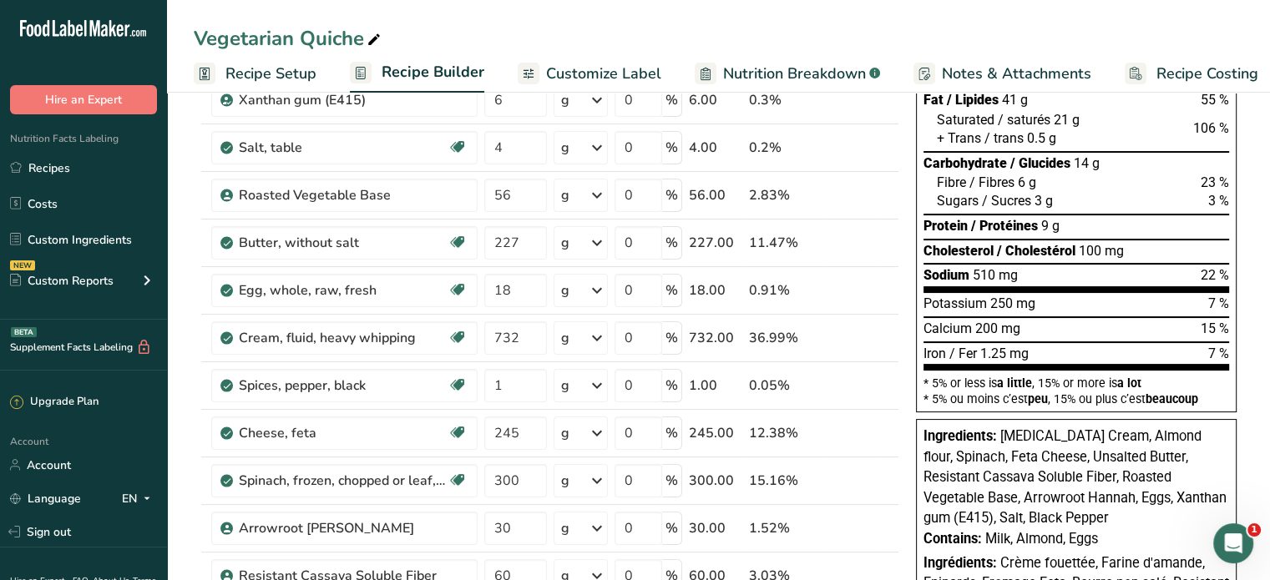
scroll to position [84, 0]
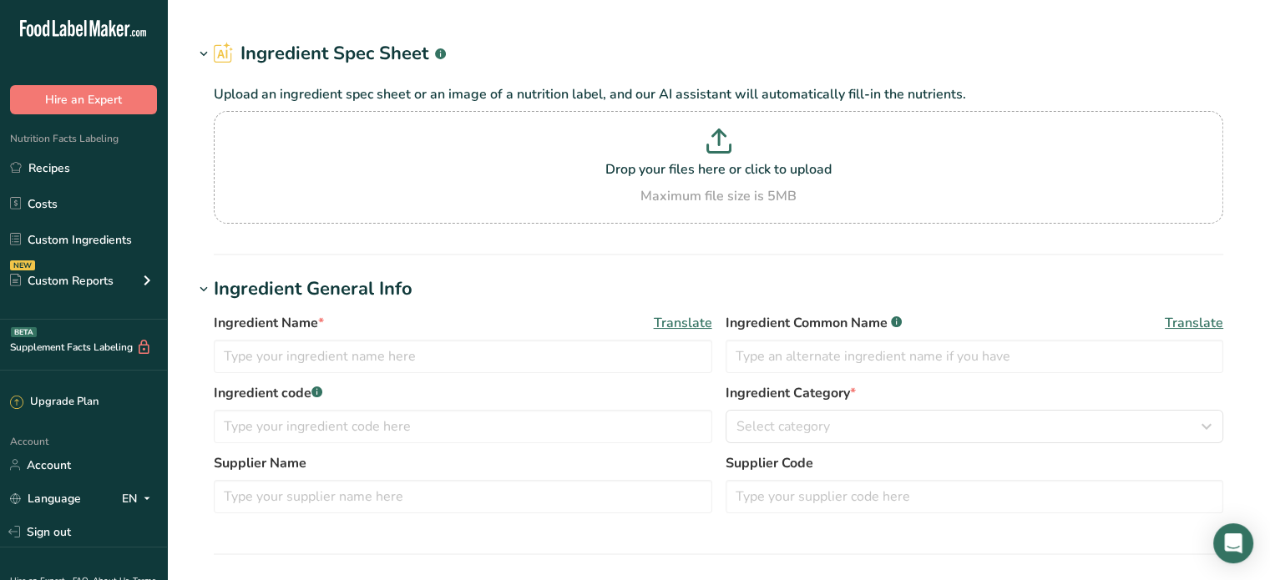
type input "Arrowroot flour"
type input "Arrowroot Flour"
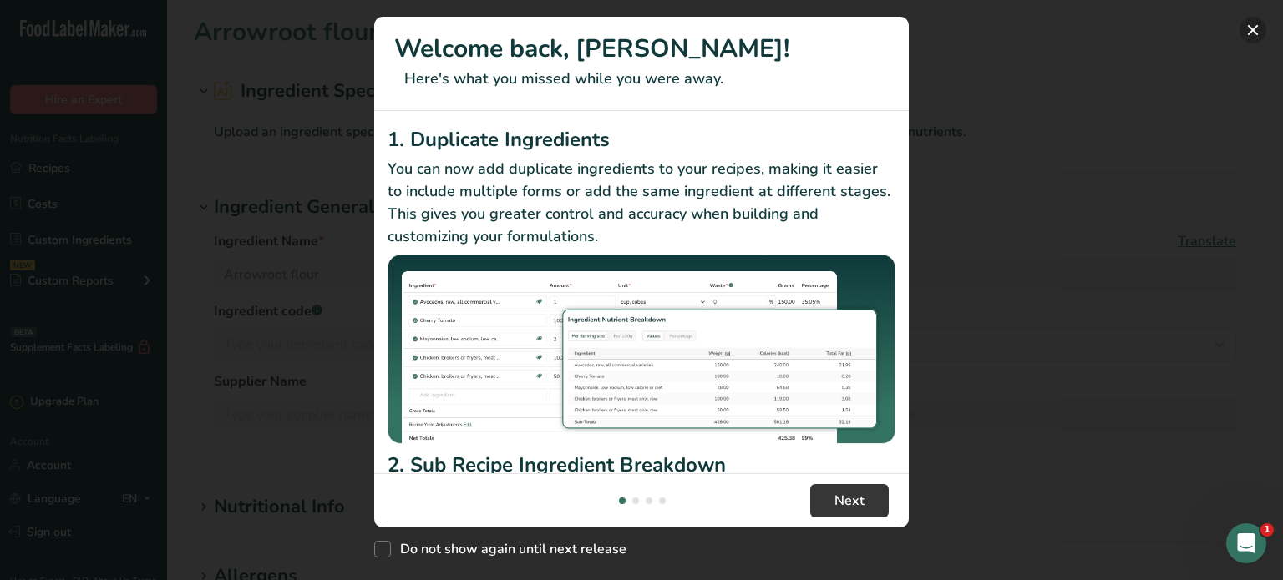
click at [1248, 33] on button "New Features" at bounding box center [1252, 30] width 27 height 27
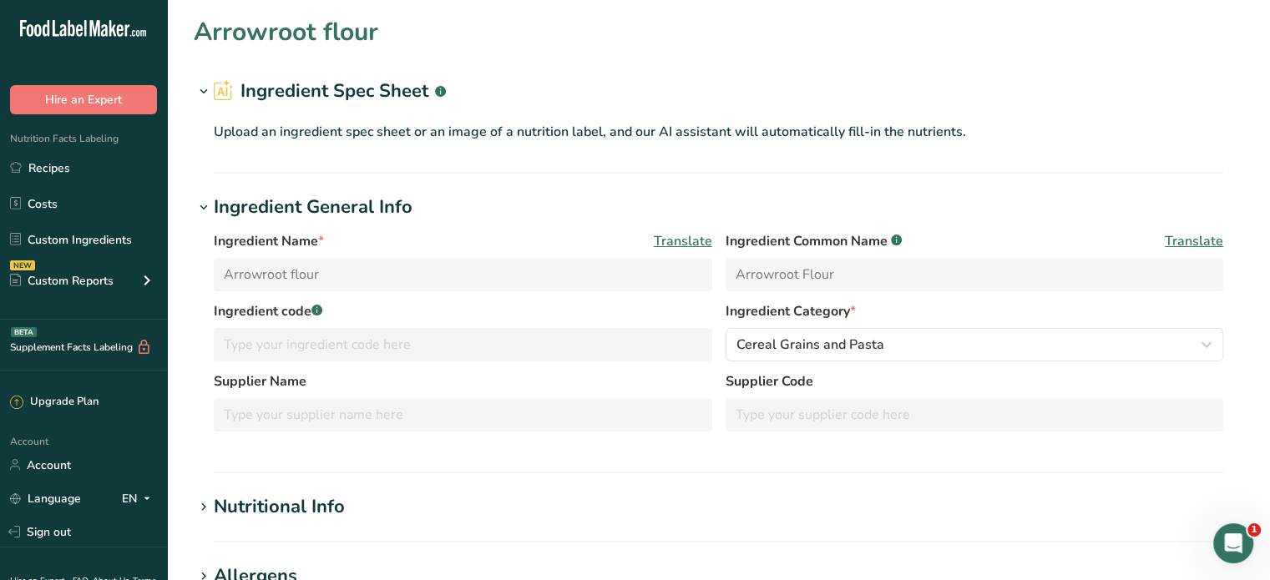
scroll to position [202, 0]
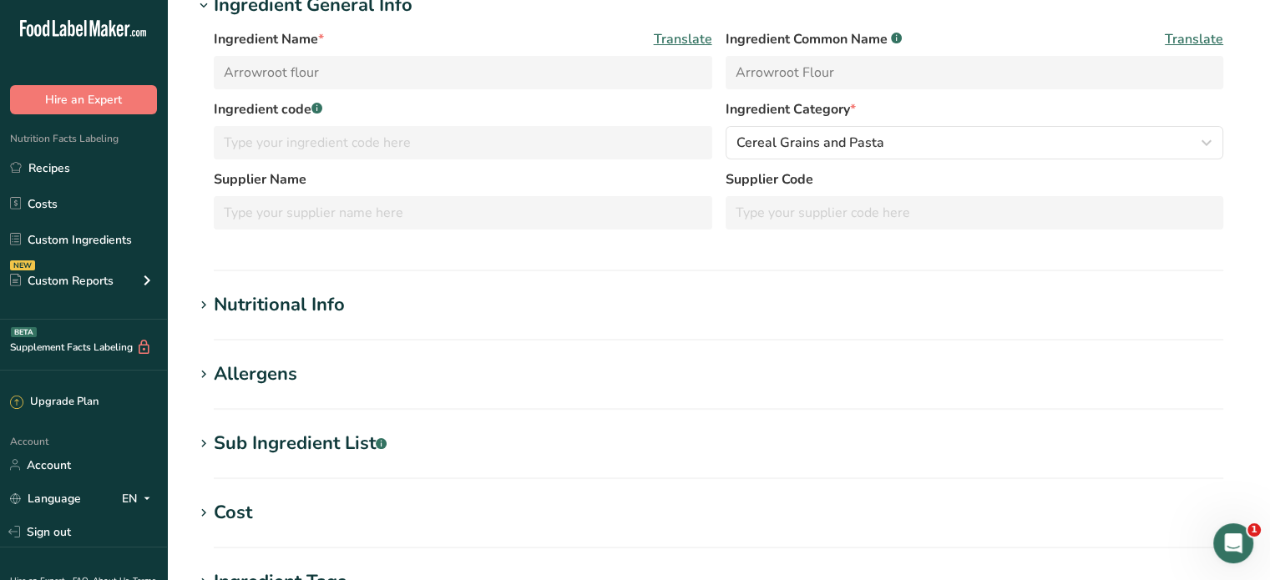
click at [354, 306] on h1 "Nutritional Info" at bounding box center [719, 305] width 1050 height 28
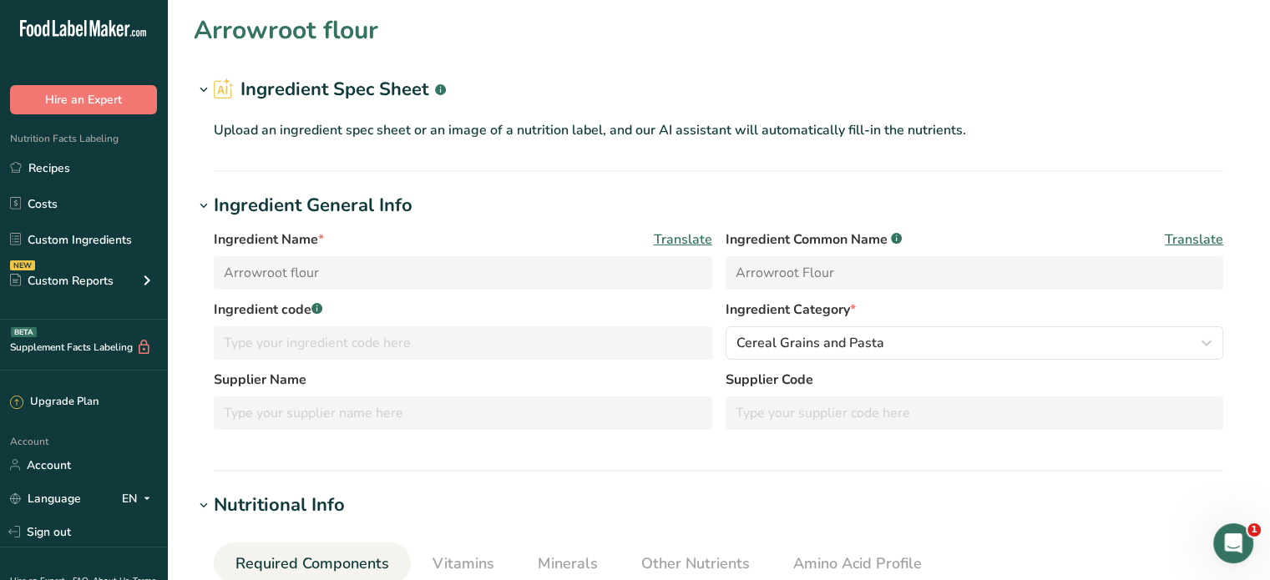
scroll to position [0, 0]
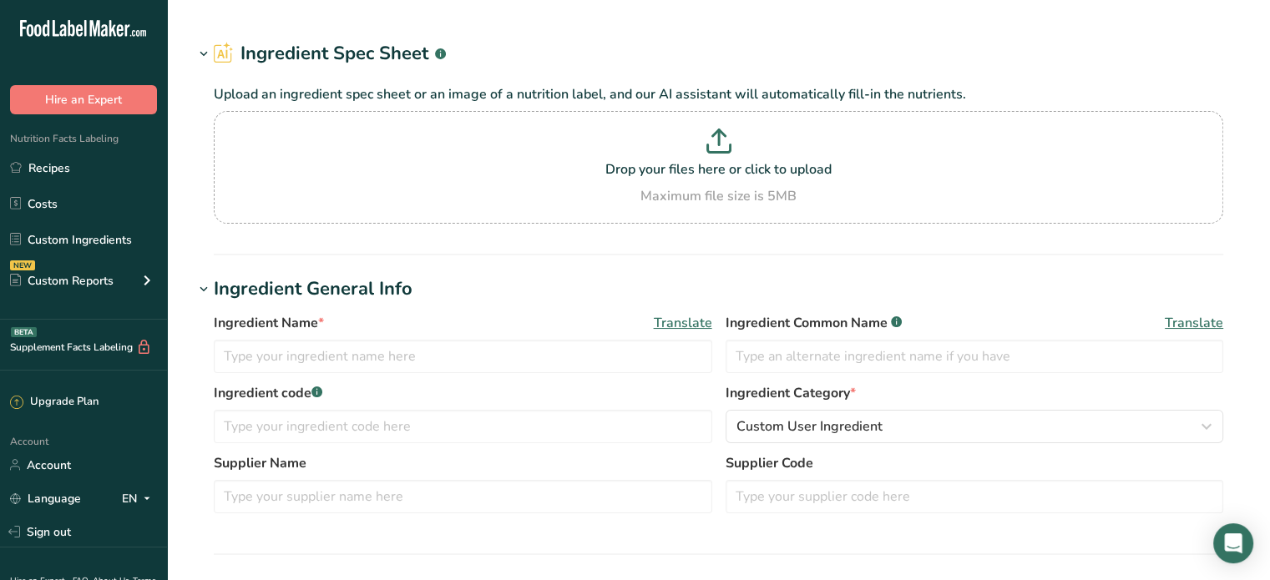
type input "Arrowroot flour"
type input "Arrowroot Flour"
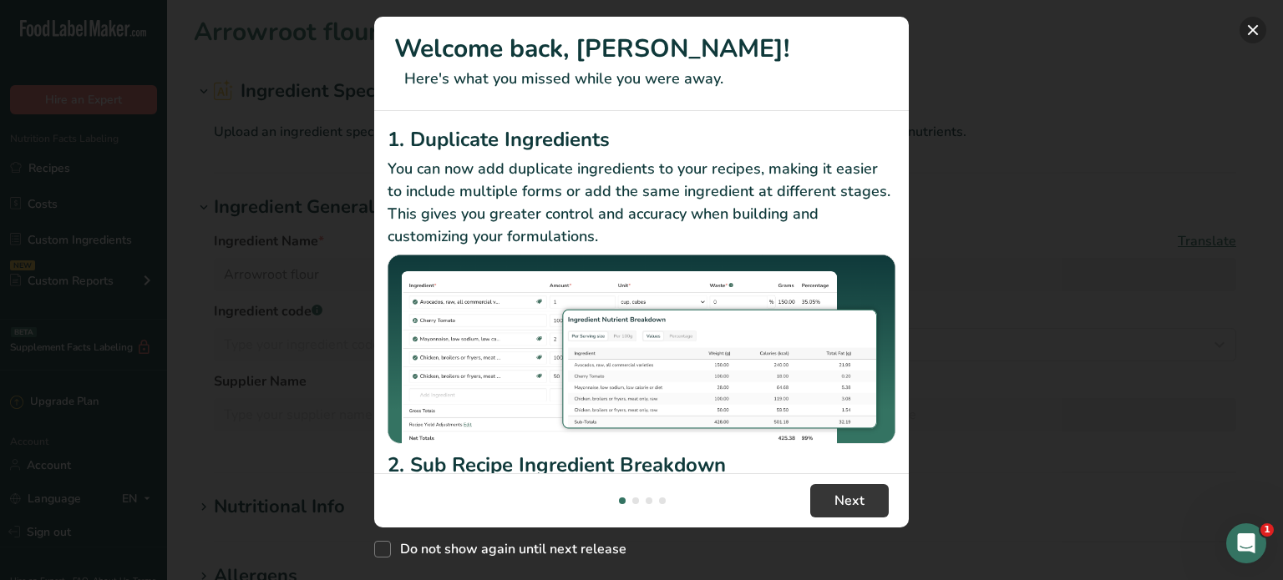
click at [1250, 30] on button "New Features" at bounding box center [1252, 30] width 27 height 27
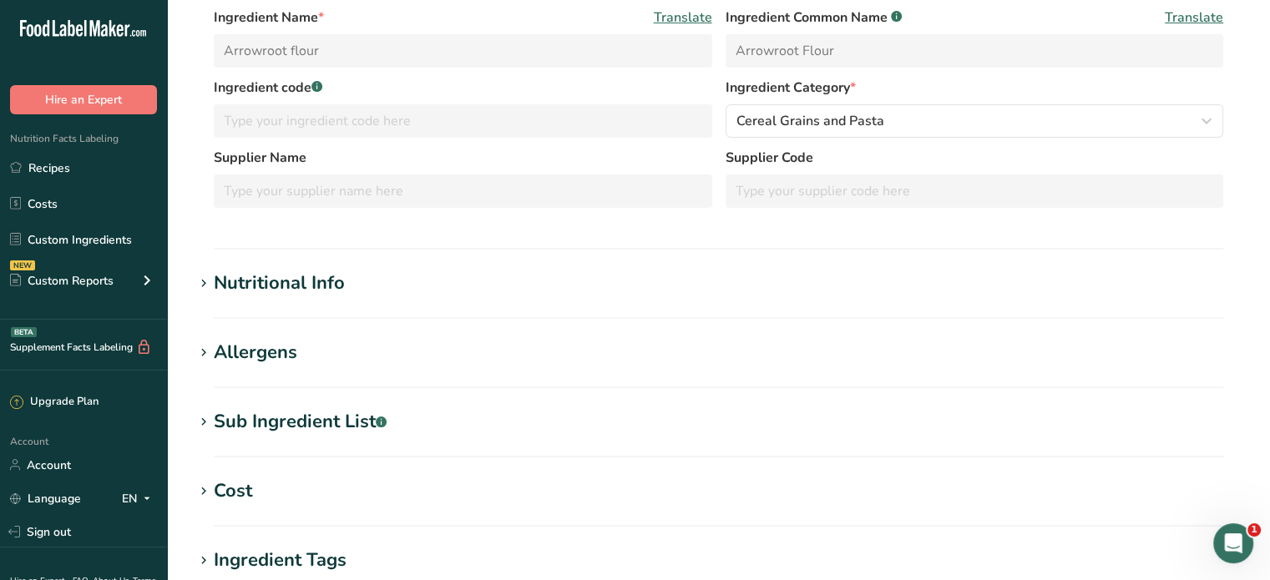
scroll to position [227, 0]
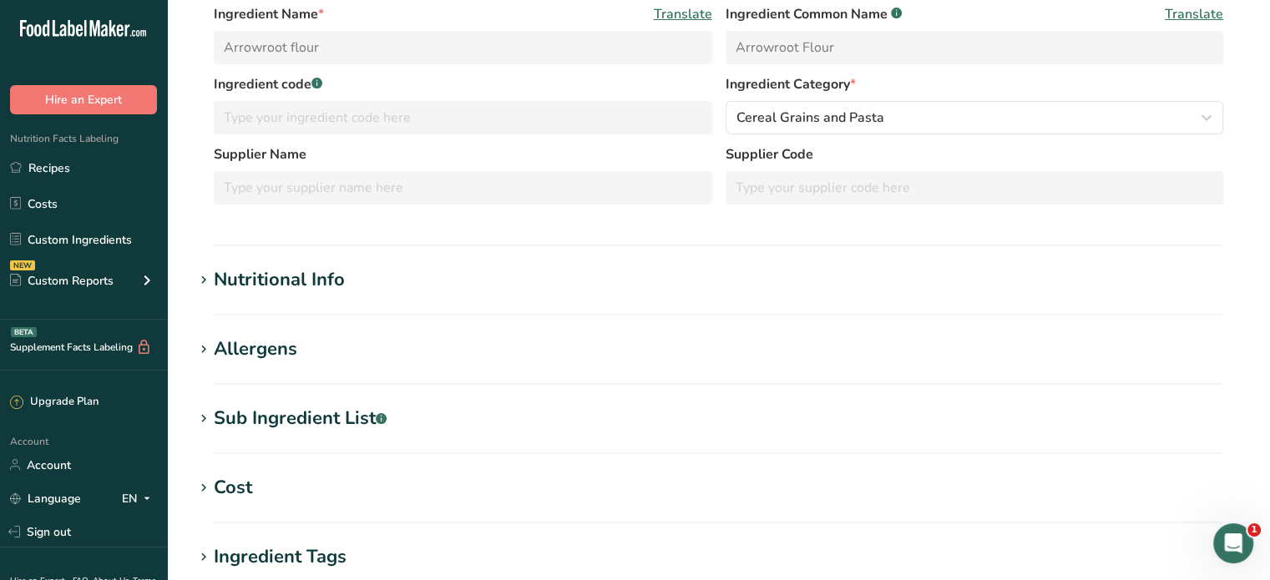
click at [344, 283] on h1 "Nutritional Info" at bounding box center [719, 280] width 1050 height 28
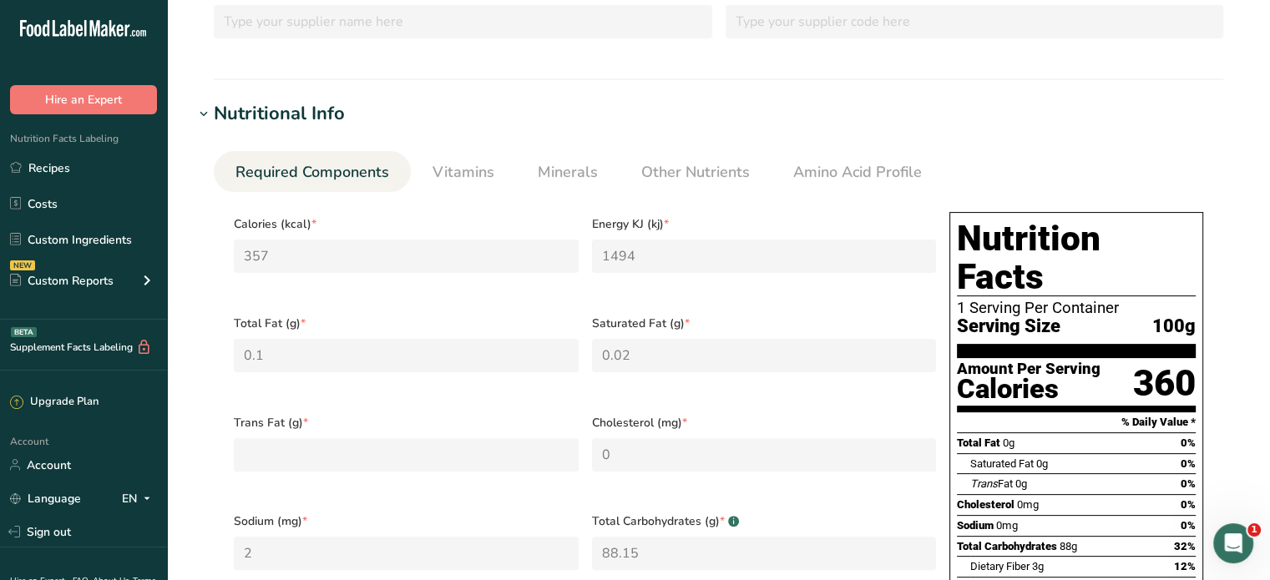
scroll to position [0, 0]
